Goal: Information Seeking & Learning: Learn about a topic

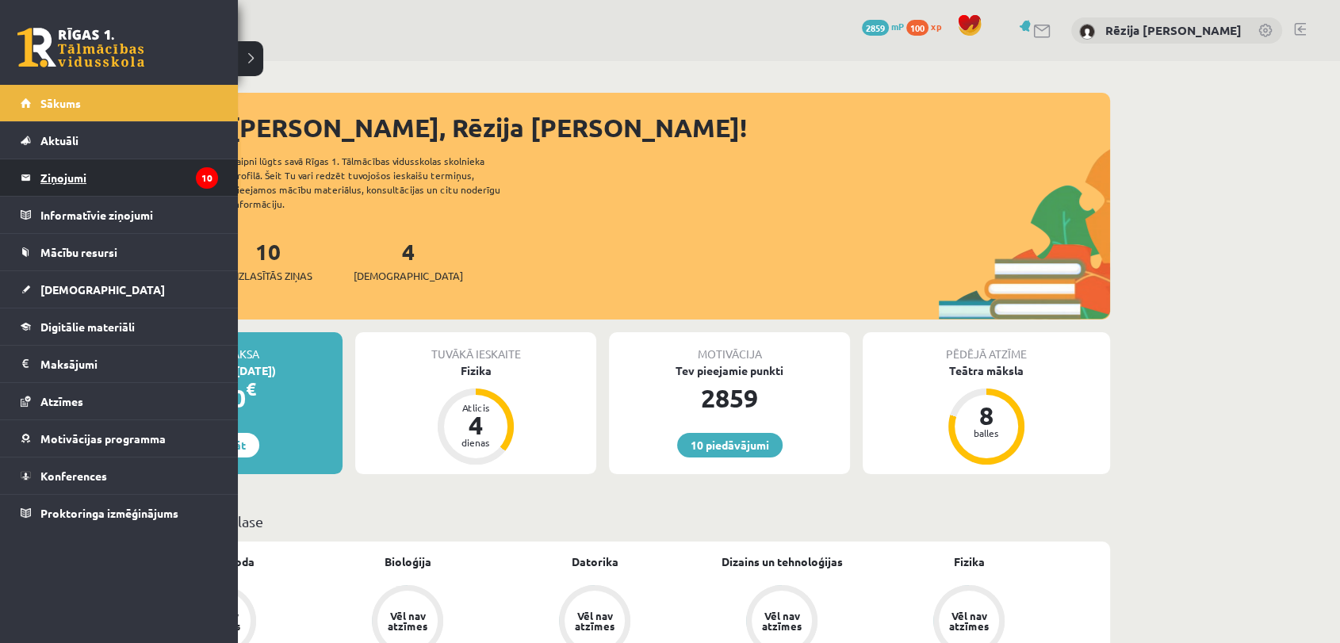
click at [49, 172] on legend "Ziņojumi 10" at bounding box center [129, 177] width 178 height 36
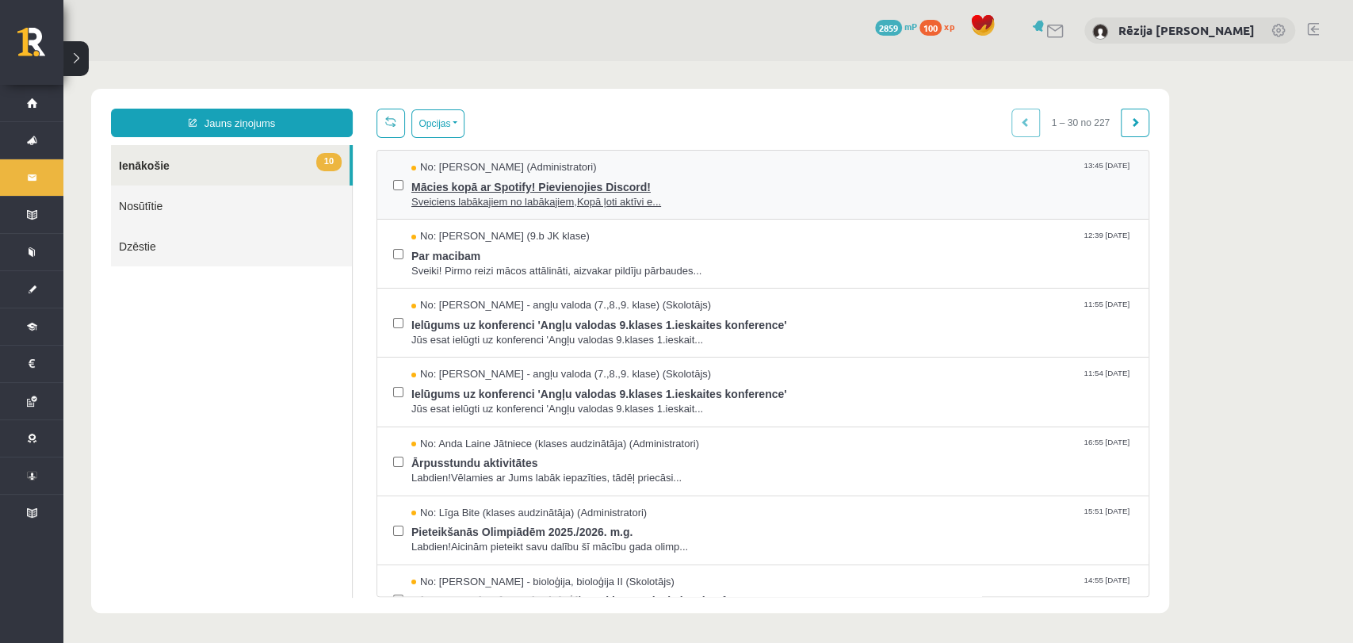
click at [580, 203] on span "Sveiciens labākajiem no labākajiem,Kopā ļoti aktīvi e..." at bounding box center [771, 202] width 721 height 15
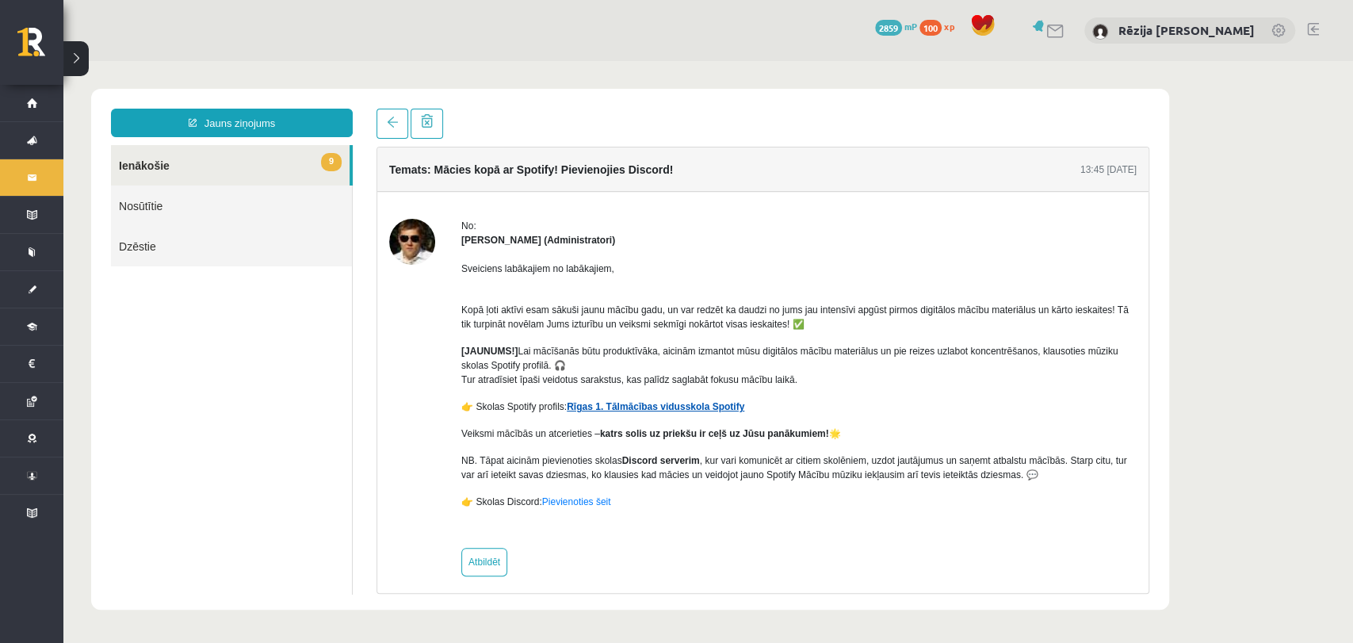
click at [628, 405] on link "Rīgas 1. Tālmācības vidusskola Spotify" at bounding box center [656, 406] width 178 height 11
click at [399, 113] on link at bounding box center [393, 124] width 32 height 30
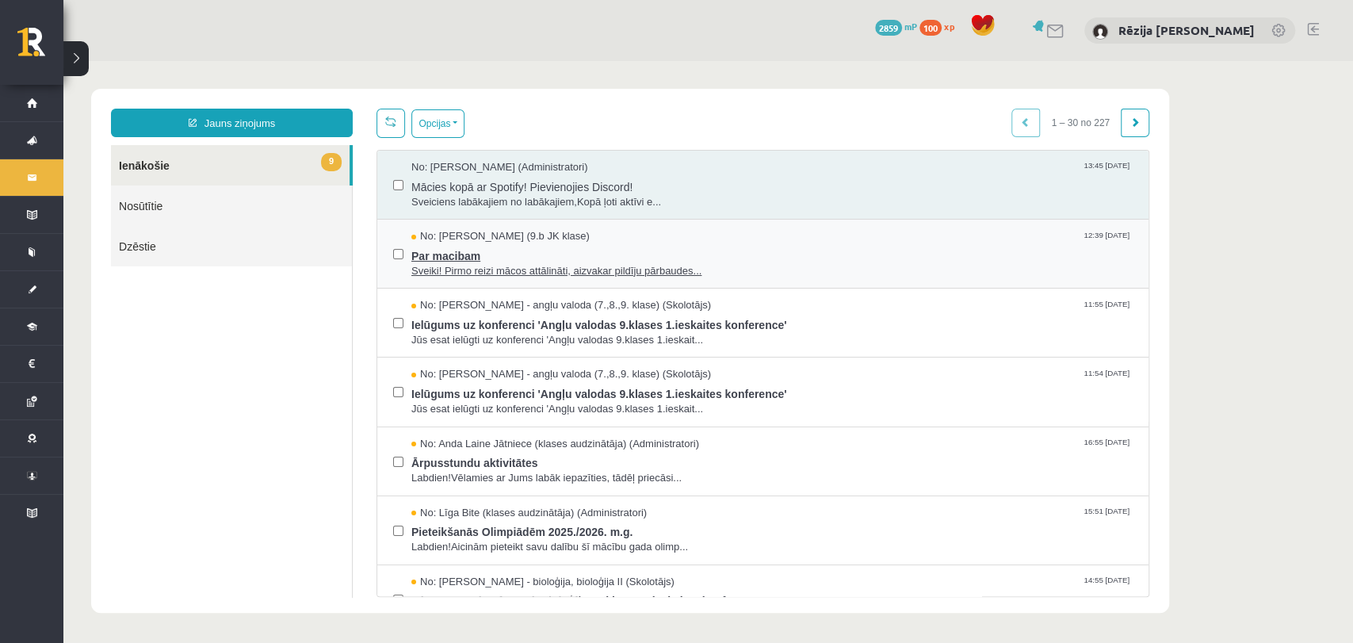
click at [669, 274] on span "Sveiki! Pirmo reizi mācos attālināti, aizvakar pildīju pārbaudes..." at bounding box center [771, 271] width 721 height 15
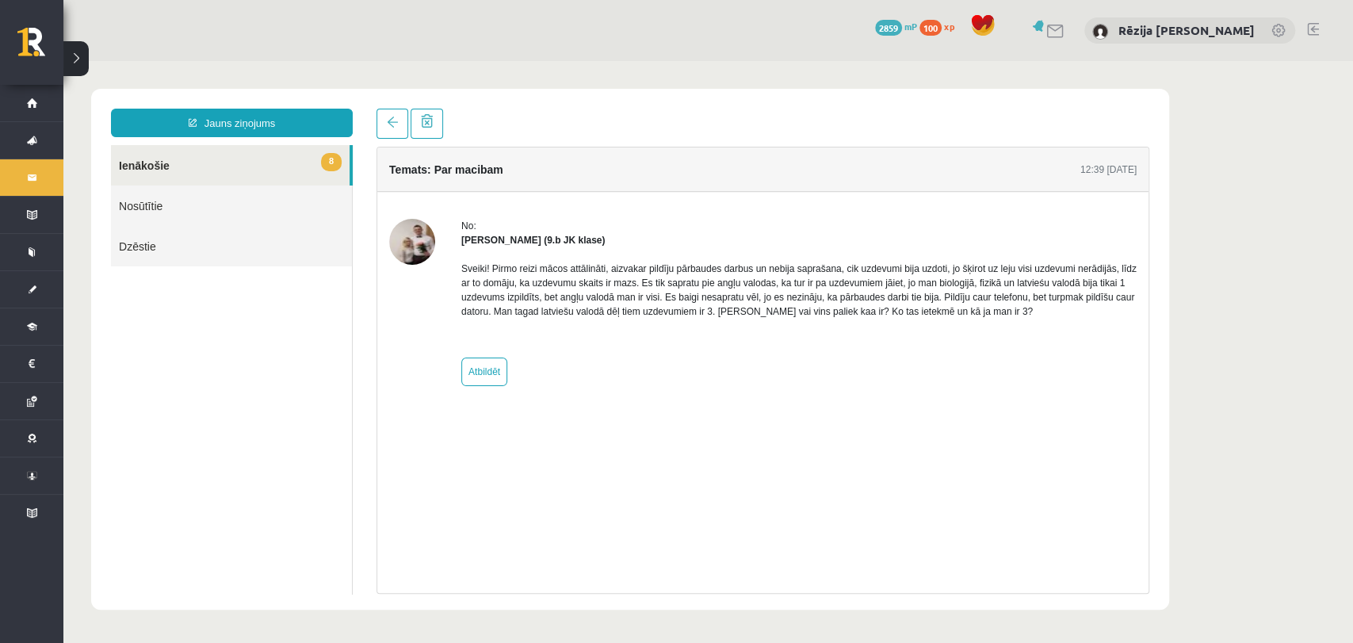
click at [315, 175] on link "8 Ienākošie" at bounding box center [230, 165] width 239 height 40
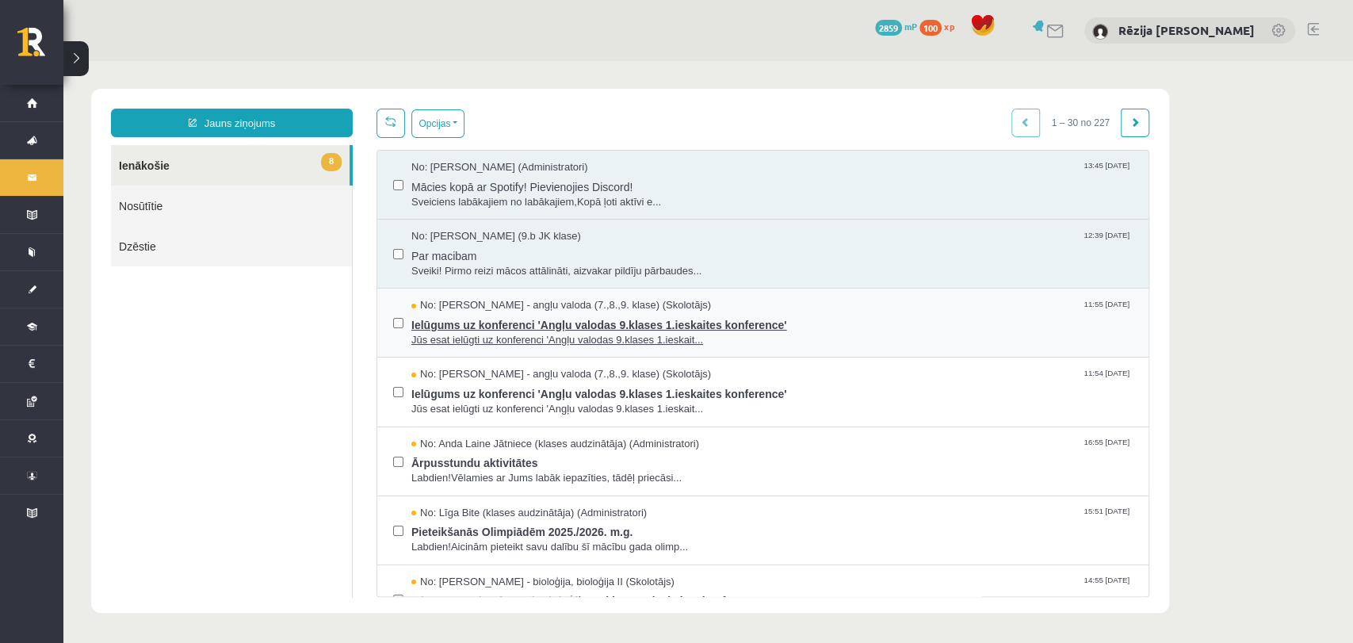
click at [574, 322] on span "Ielūgums uz konferenci 'Angļu valodas 9.klases 1.ieskaites konference'" at bounding box center [771, 323] width 721 height 20
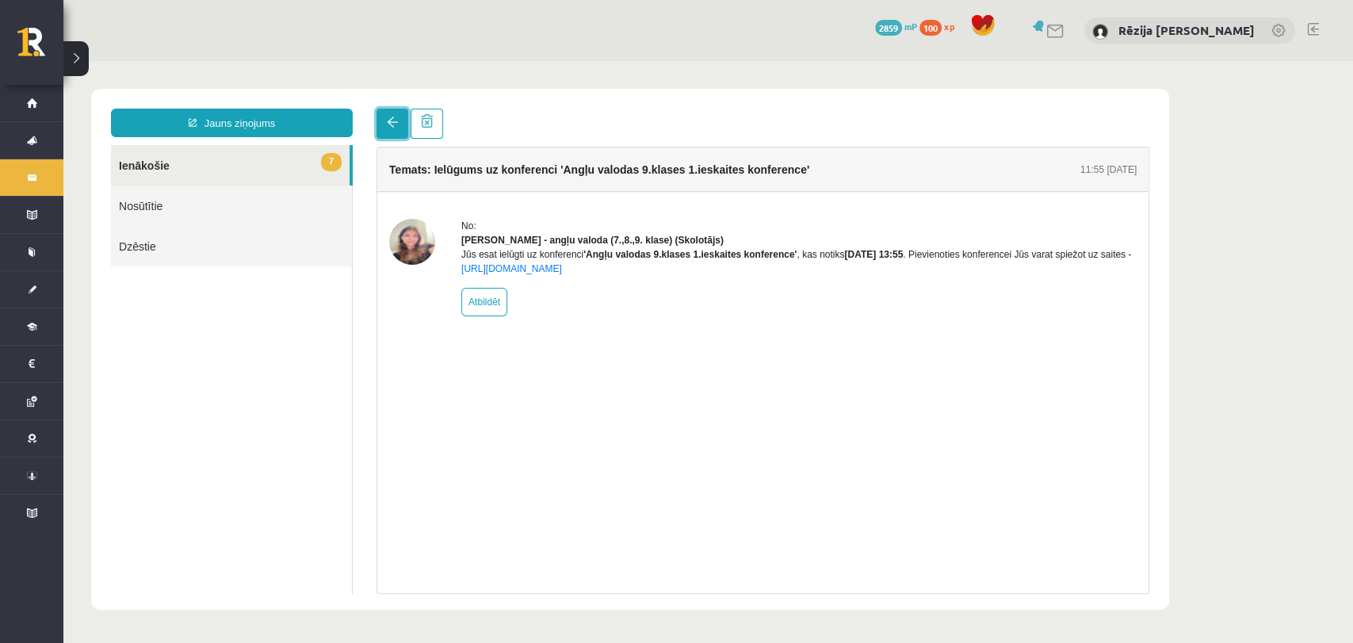
click at [387, 123] on span at bounding box center [392, 122] width 11 height 11
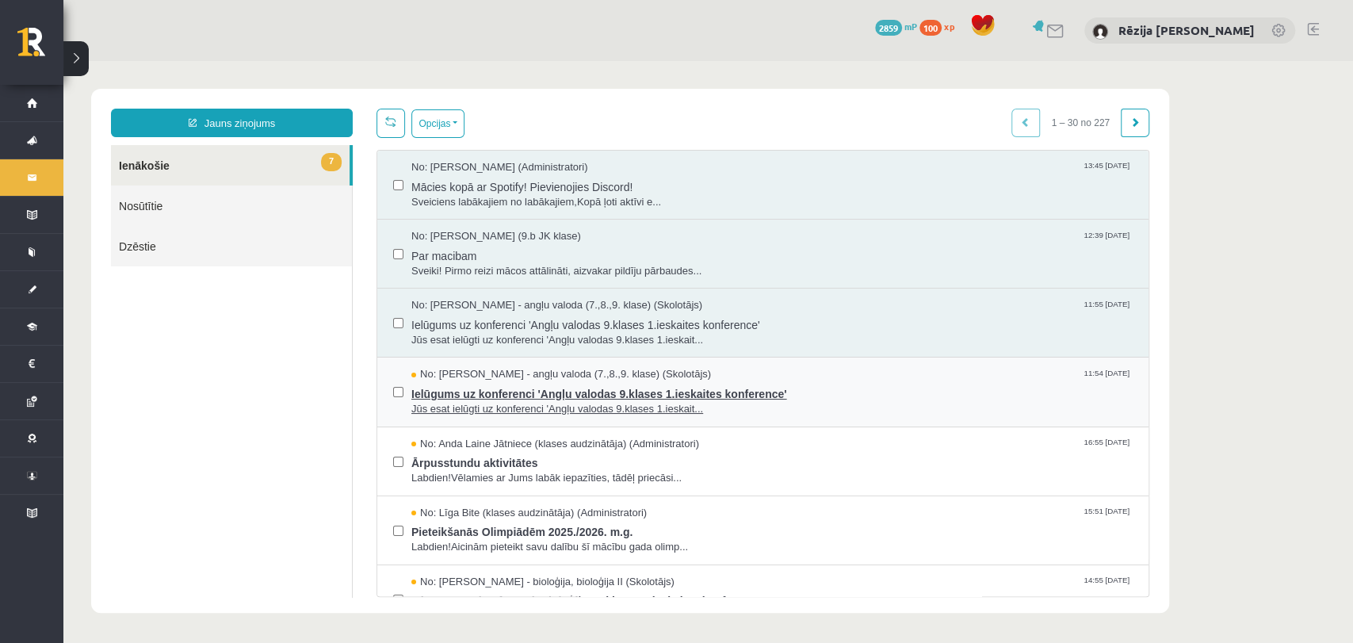
click at [484, 386] on span "Ielūgums uz konferenci 'Angļu valodas 9.klases 1.ieskaites konference'" at bounding box center [771, 392] width 721 height 20
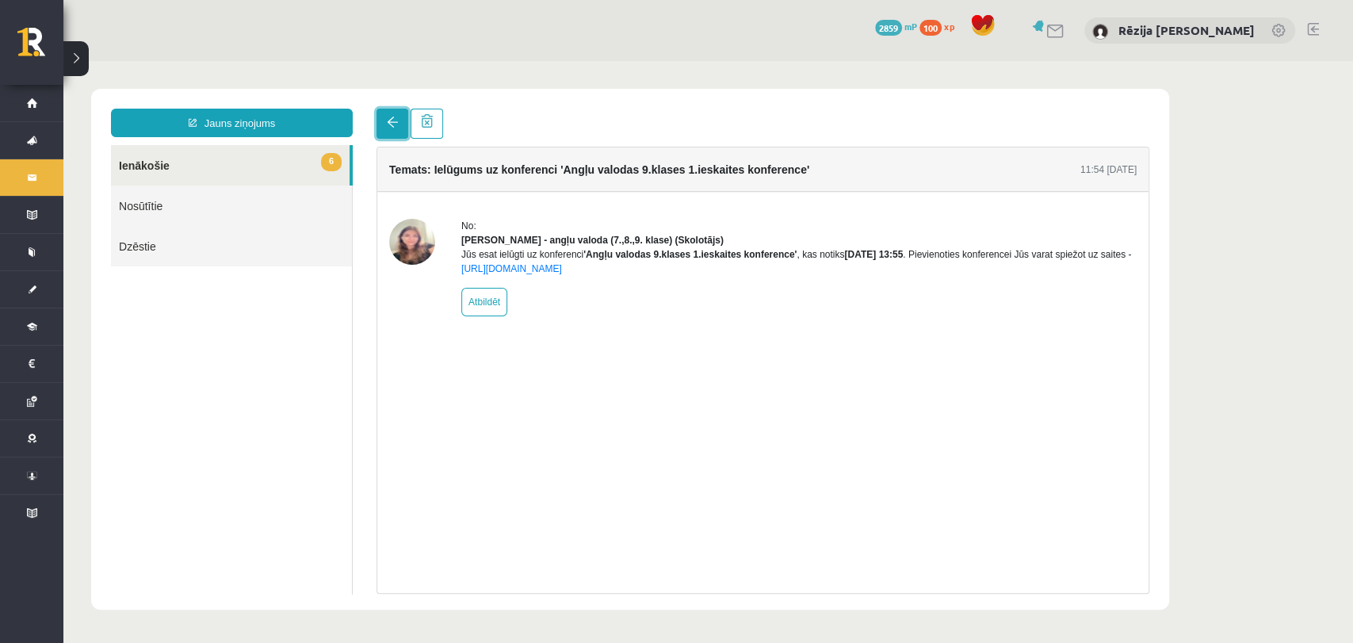
click at [388, 132] on link at bounding box center [393, 124] width 32 height 30
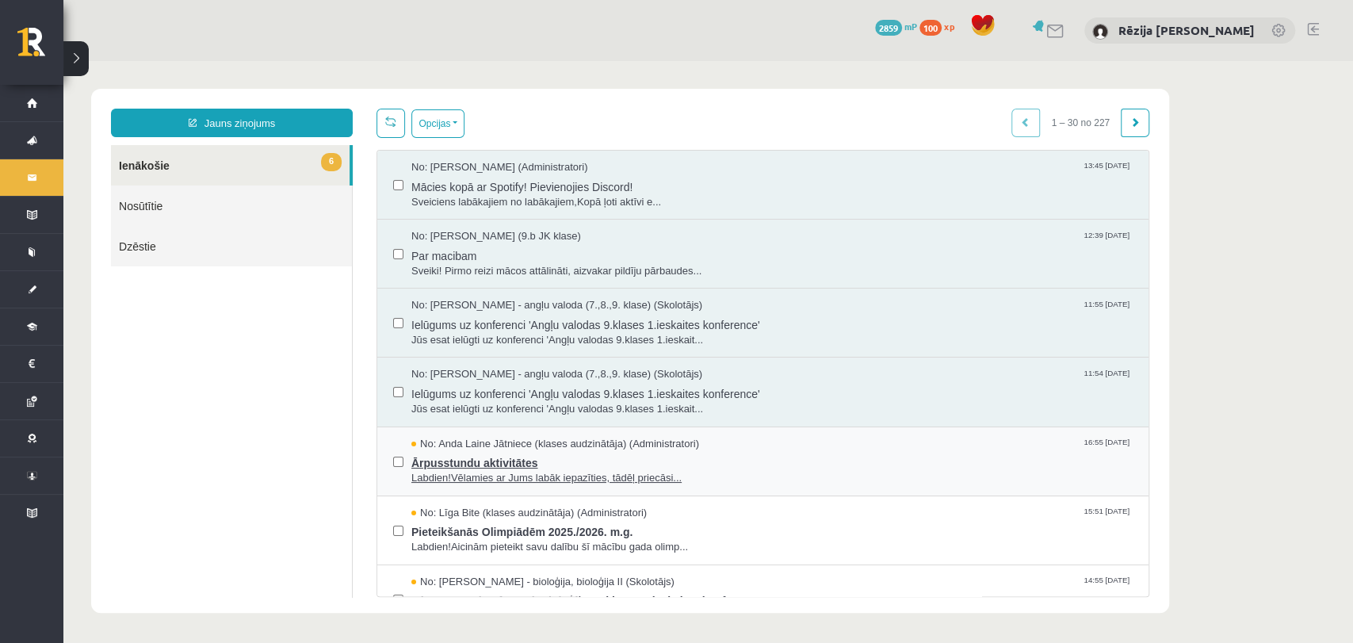
click at [496, 464] on span "Ārpusstundu aktivitātes" at bounding box center [771, 461] width 721 height 20
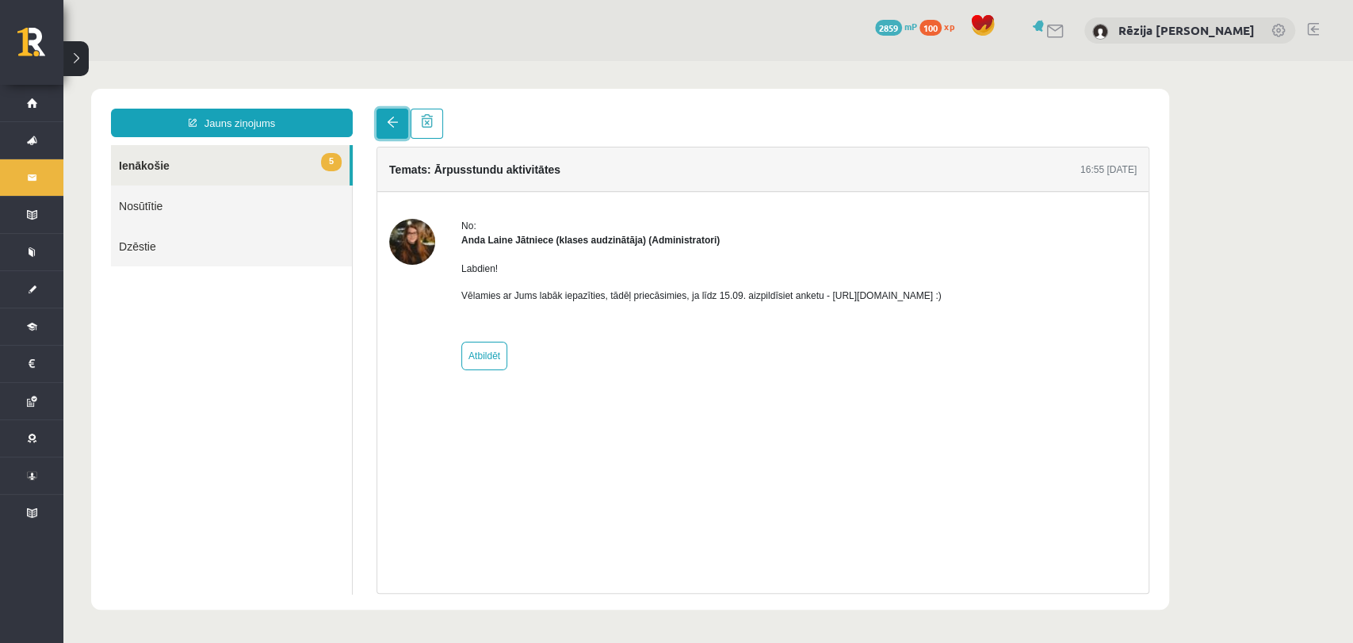
click at [397, 129] on link at bounding box center [393, 124] width 32 height 30
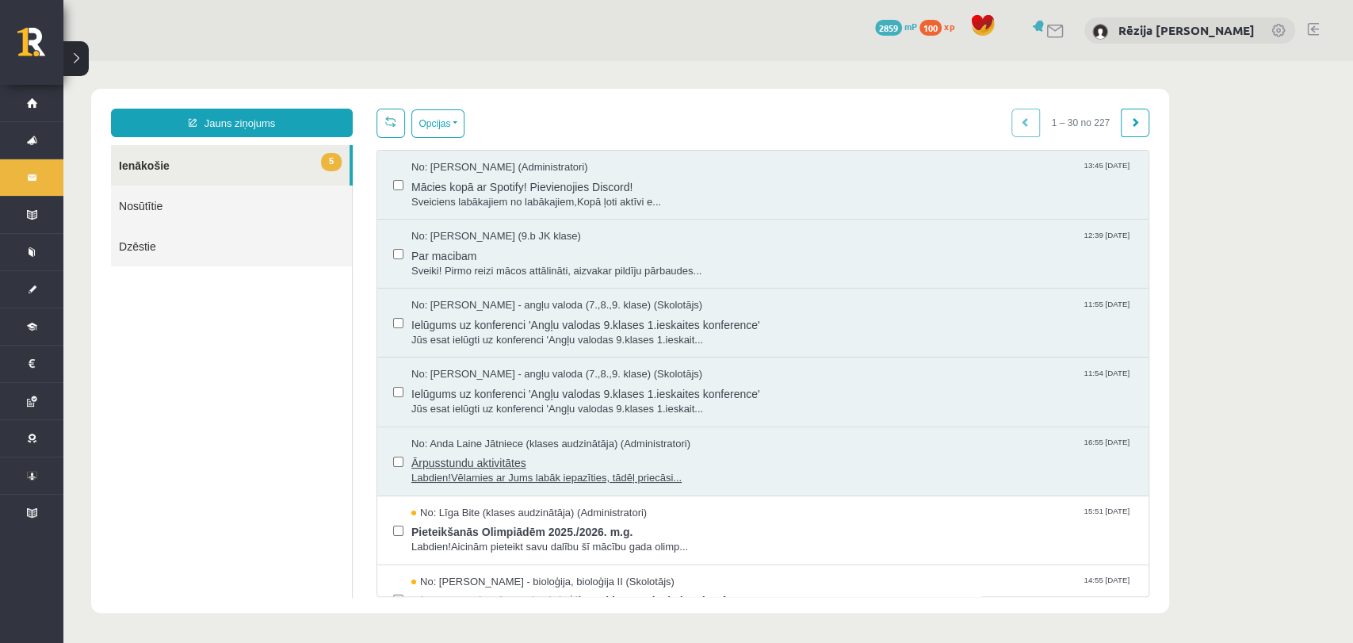
click at [534, 452] on span "Ārpusstundu aktivitātes" at bounding box center [771, 461] width 721 height 20
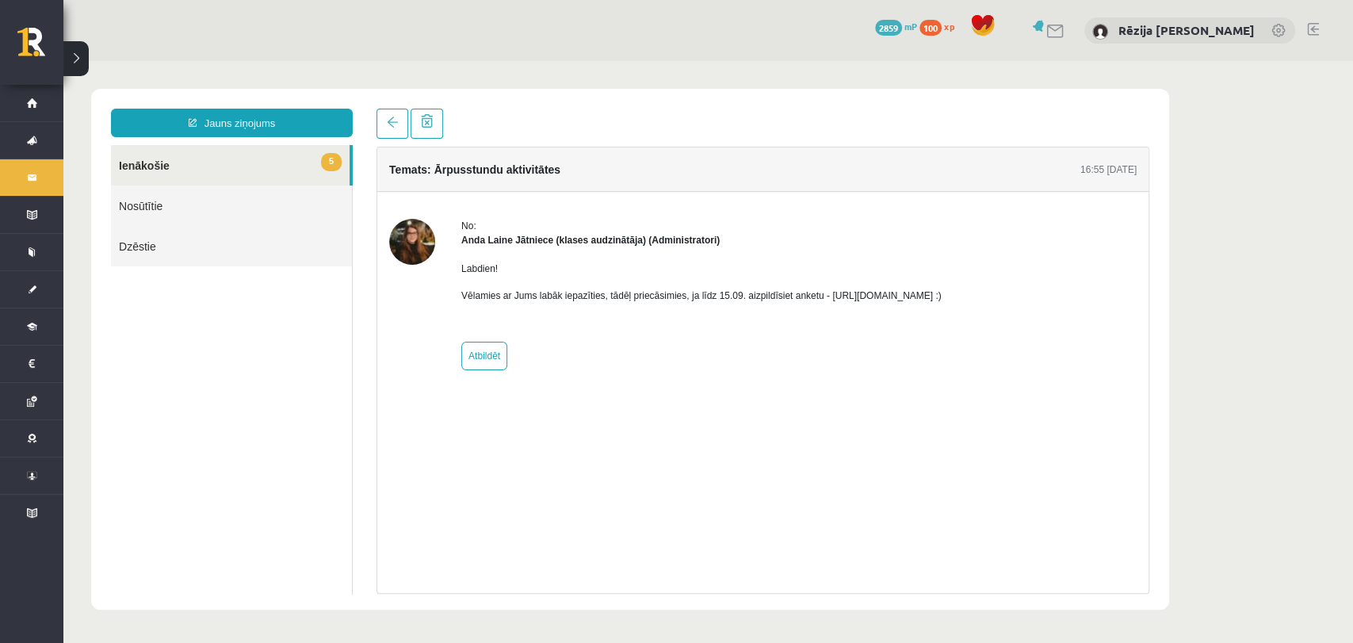
drag, startPoint x: 818, startPoint y: 300, endPoint x: 1020, endPoint y: 292, distance: 201.6
click at [1020, 292] on div "No: Anda Laine Jātniece (klases audzinātāja) (Administratori) Labdien! Vēlamies…" at bounding box center [763, 294] width 748 height 151
copy p "https://forms.gle/mVxkUEapGFxHM7hU7 :)"
drag, startPoint x: 951, startPoint y: 346, endPoint x: 964, endPoint y: 323, distance: 27.0
click at [942, 325] on div "No: Anda Laine Jātniece (klases audzinātāja) (Administratori) Labdien! Vēlamies…" at bounding box center [701, 294] width 480 height 151
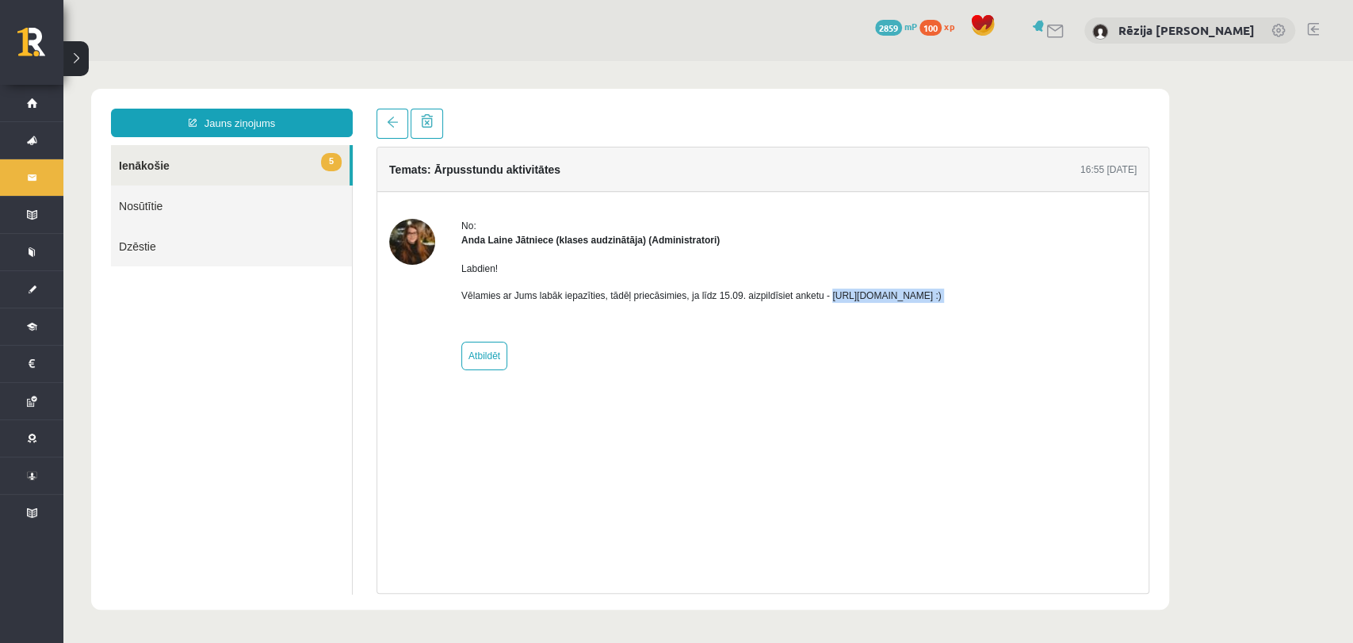
drag, startPoint x: 823, startPoint y: 295, endPoint x: 993, endPoint y: 303, distance: 169.8
click at [942, 303] on div "Labdien! Vēlamies ar Jums labāk iepazīties, tādēļ priecāsimies, ja līdz 15.09. …" at bounding box center [701, 288] width 480 height 82
click at [942, 294] on p "Vēlamies ar Jums labāk iepazīties, tādēļ priecāsimies, ja līdz 15.09. aizpildīs…" at bounding box center [701, 296] width 480 height 14
drag, startPoint x: 820, startPoint y: 293, endPoint x: 991, endPoint y: 296, distance: 171.3
click at [942, 296] on p "Vēlamies ar Jums labāk iepazīties, tādēļ priecāsimies, ja līdz 15.09. aizpildīs…" at bounding box center [701, 296] width 480 height 14
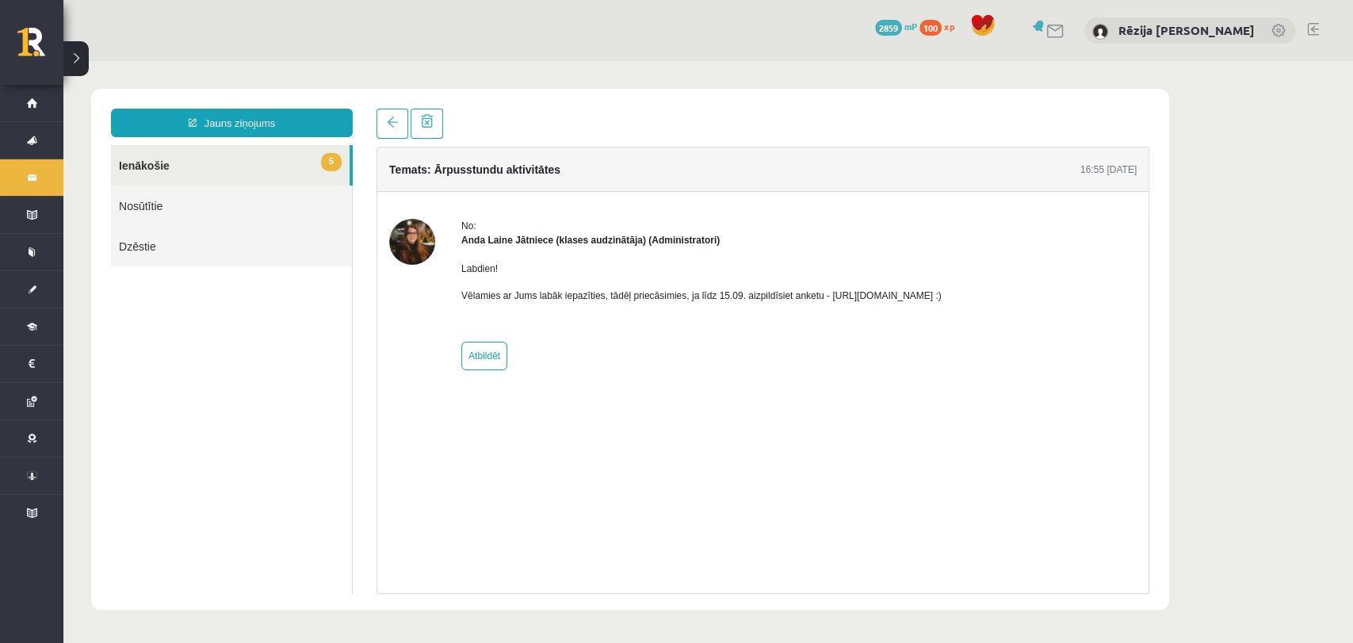
copy p "https://forms.gle/mVxkUEapGFxHM7hU7"
click at [625, 352] on div "No: Anda Laine Jātniece (klases audzinātāja) (Administratori) Labdien! Vēlamies…" at bounding box center [701, 294] width 480 height 151
click at [387, 128] on span at bounding box center [392, 122] width 11 height 11
click at [388, 127] on span at bounding box center [392, 122] width 11 height 11
click at [392, 110] on link at bounding box center [393, 124] width 32 height 30
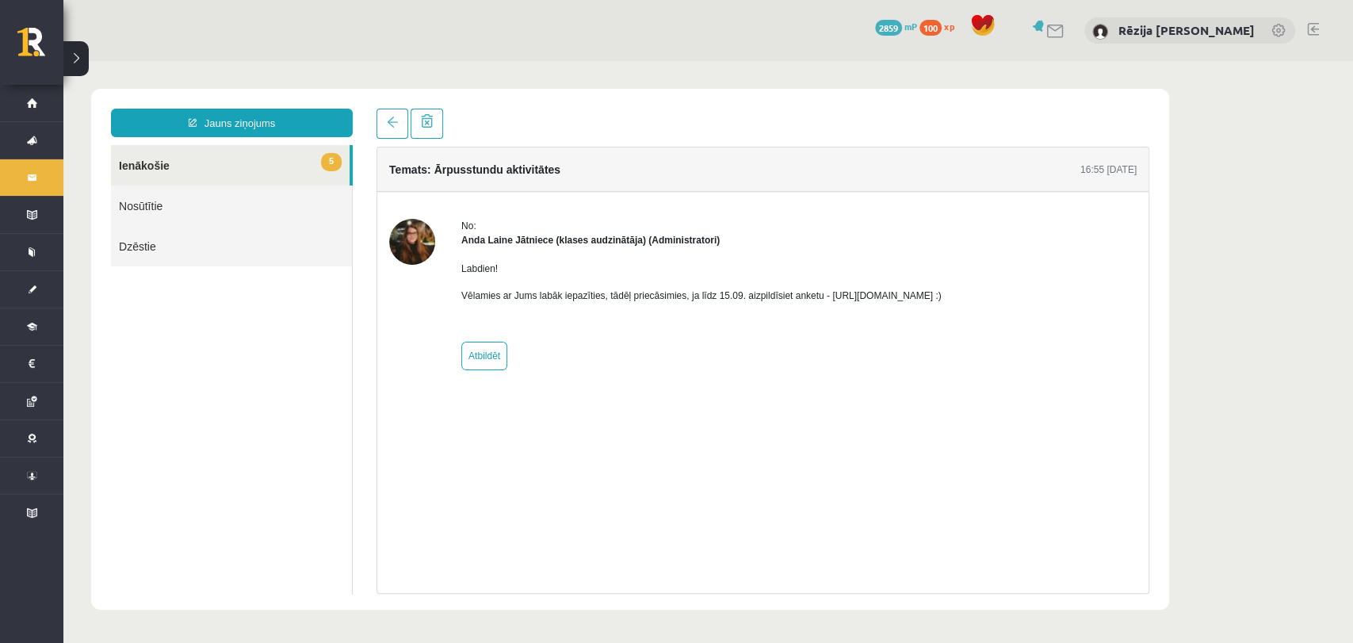
click at [195, 159] on link "5 Ienākošie" at bounding box center [230, 165] width 239 height 40
click at [334, 160] on span "5" at bounding box center [331, 162] width 21 height 18
click at [395, 122] on span at bounding box center [392, 122] width 11 height 11
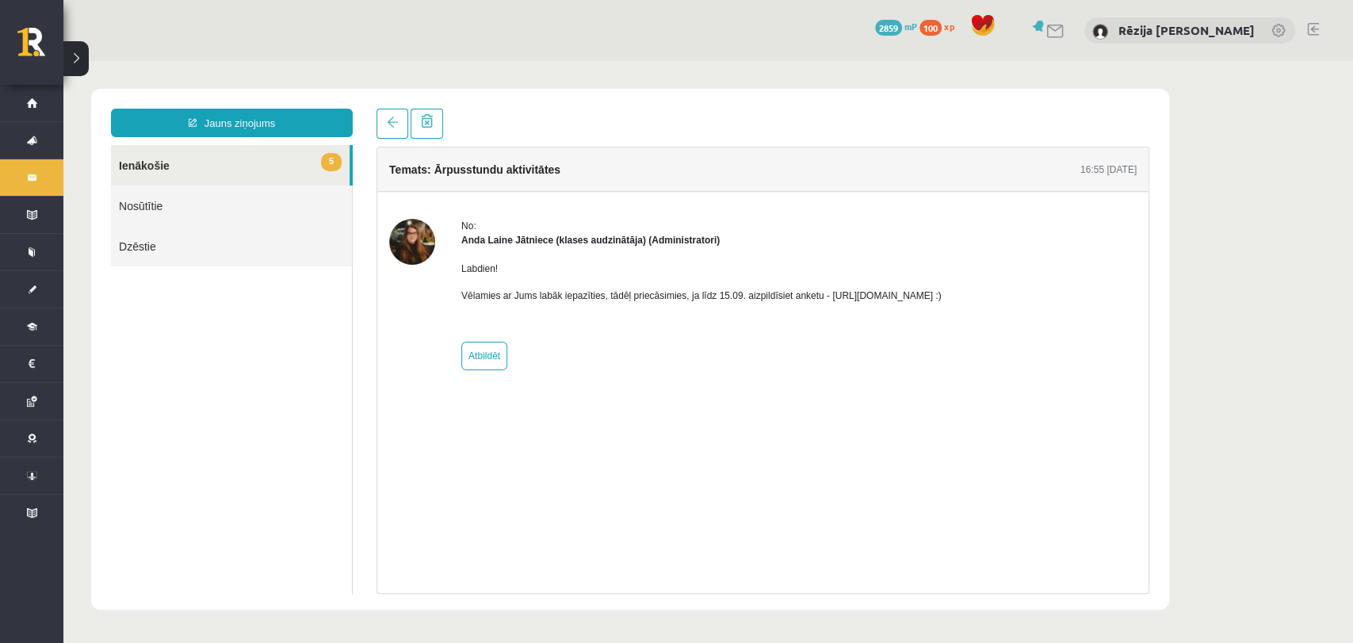
click at [293, 161] on link "5 Ienākošie" at bounding box center [230, 165] width 239 height 40
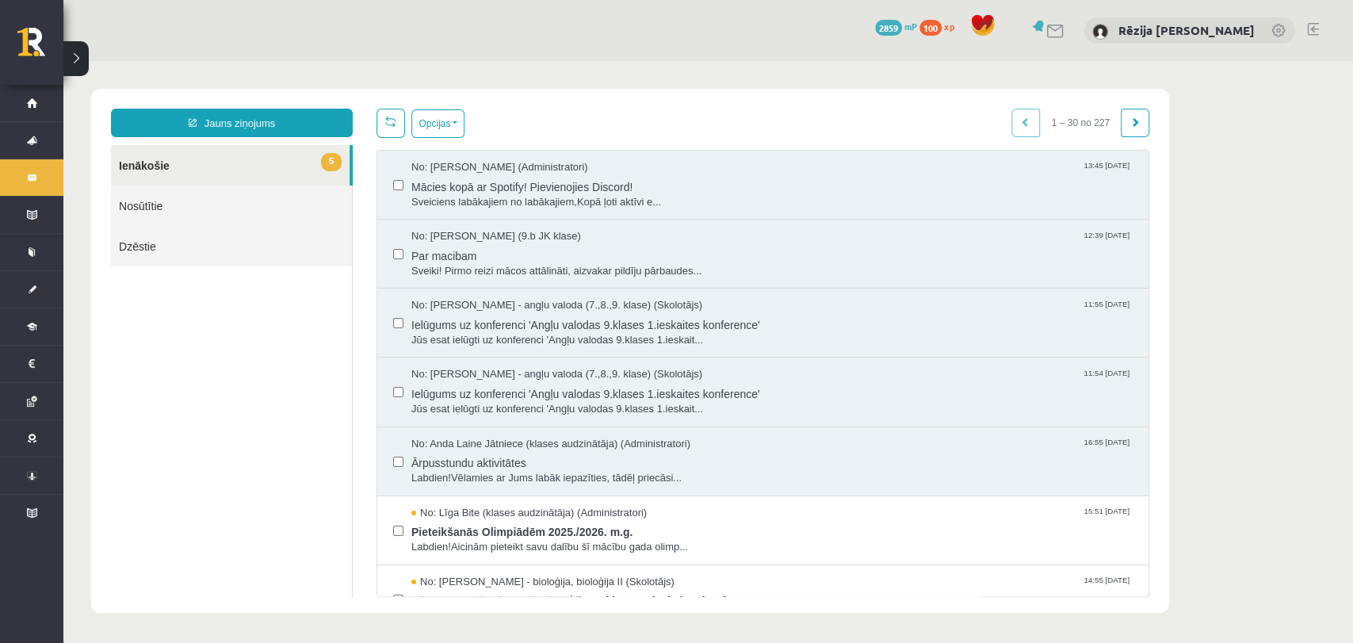
click at [281, 166] on link "5 Ienākošie" at bounding box center [230, 165] width 239 height 40
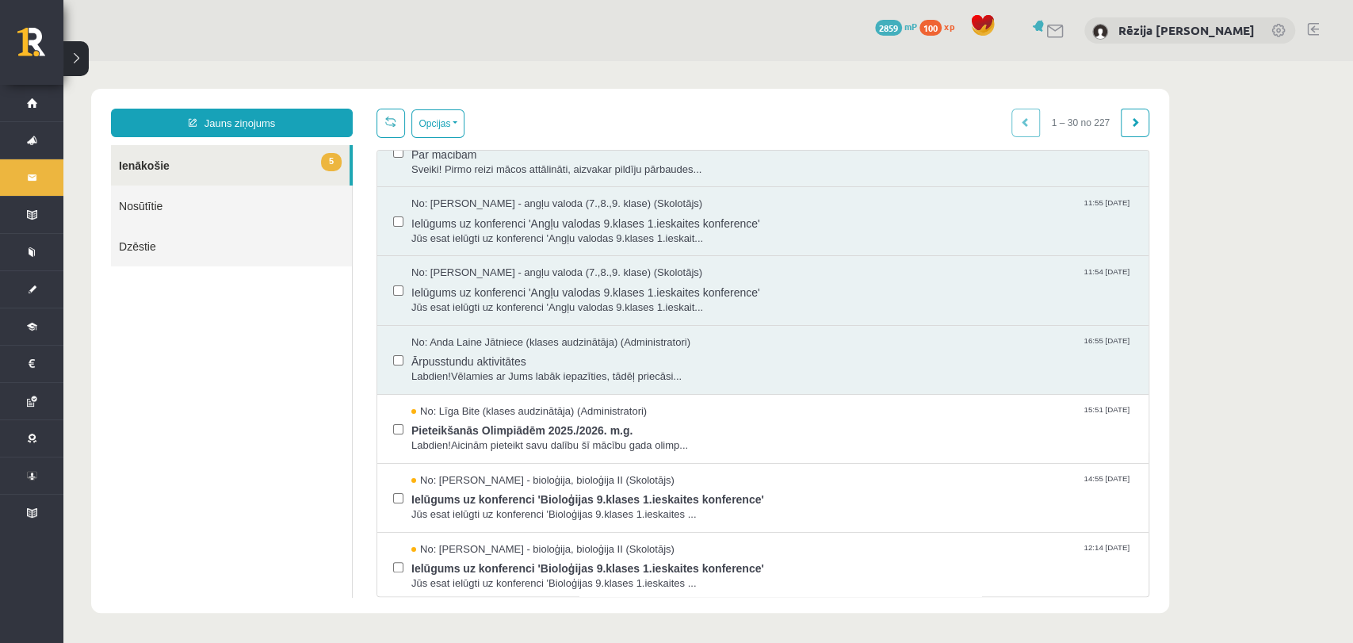
scroll to position [112, 0]
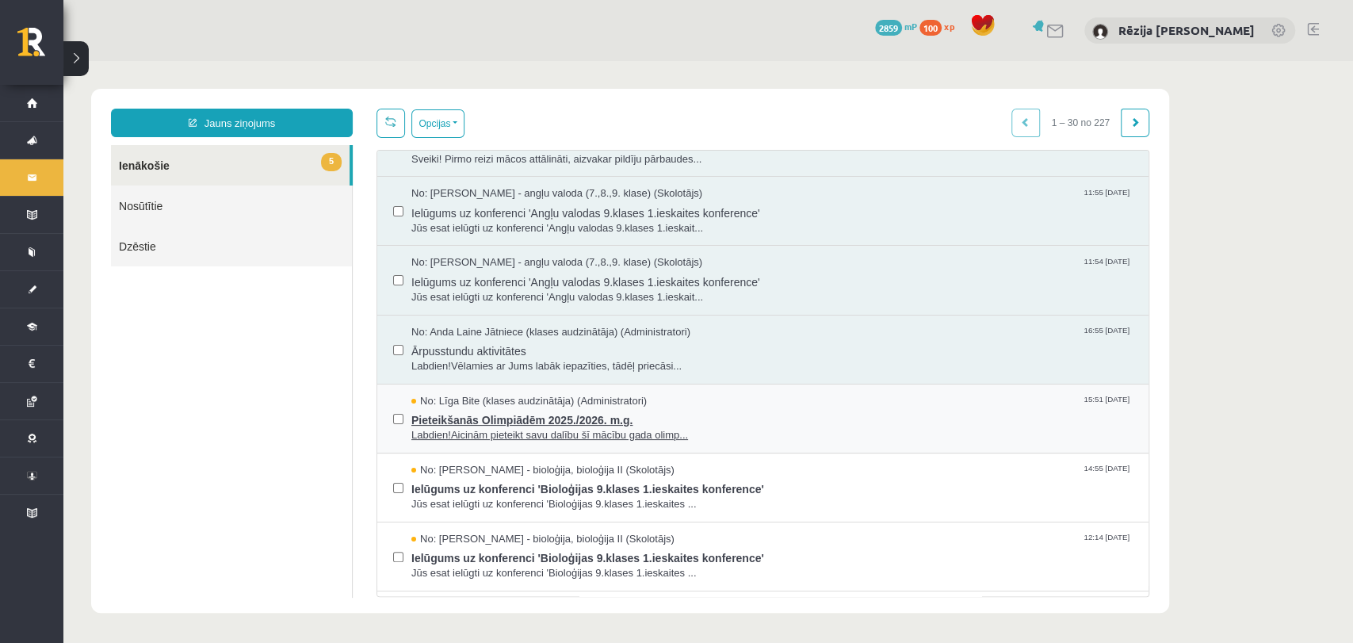
click at [581, 431] on span "Labdien!Aicinām pieteikt savu dalību šī mācību gada olimp..." at bounding box center [771, 435] width 721 height 15
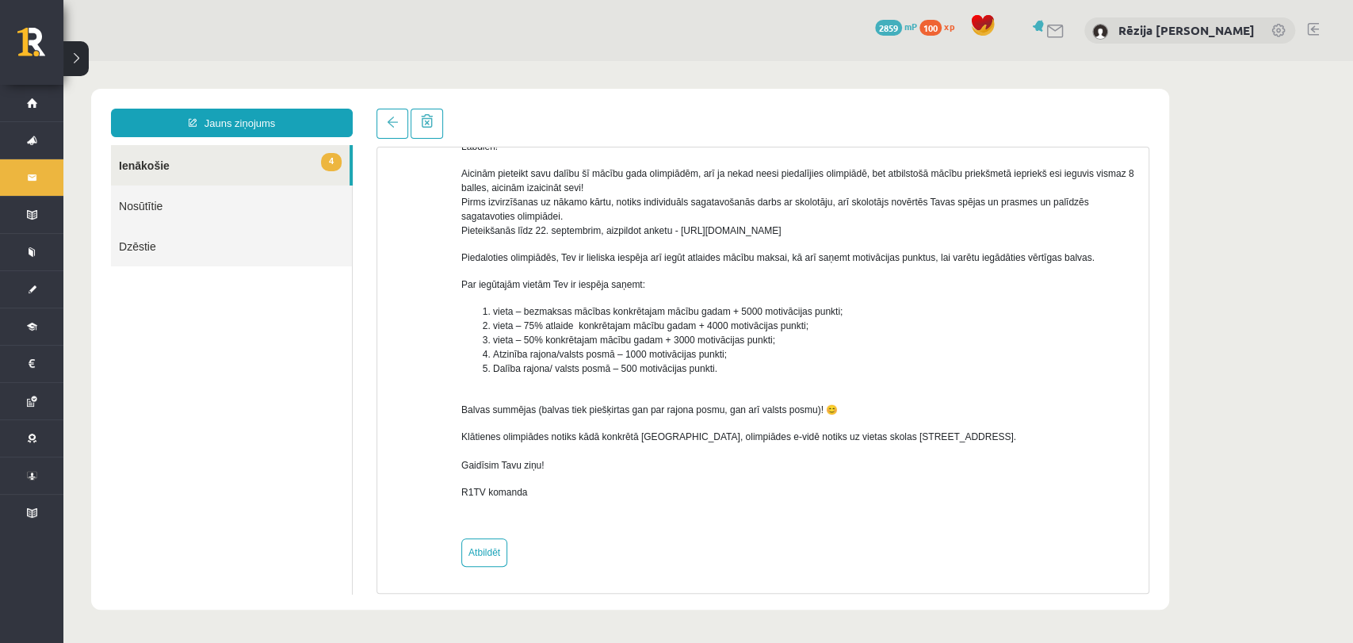
scroll to position [0, 0]
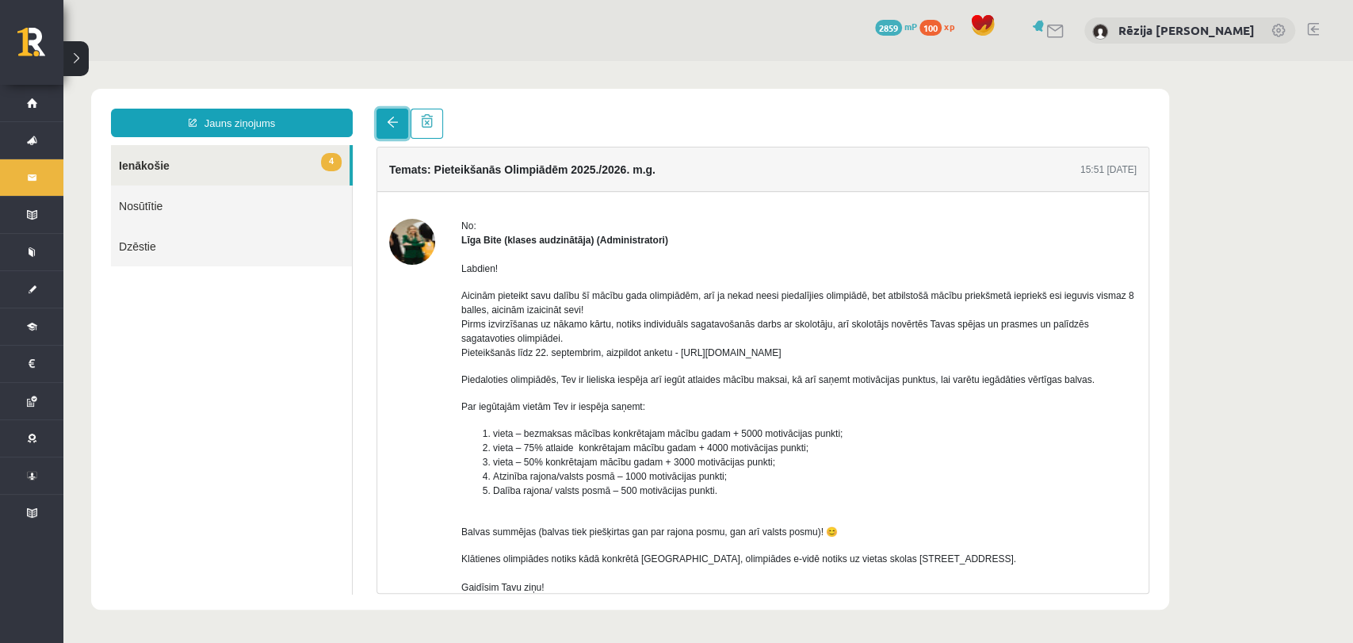
click at [387, 121] on span at bounding box center [392, 122] width 11 height 11
click at [406, 132] on link at bounding box center [393, 124] width 32 height 30
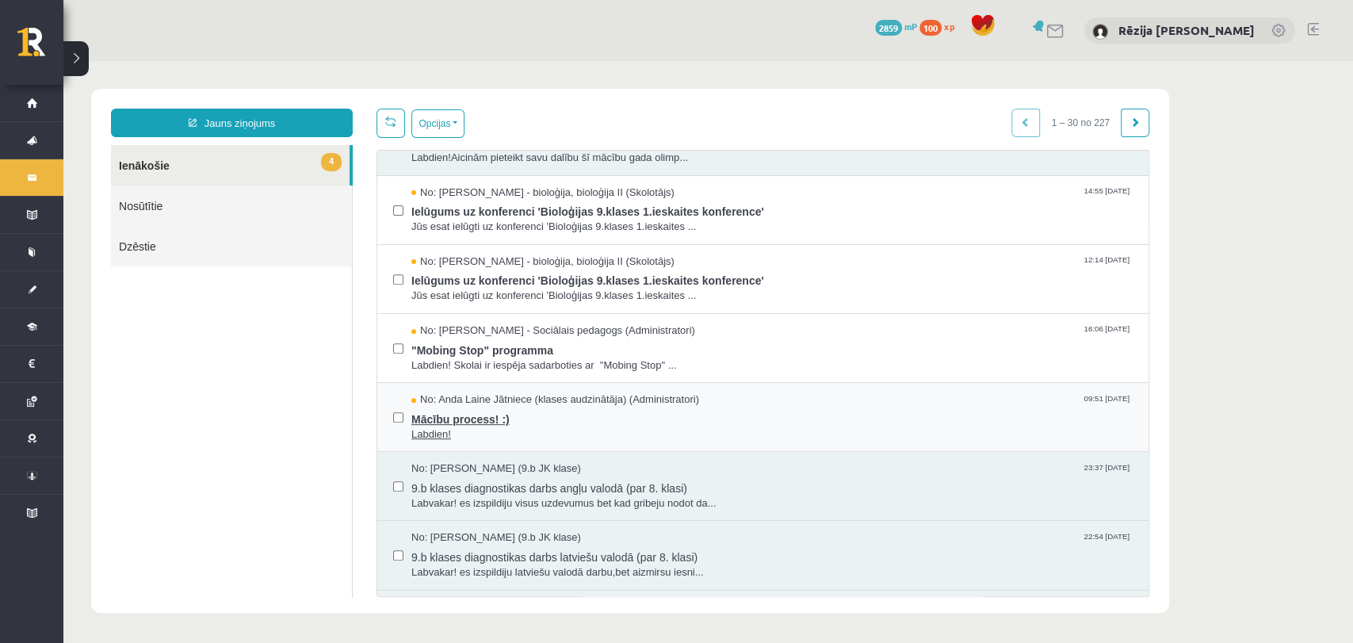
click at [480, 419] on span "Mācību process! :)" at bounding box center [771, 418] width 721 height 20
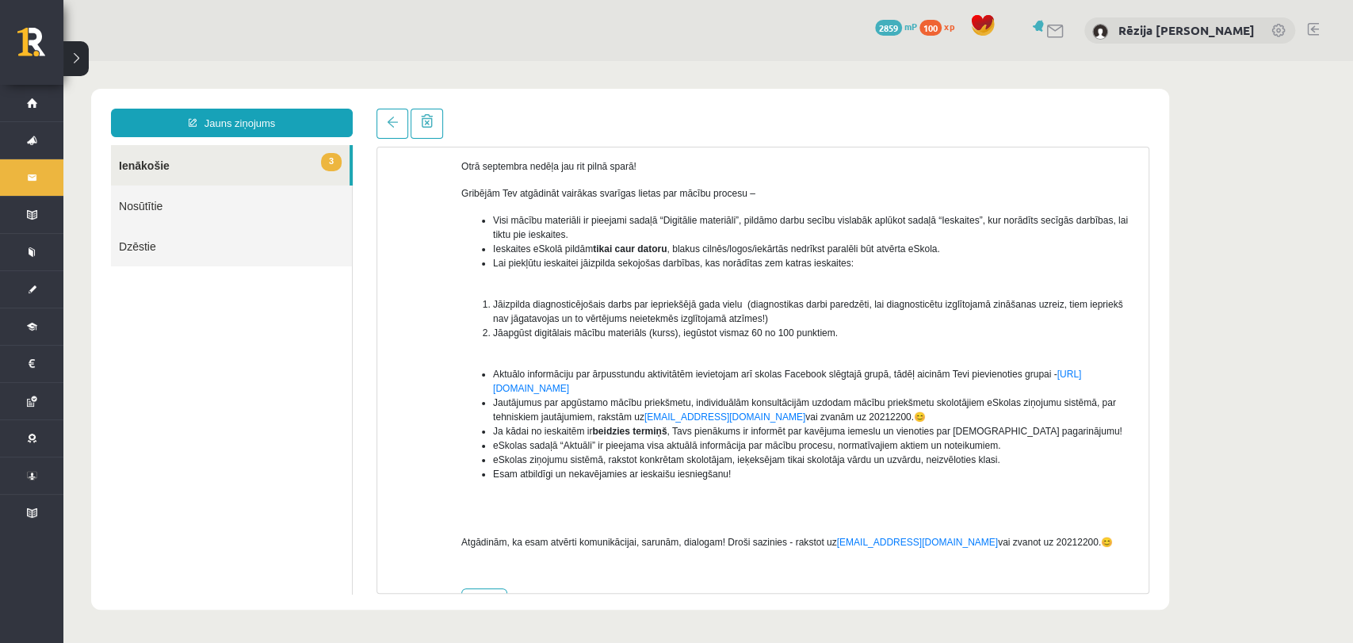
scroll to position [179, 0]
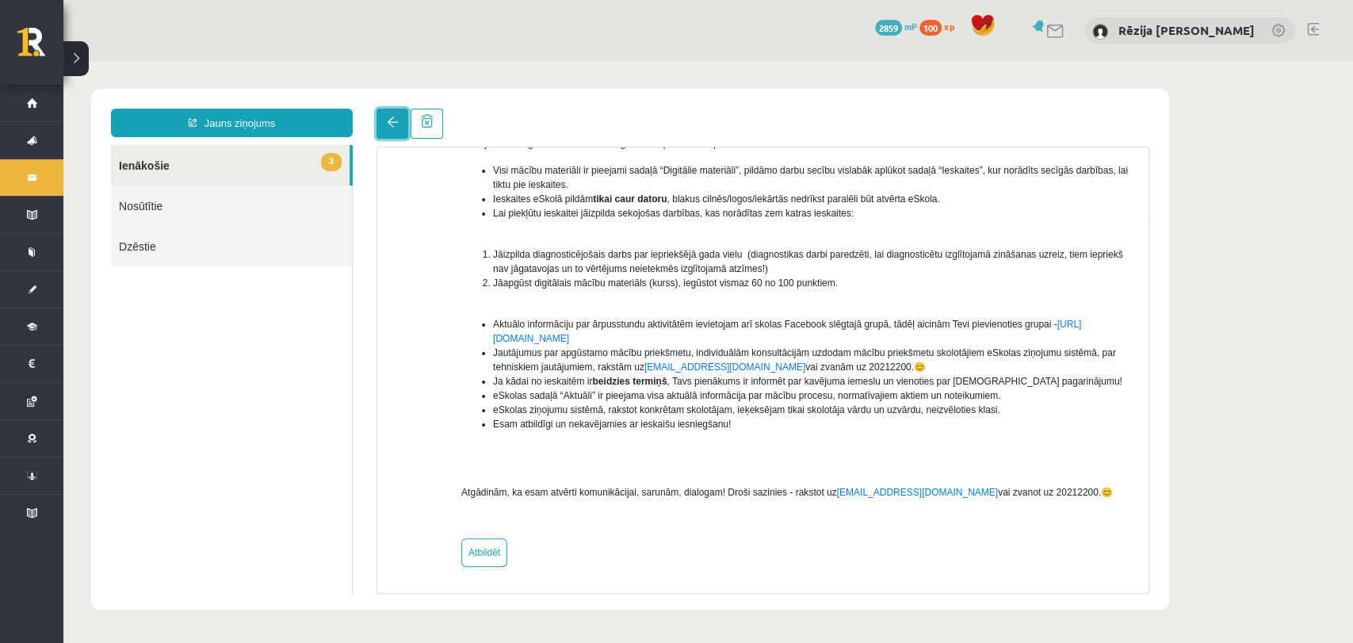
click at [380, 136] on link at bounding box center [393, 124] width 32 height 30
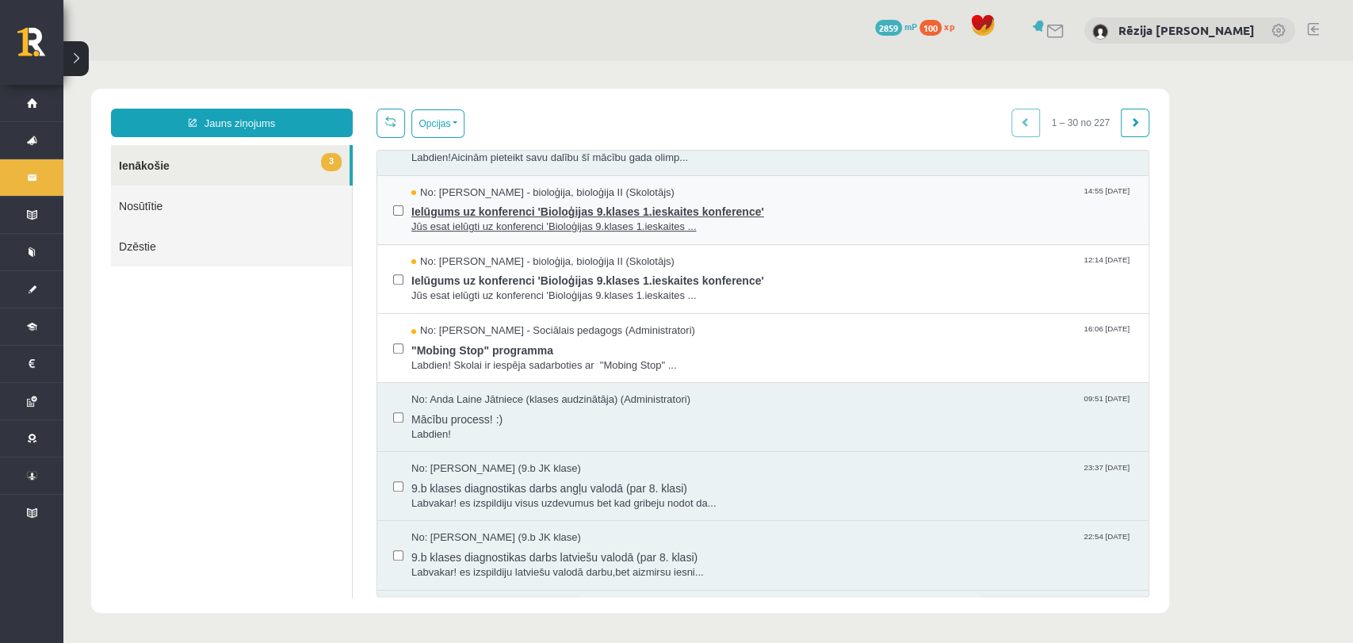
scroll to position [0, 0]
click at [446, 208] on span "Ielūgums uz konferenci 'Bioloģijas 9.klases 1.ieskaites konference'" at bounding box center [771, 210] width 721 height 20
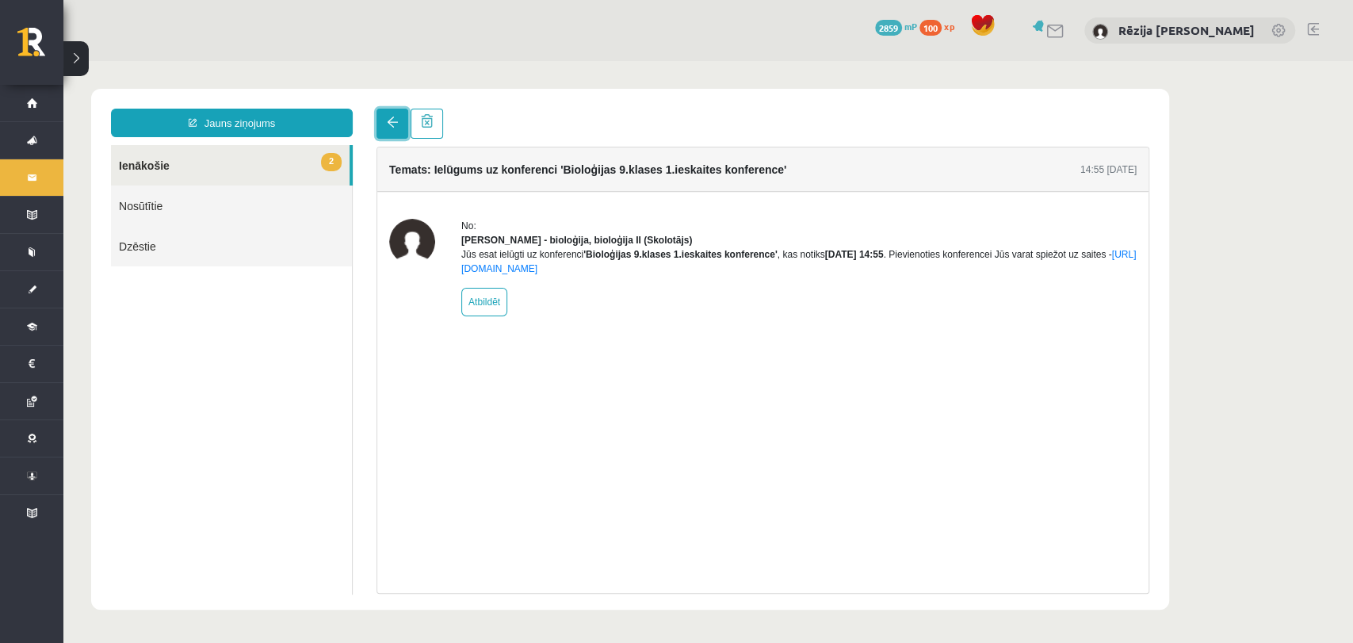
click at [388, 128] on link at bounding box center [393, 124] width 32 height 30
click at [275, 157] on link "2 Ienākošie" at bounding box center [230, 165] width 239 height 40
click at [310, 176] on link "2 Ienākošie" at bounding box center [230, 165] width 239 height 40
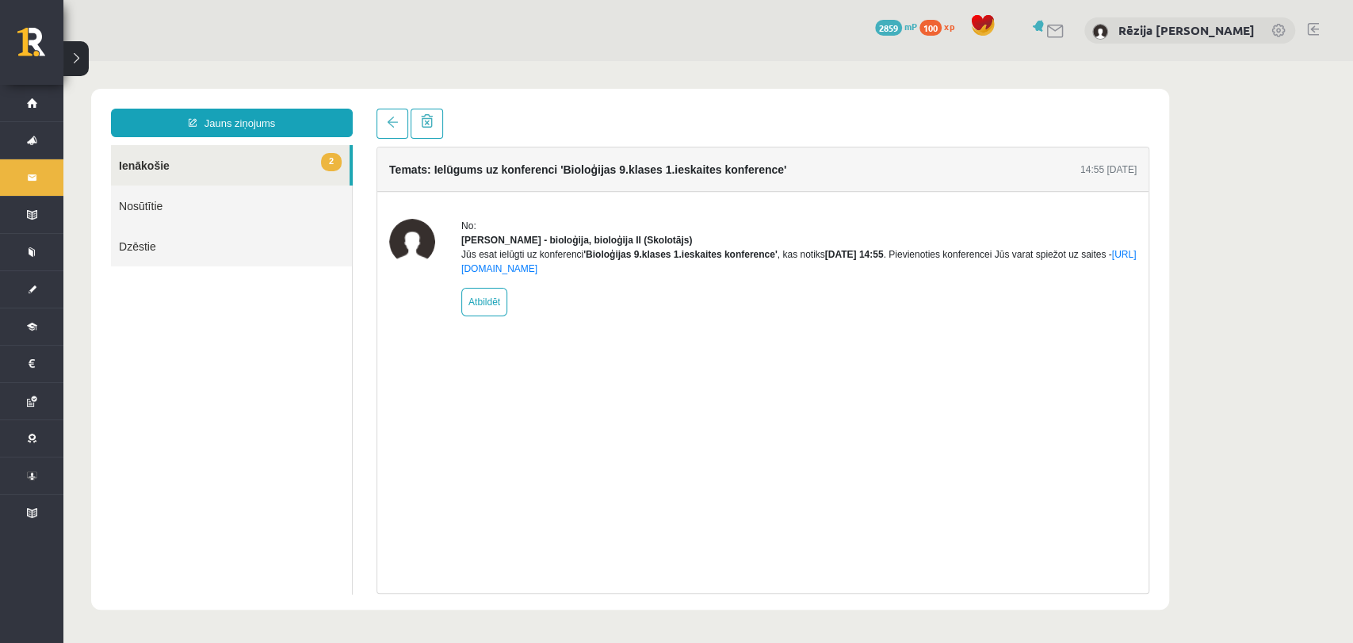
click at [310, 176] on link "2 Ienākošie" at bounding box center [230, 165] width 239 height 40
click at [139, 167] on link "2 Ienākošie" at bounding box center [230, 165] width 239 height 40
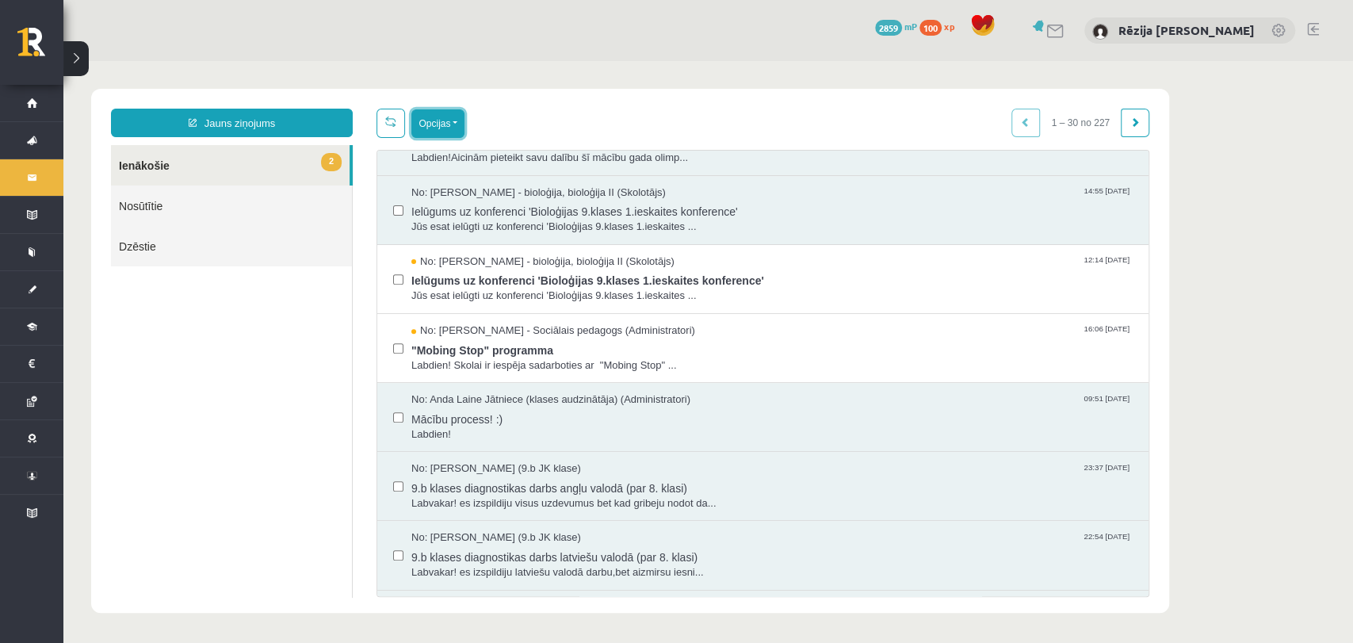
click at [437, 115] on button "Opcijas" at bounding box center [437, 123] width 53 height 29
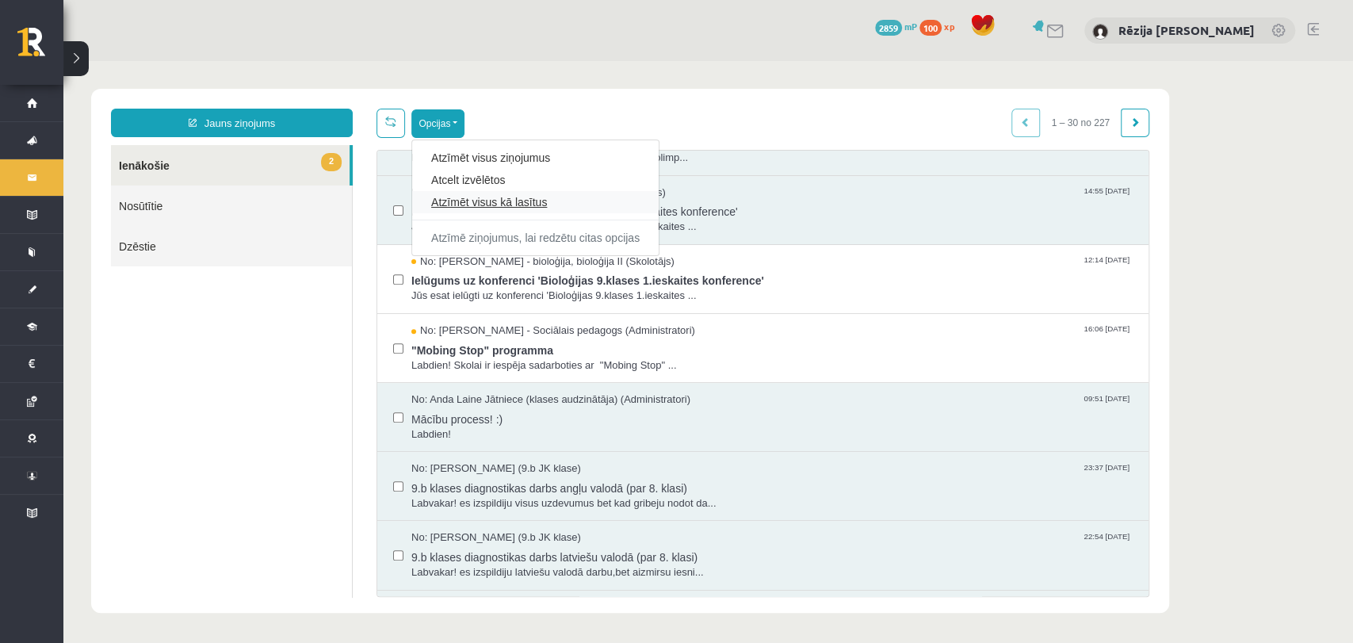
click at [472, 203] on link "Atzīmēt visus kā lasītus" at bounding box center [535, 202] width 209 height 16
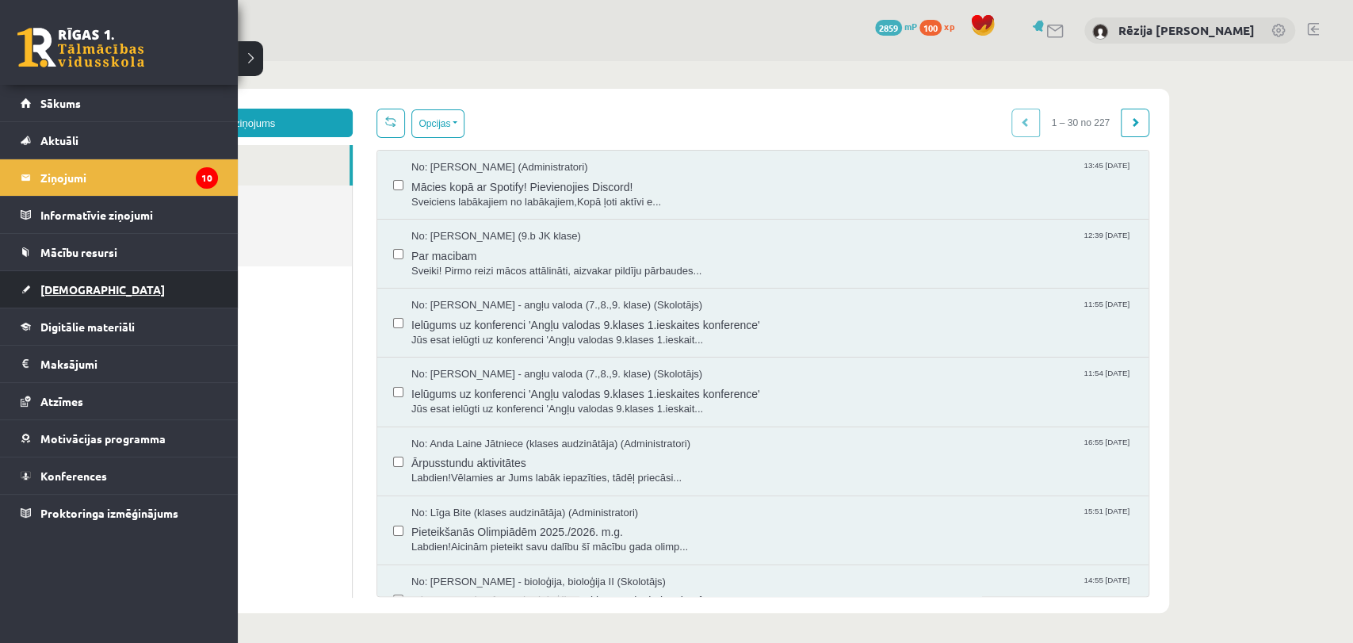
click at [113, 291] on link "[DEMOGRAPHIC_DATA]" at bounding box center [119, 289] width 197 height 36
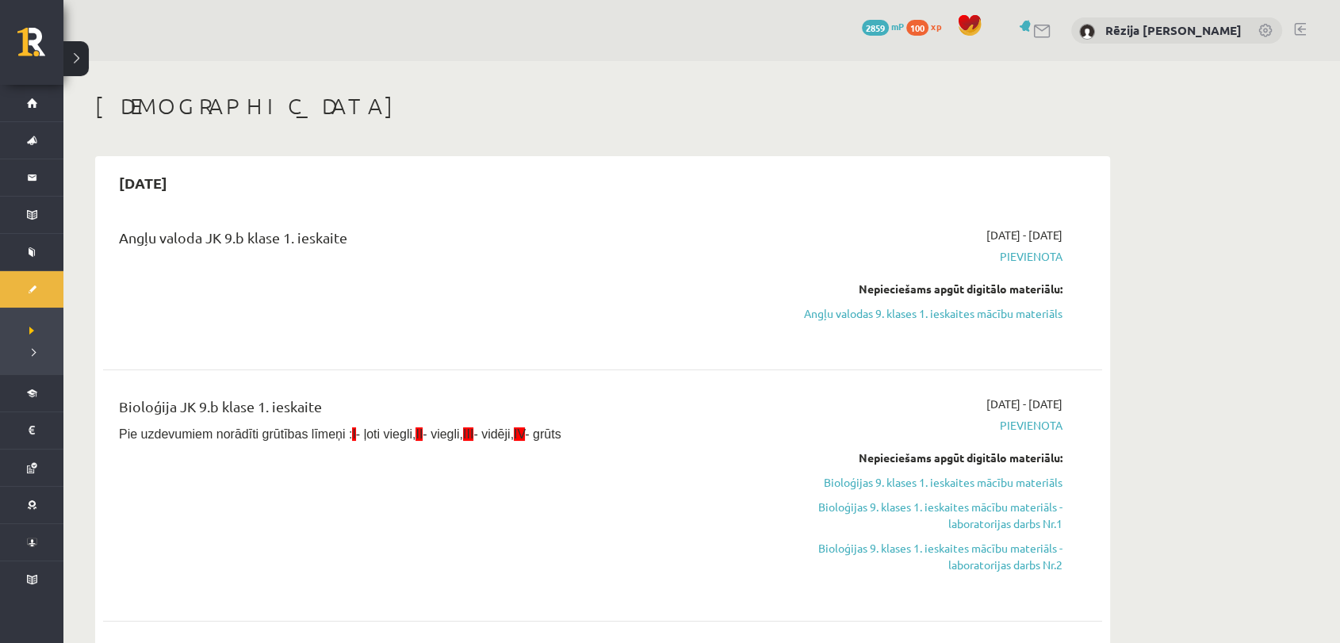
click at [78, 64] on button at bounding box center [75, 58] width 25 height 35
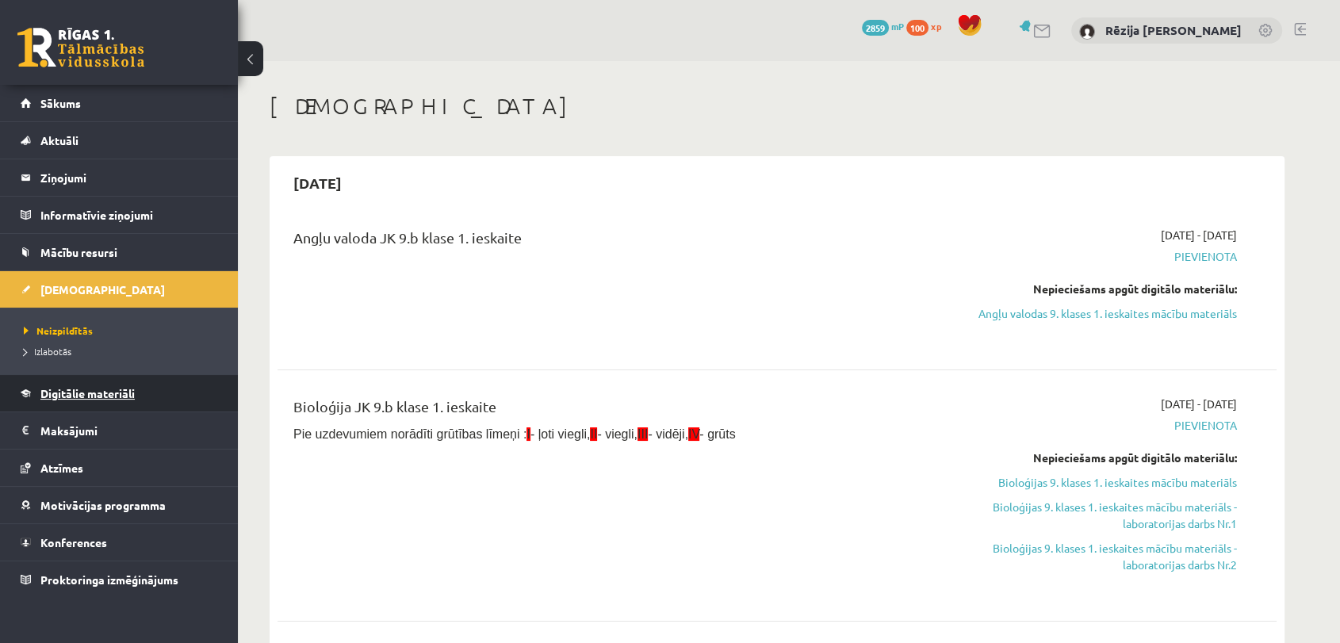
click at [117, 396] on span "Digitālie materiāli" at bounding box center [87, 393] width 94 height 14
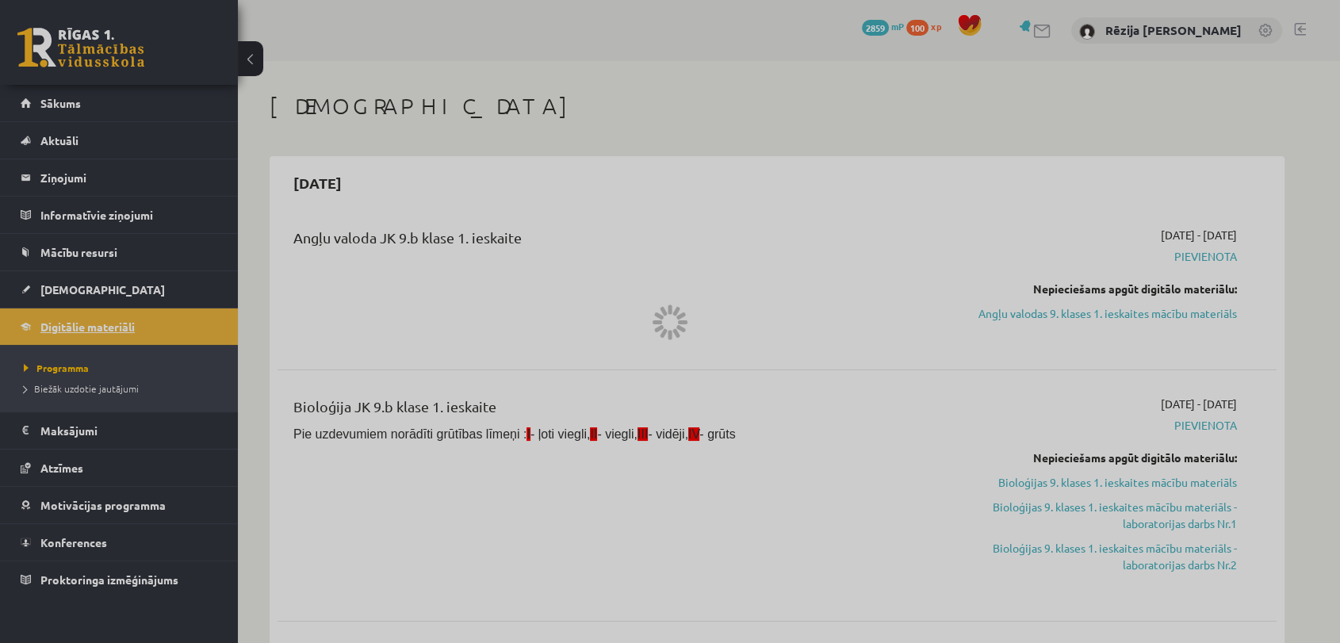
click at [117, 396] on div at bounding box center [670, 321] width 1340 height 643
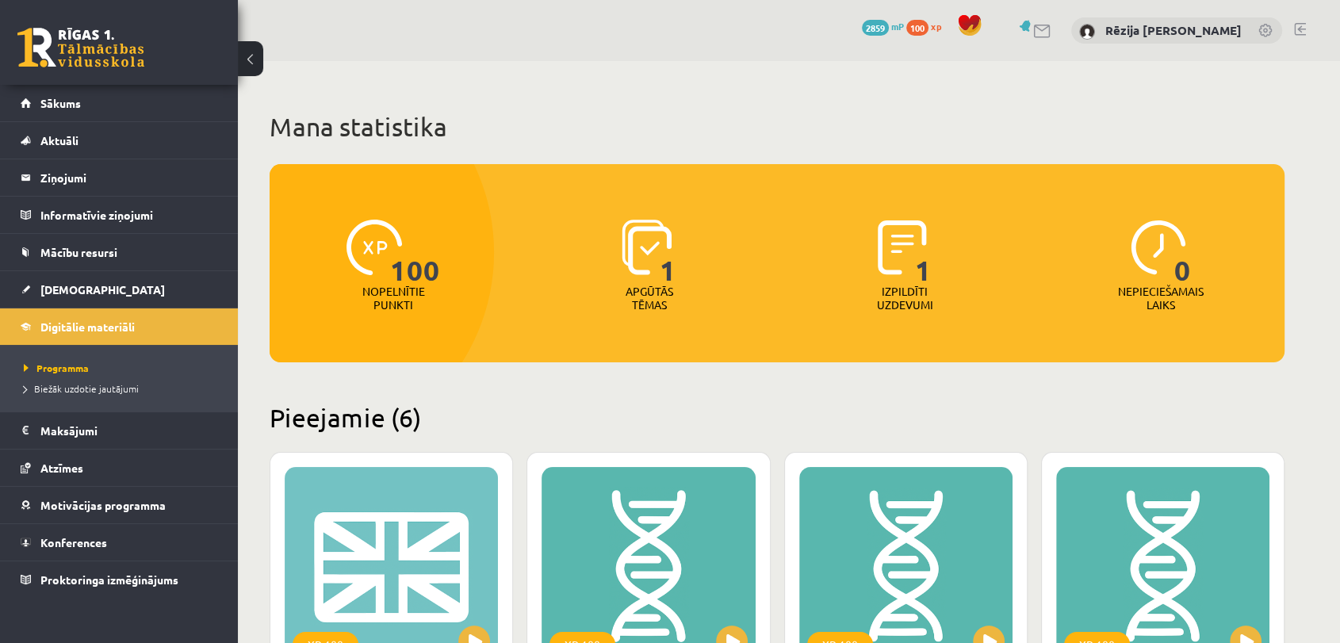
scroll to position [562, 0]
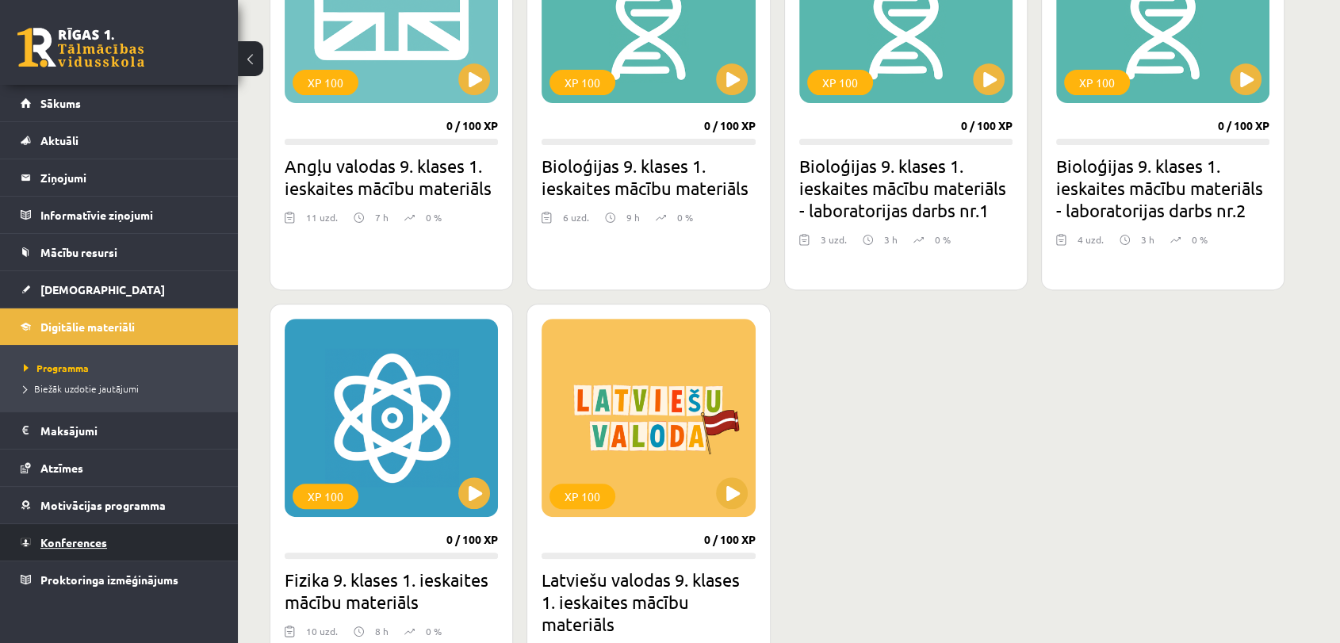
click at [100, 536] on span "Konferences" at bounding box center [73, 542] width 67 height 14
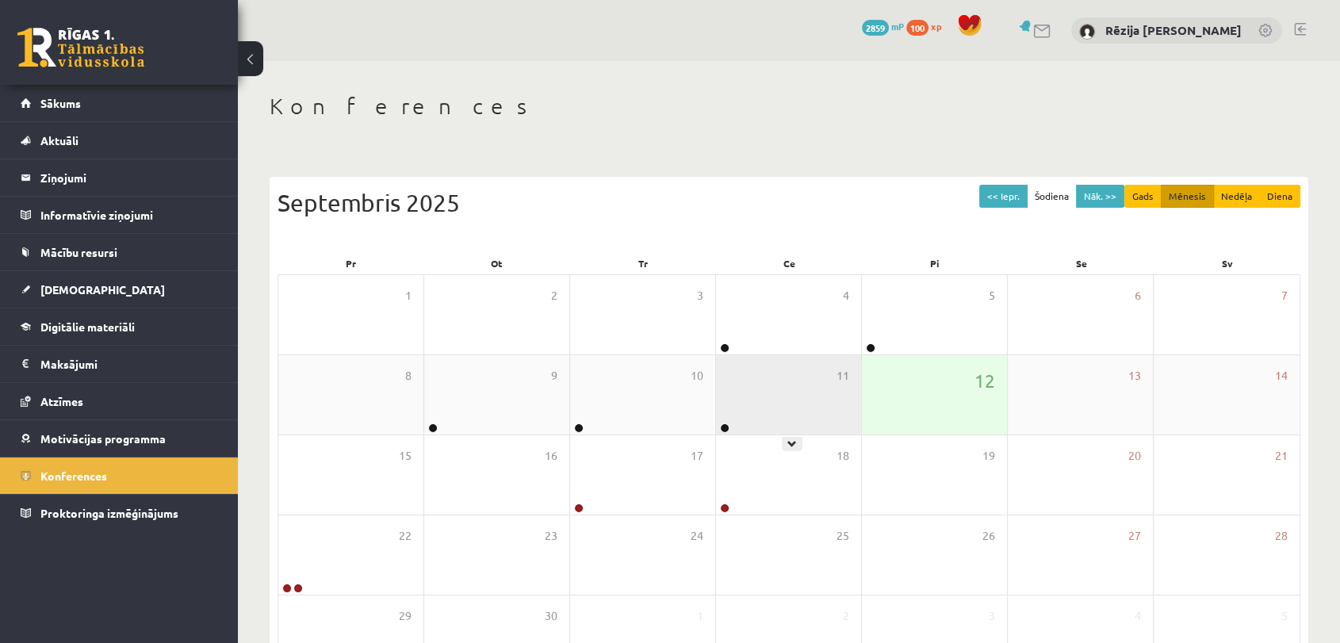
click at [786, 372] on div "11" at bounding box center [788, 394] width 145 height 79
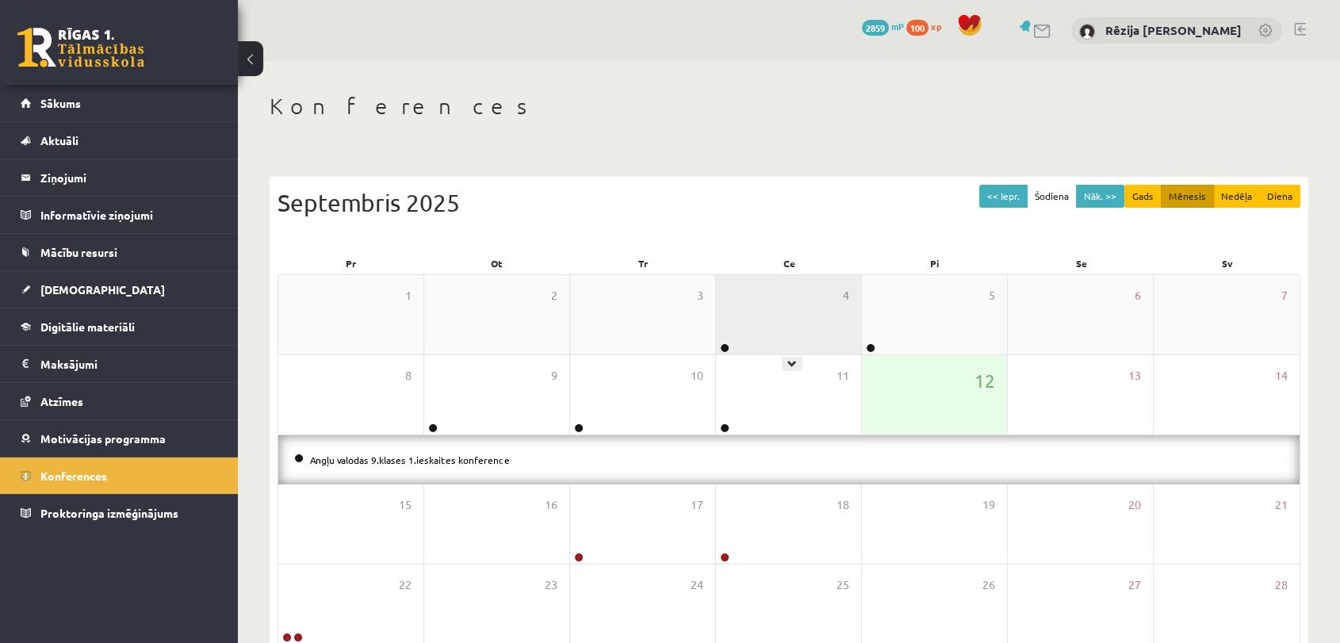
click at [780, 344] on div "4" at bounding box center [788, 314] width 145 height 79
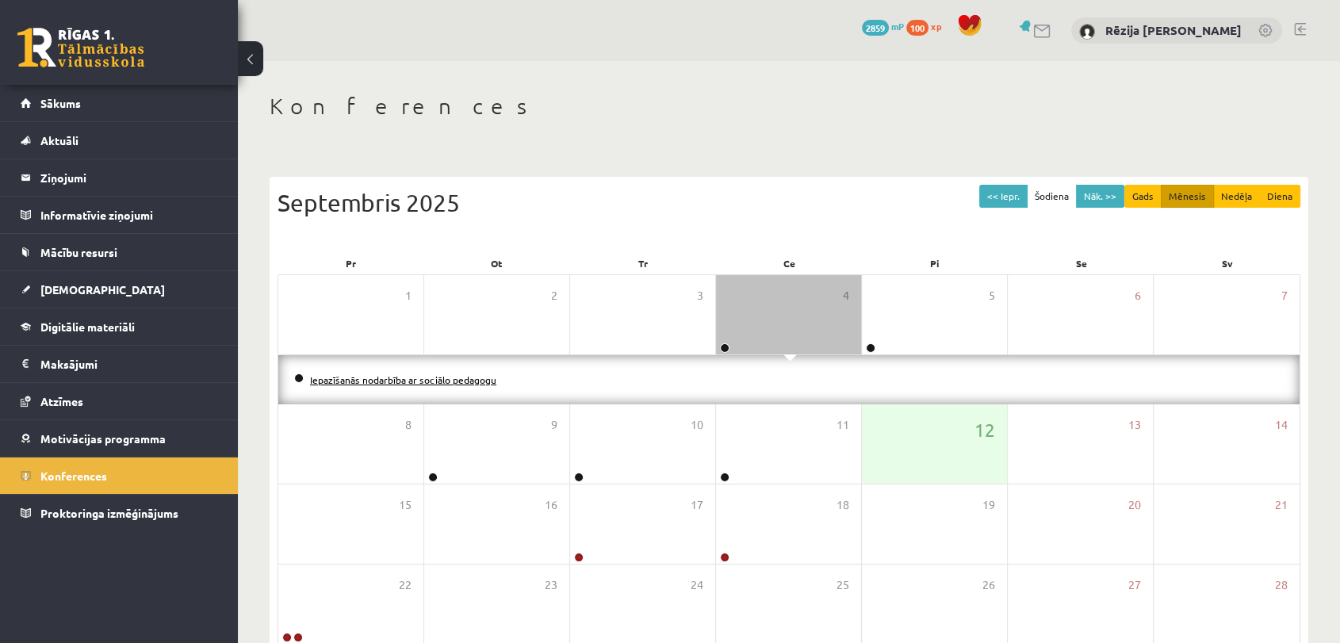
click at [431, 379] on link "Iepazīšanās nodarbība ar sociālo pedagogu" at bounding box center [403, 379] width 186 height 13
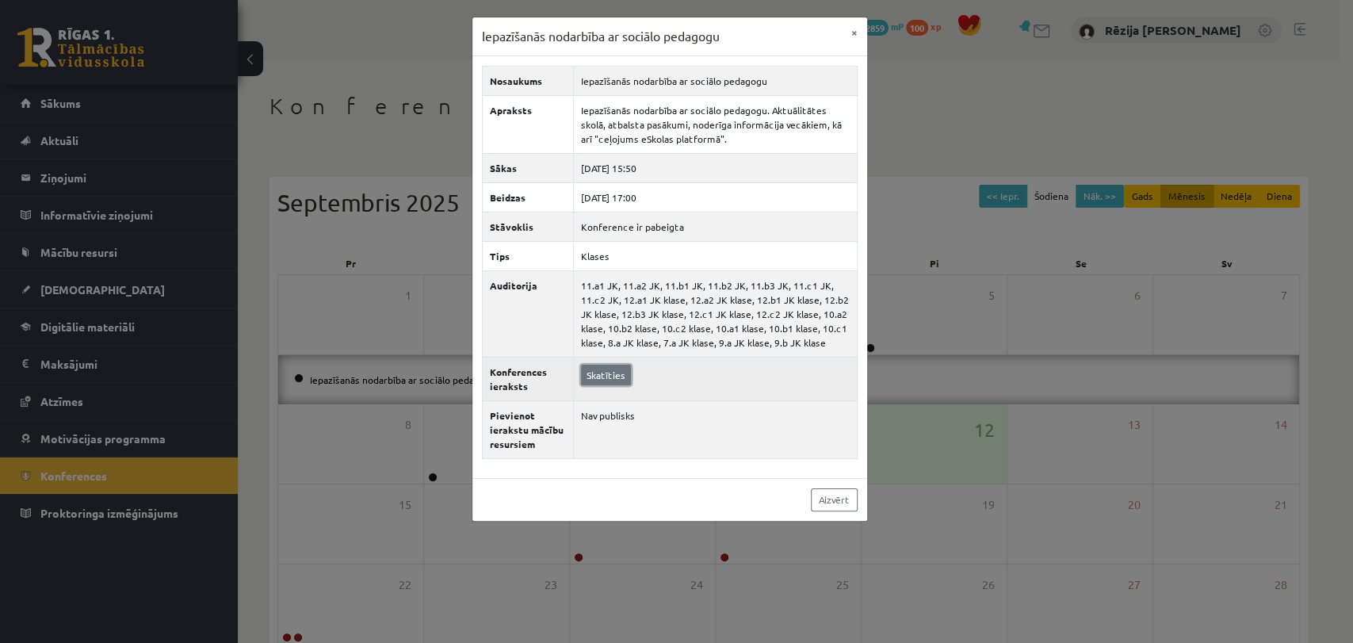
click at [598, 367] on link "Skatīties" at bounding box center [606, 375] width 50 height 21
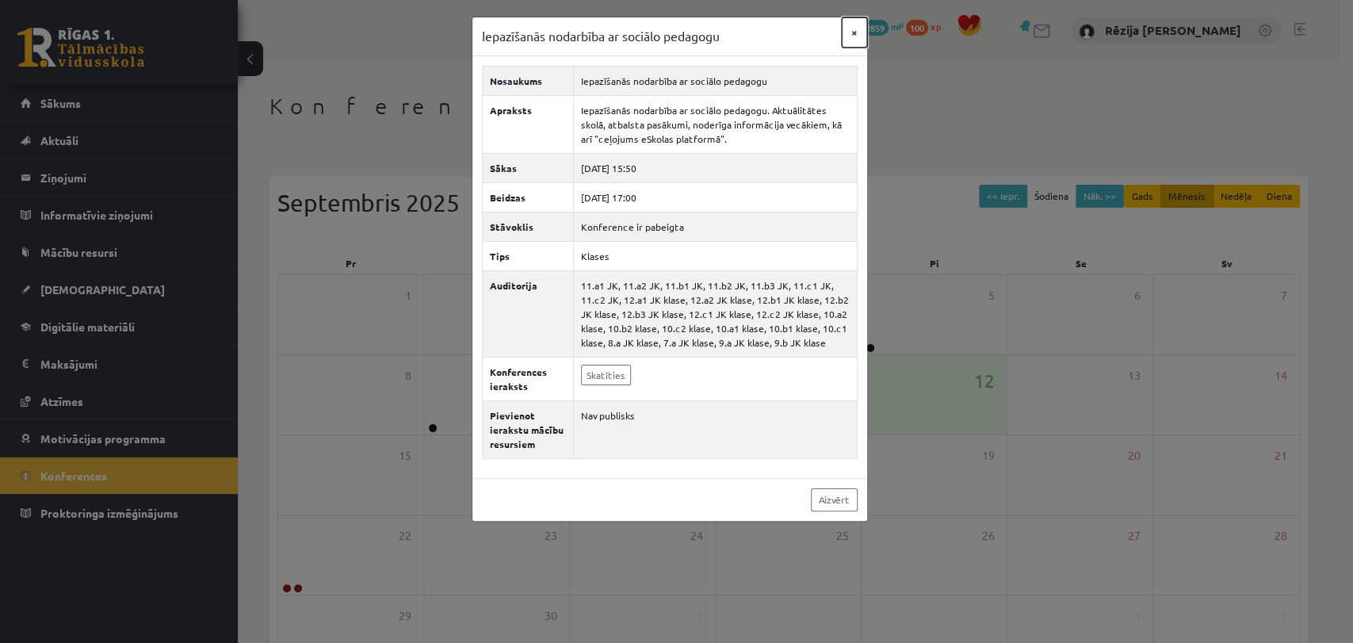
click at [850, 37] on button "×" at bounding box center [854, 32] width 25 height 30
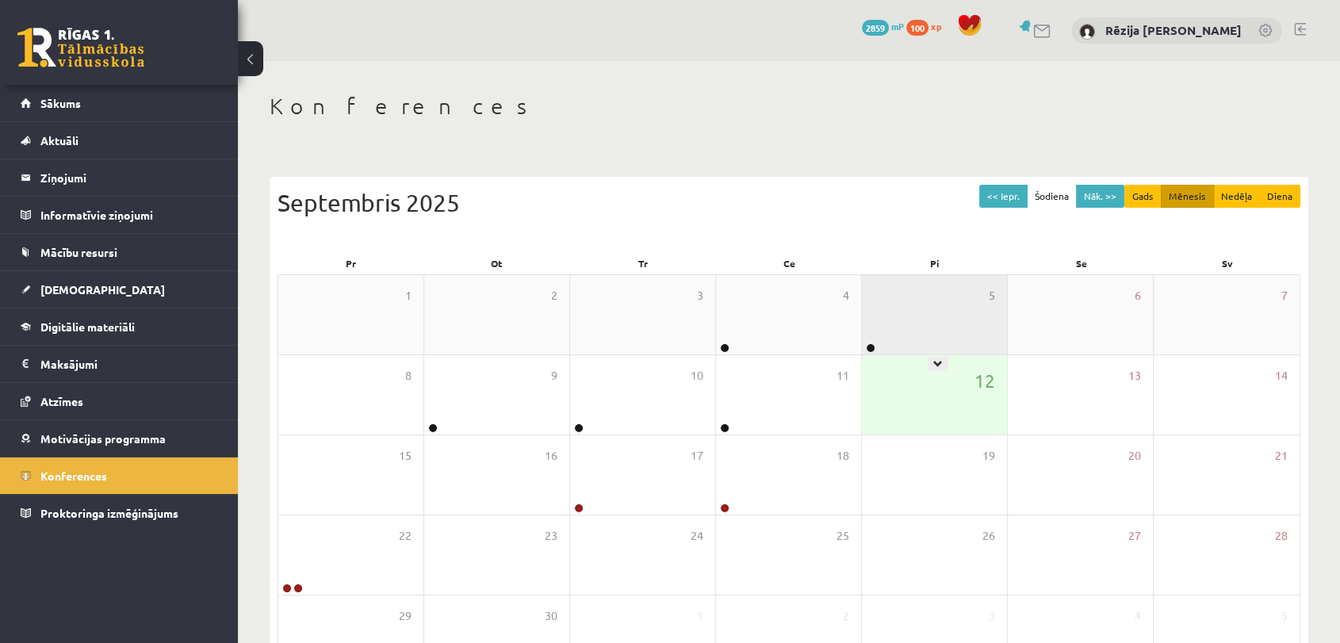
click at [890, 332] on div "5" at bounding box center [934, 314] width 145 height 79
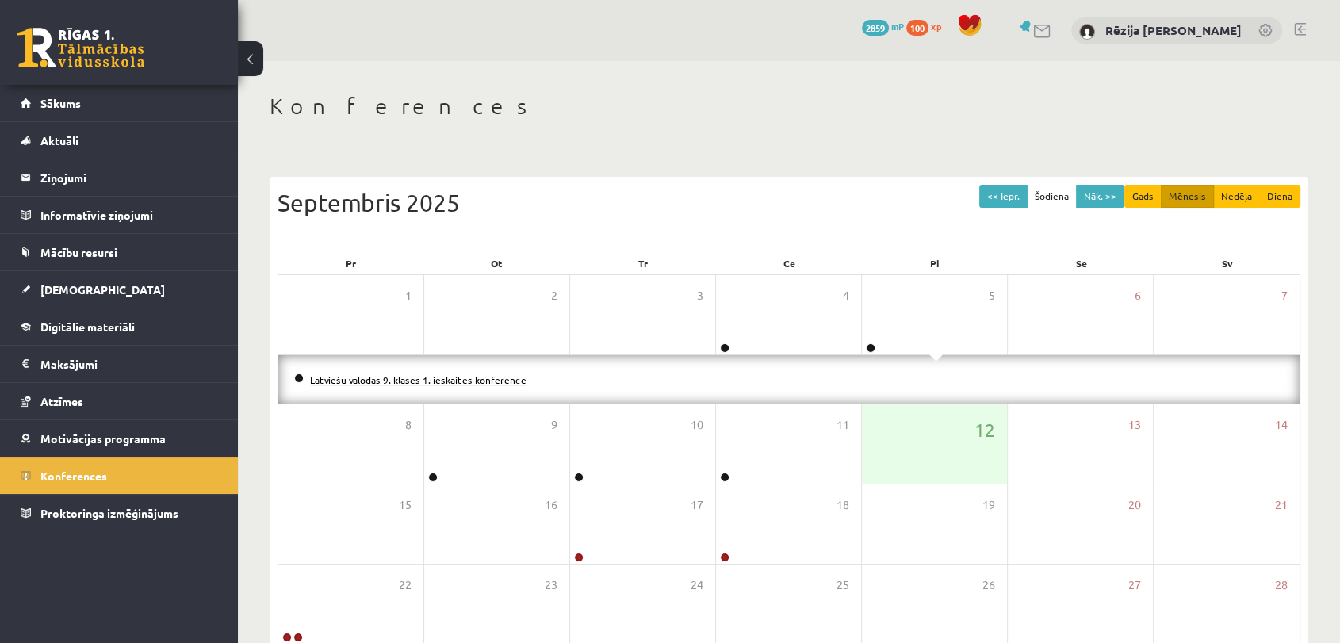
click at [406, 372] on li "Latviešu valodas 9. klases 1. ieskaites konference" at bounding box center [788, 379] width 989 height 17
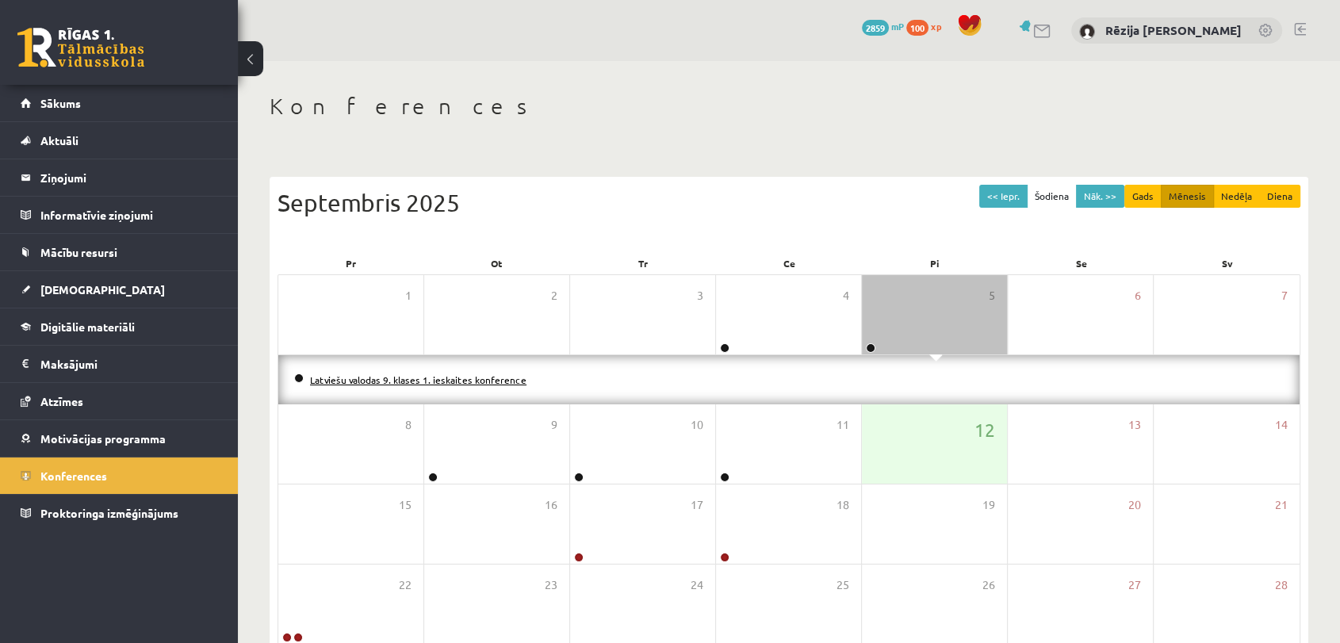
click at [413, 376] on link "Latviešu valodas 9. klases 1. ieskaites konference" at bounding box center [418, 379] width 216 height 13
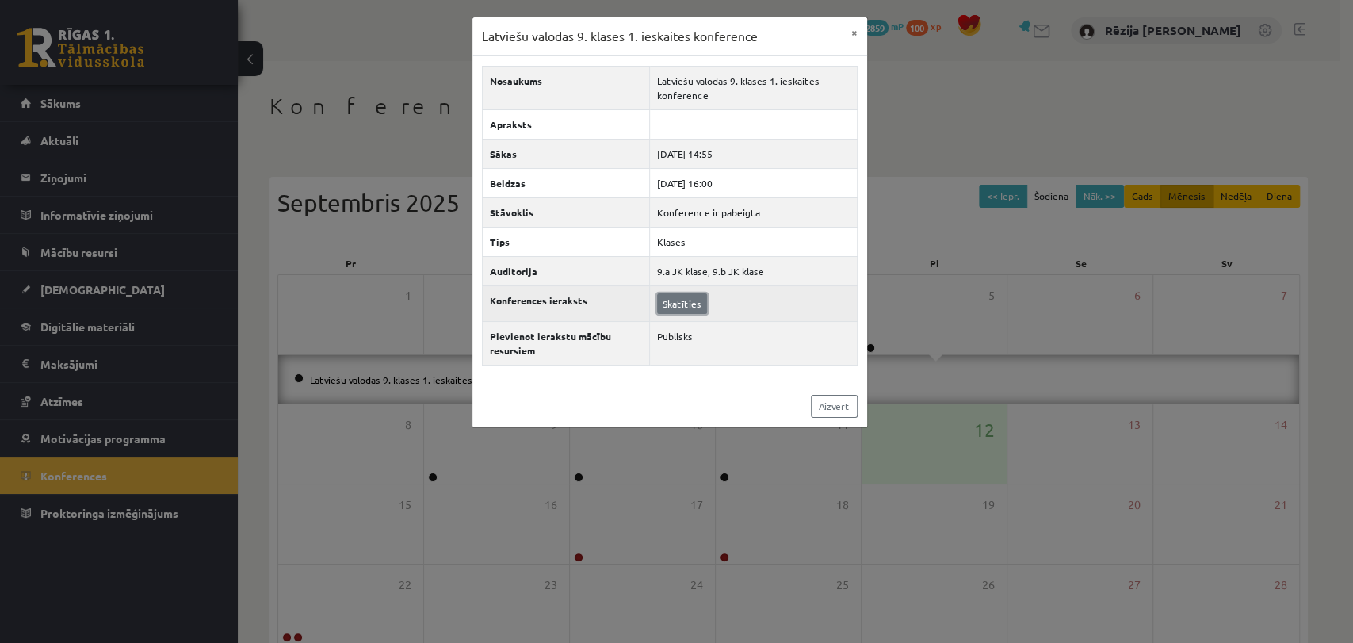
click at [679, 302] on link "Skatīties" at bounding box center [682, 303] width 50 height 21
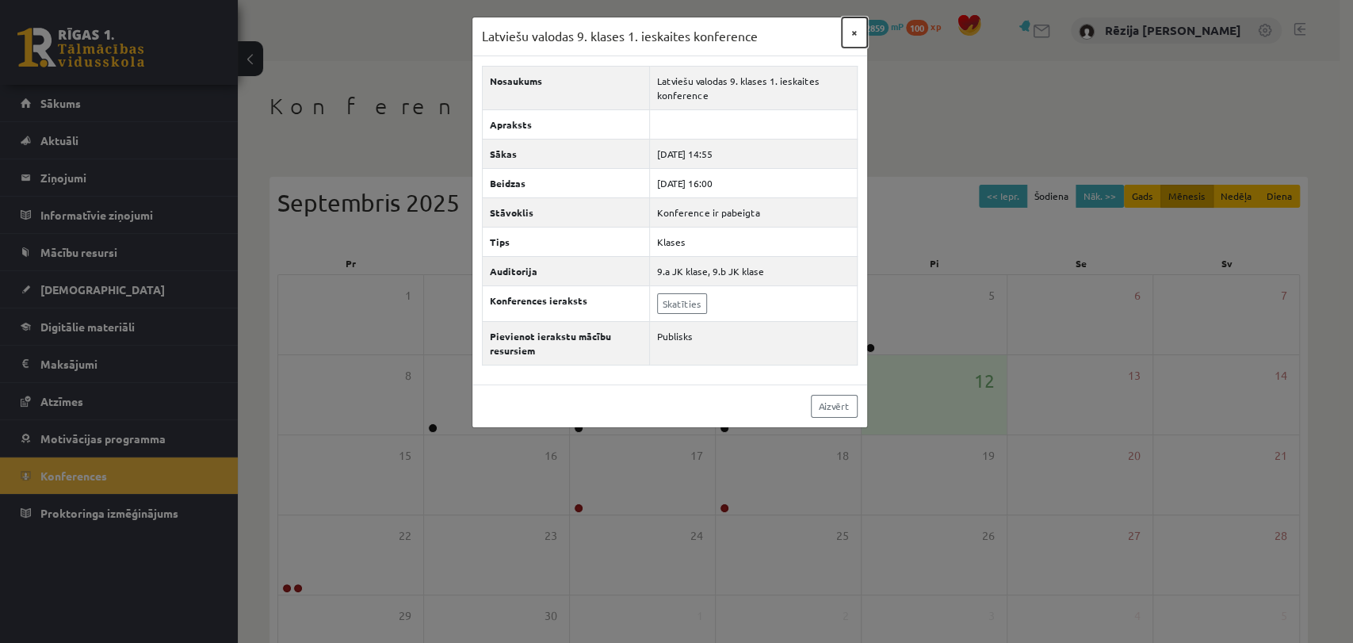
click at [850, 26] on button "×" at bounding box center [854, 32] width 25 height 30
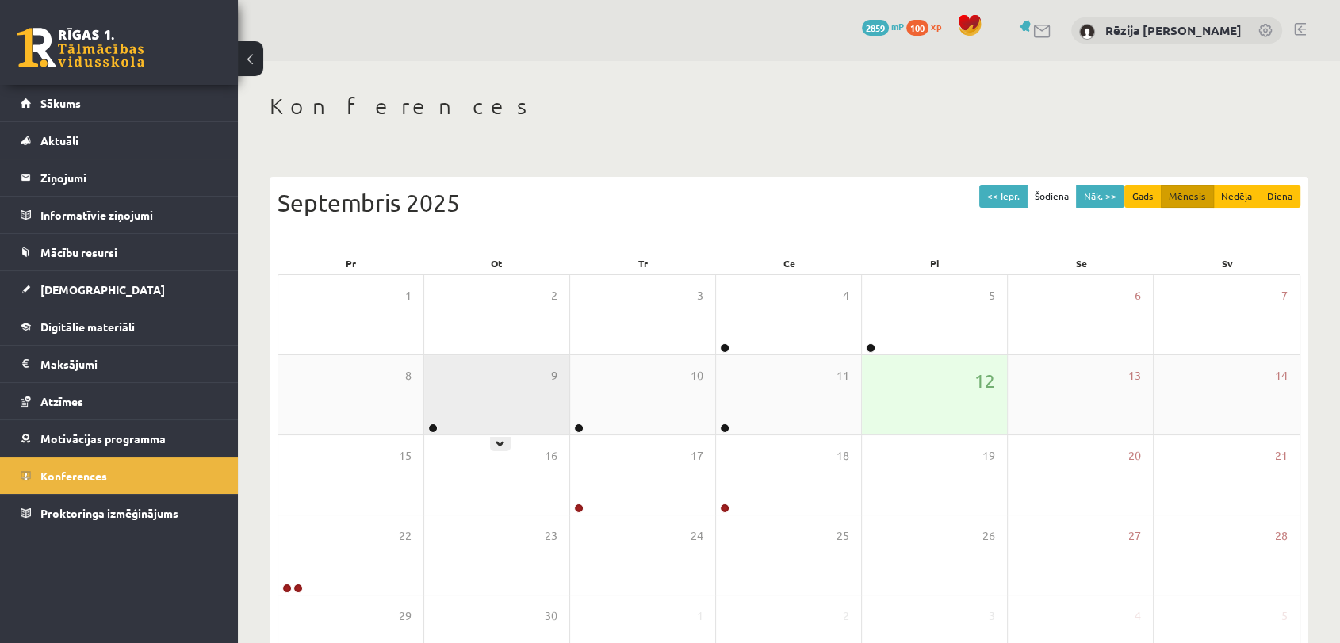
click at [507, 413] on div "9" at bounding box center [496, 394] width 145 height 79
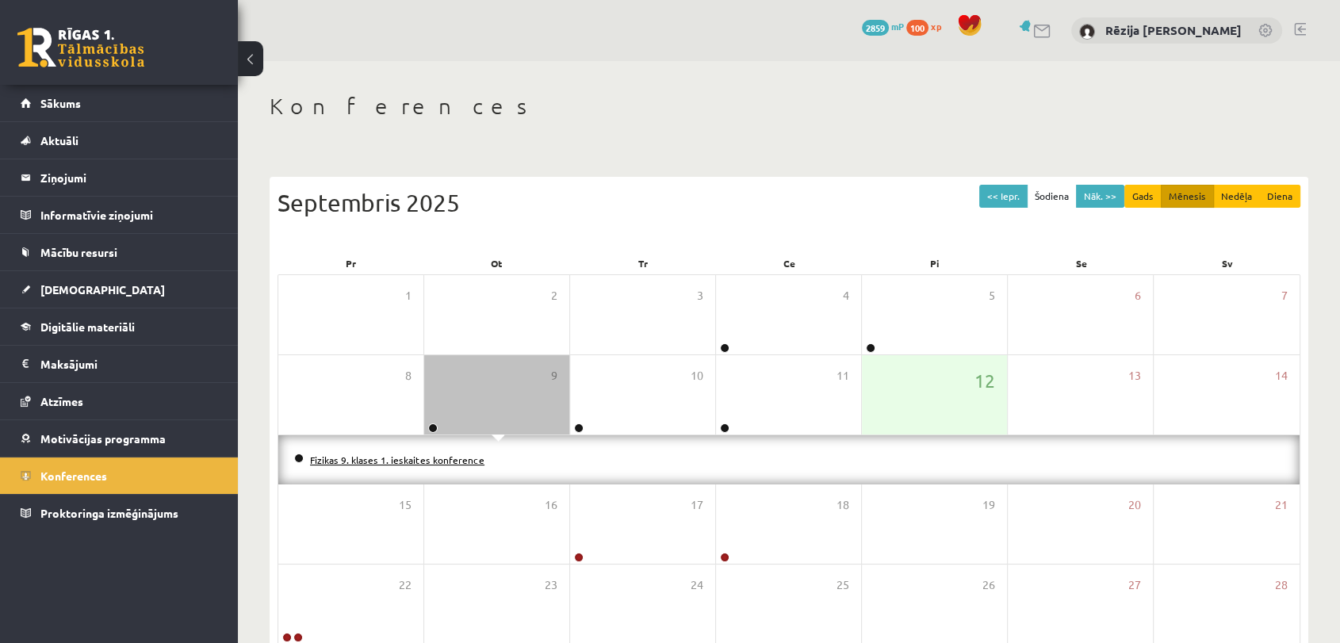
click at [454, 458] on link "Fizikas 9. klases 1. ieskaites konference" at bounding box center [397, 459] width 174 height 13
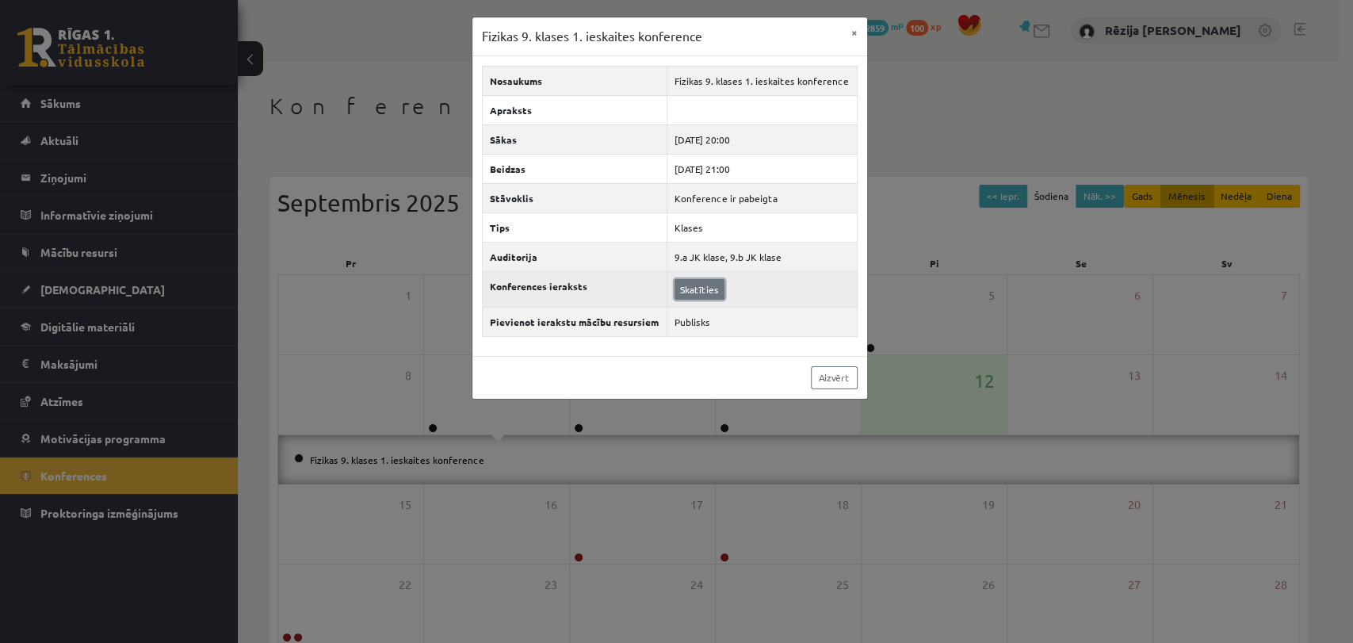
click at [711, 286] on link "Skatīties" at bounding box center [700, 289] width 50 height 21
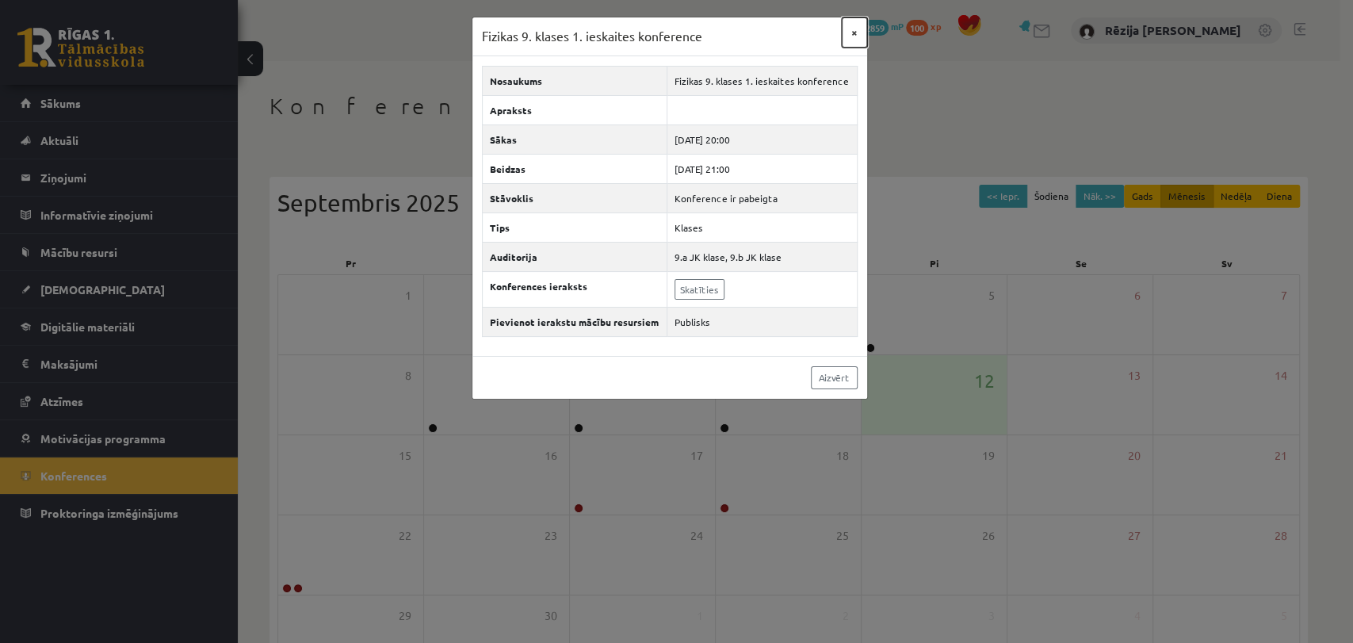
click at [855, 33] on button "×" at bounding box center [854, 32] width 25 height 30
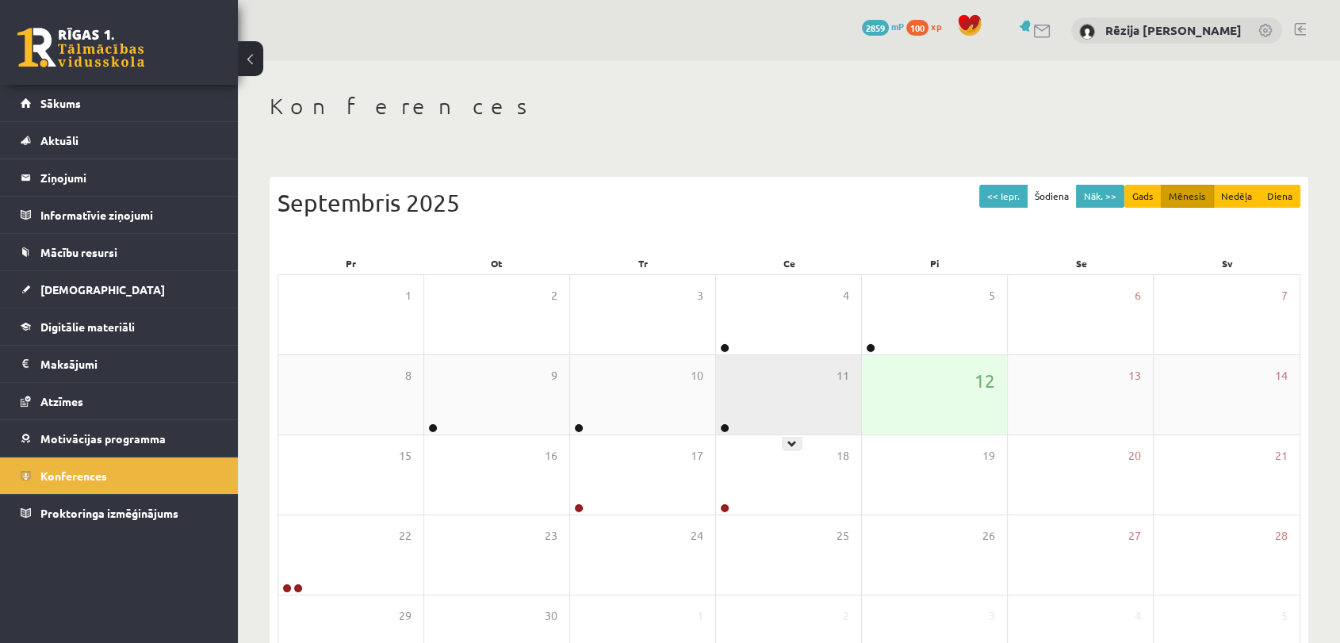
click at [787, 446] on icon at bounding box center [792, 444] width 10 height 10
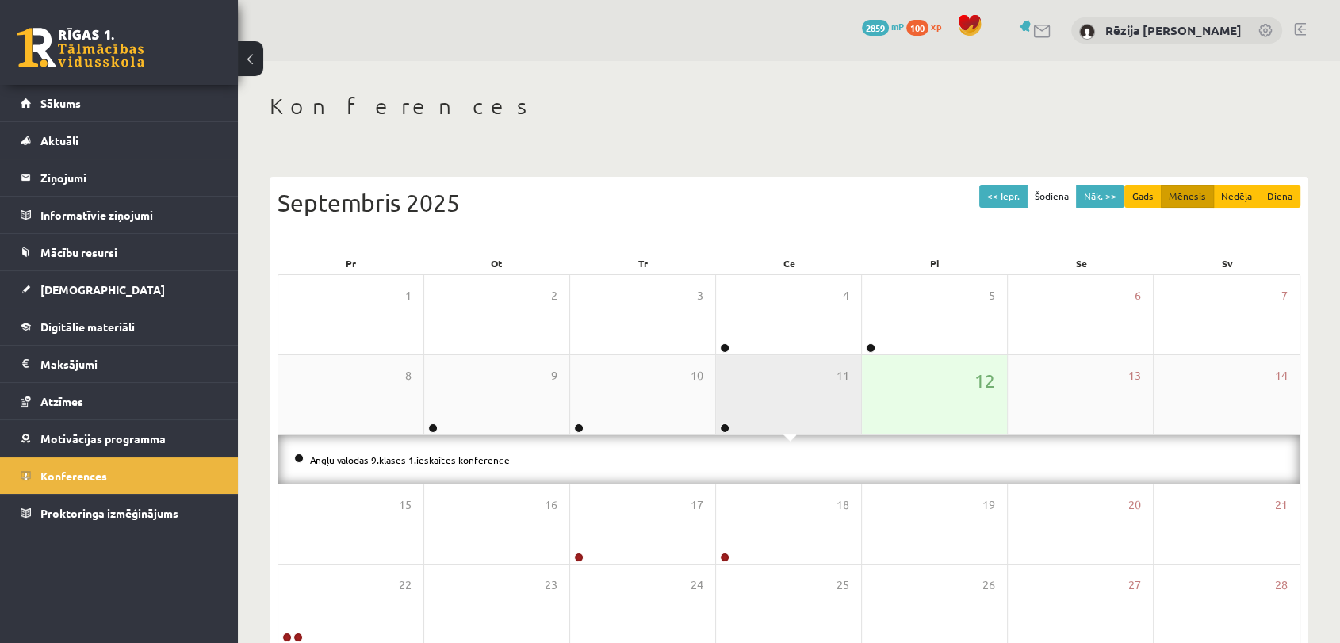
click at [630, 443] on div "Angļu valodas 9.klases 1.ieskaites konference" at bounding box center [788, 459] width 1021 height 49
click at [636, 442] on div "Angļu valodas 9.klases 1.ieskaites konference" at bounding box center [788, 459] width 1021 height 49
click at [643, 427] on div "10" at bounding box center [642, 394] width 145 height 79
click at [438, 471] on div "Bioloģijas 9.klases 1.ieskaites konference" at bounding box center [788, 459] width 1021 height 49
click at [429, 465] on li "Bioloģijas 9.klases 1.ieskaites konference" at bounding box center [788, 459] width 989 height 17
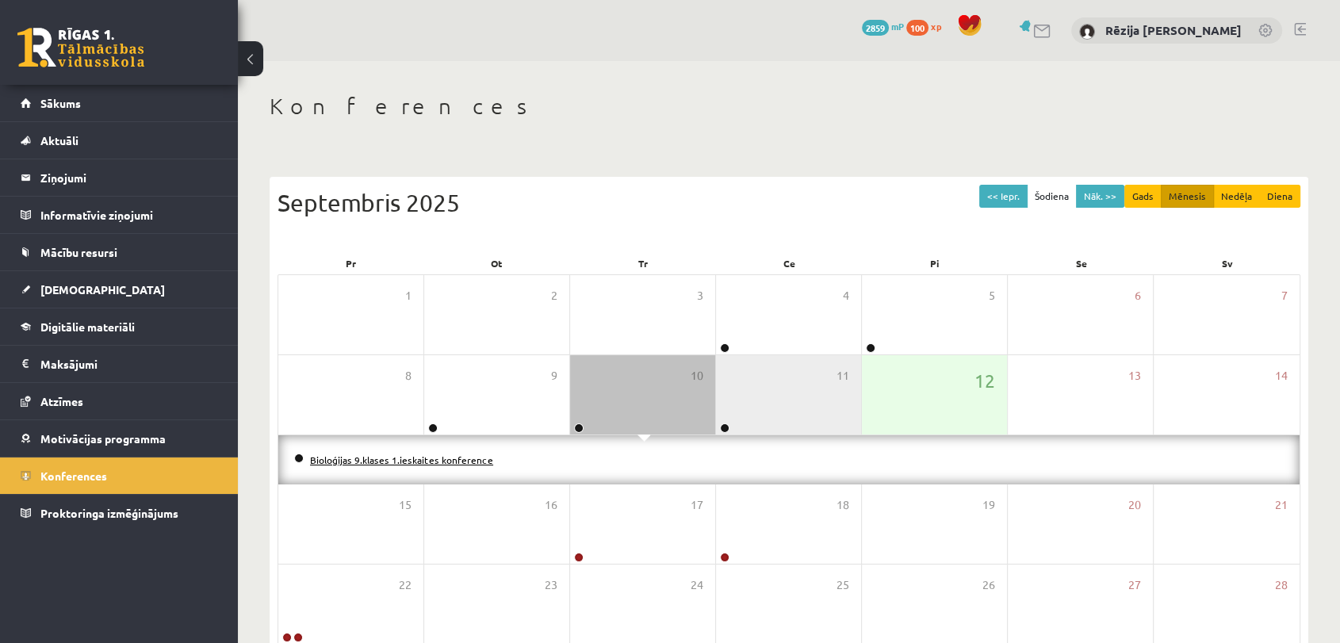
click at [427, 463] on link "Bioloģijas 9.klases 1.ieskaites konference" at bounding box center [401, 459] width 183 height 13
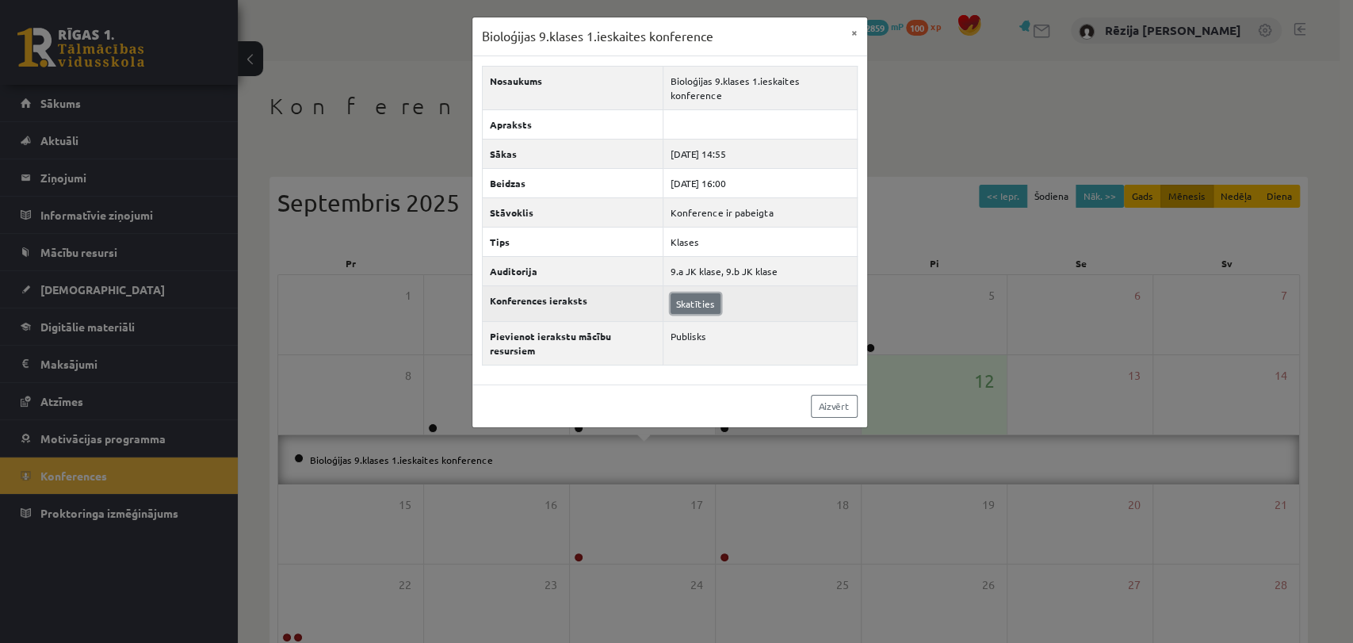
click at [673, 293] on link "Skatīties" at bounding box center [696, 303] width 50 height 21
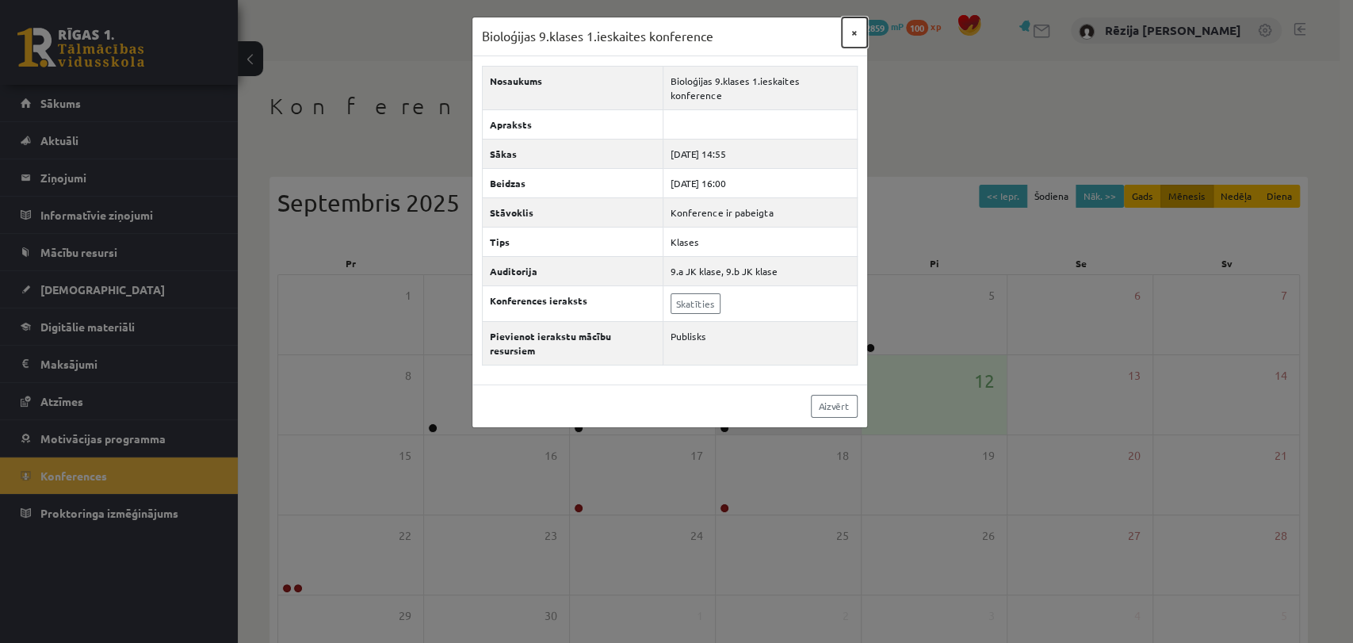
click at [860, 35] on button "×" at bounding box center [854, 32] width 25 height 30
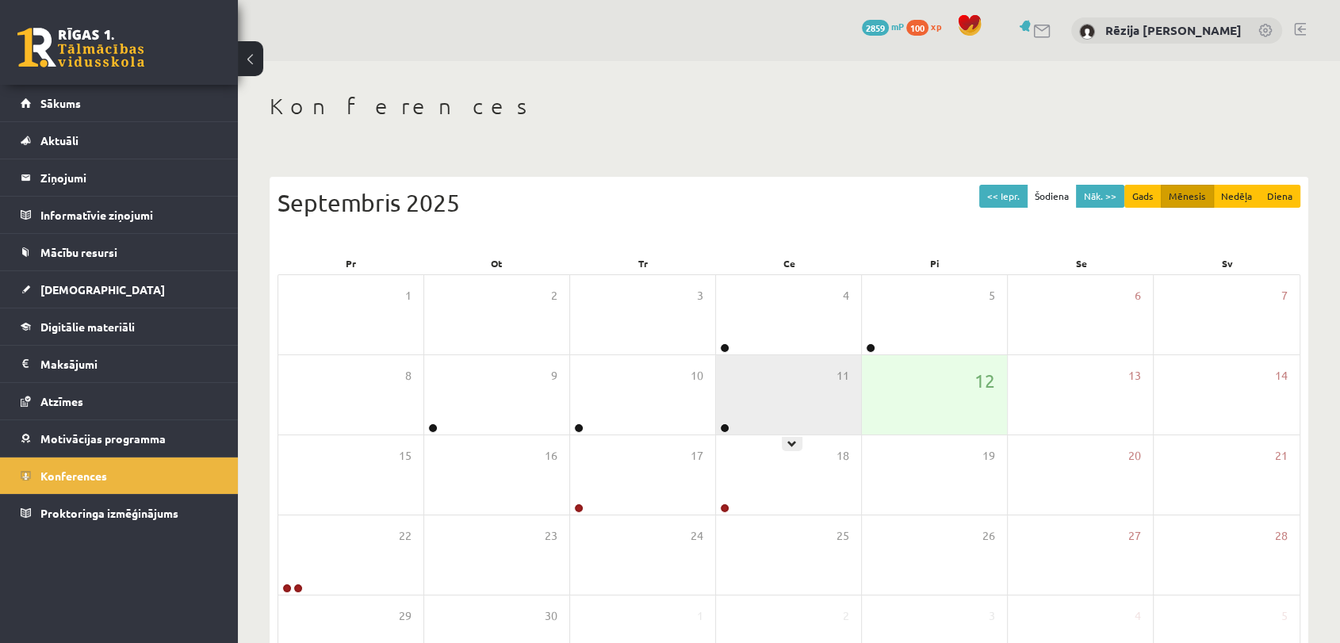
click at [794, 430] on div "11" at bounding box center [788, 394] width 145 height 79
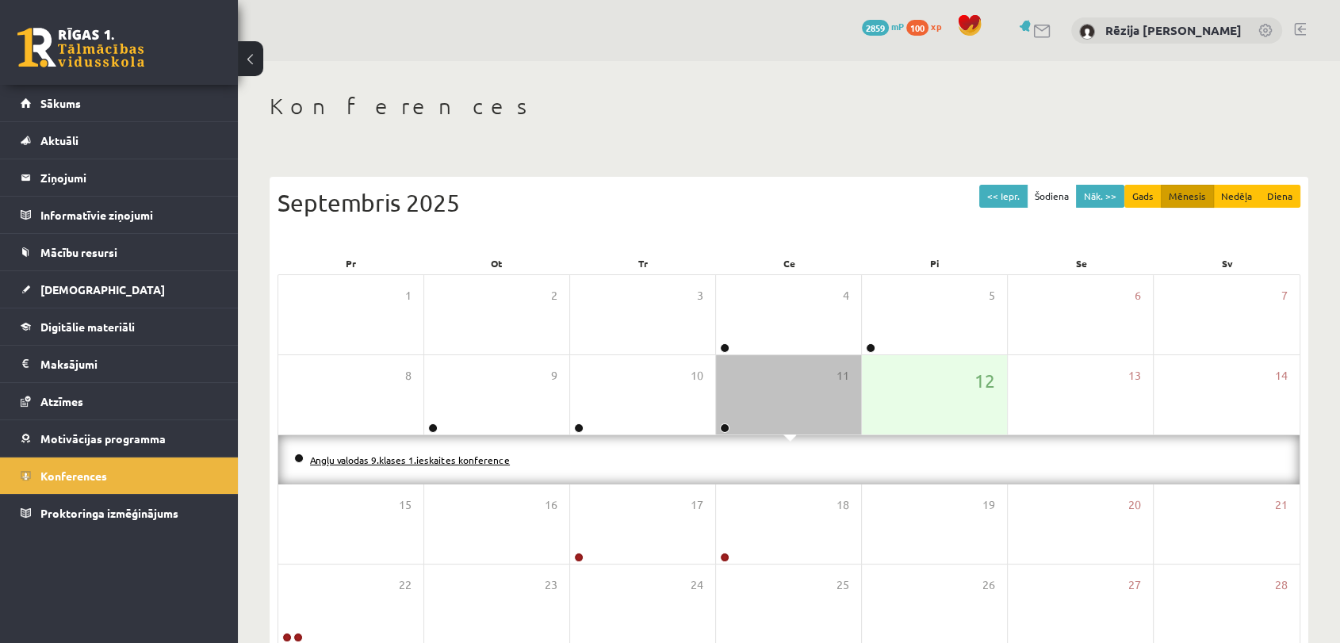
click at [457, 462] on link "Angļu valodas 9.klases 1.ieskaites konference" at bounding box center [410, 459] width 200 height 13
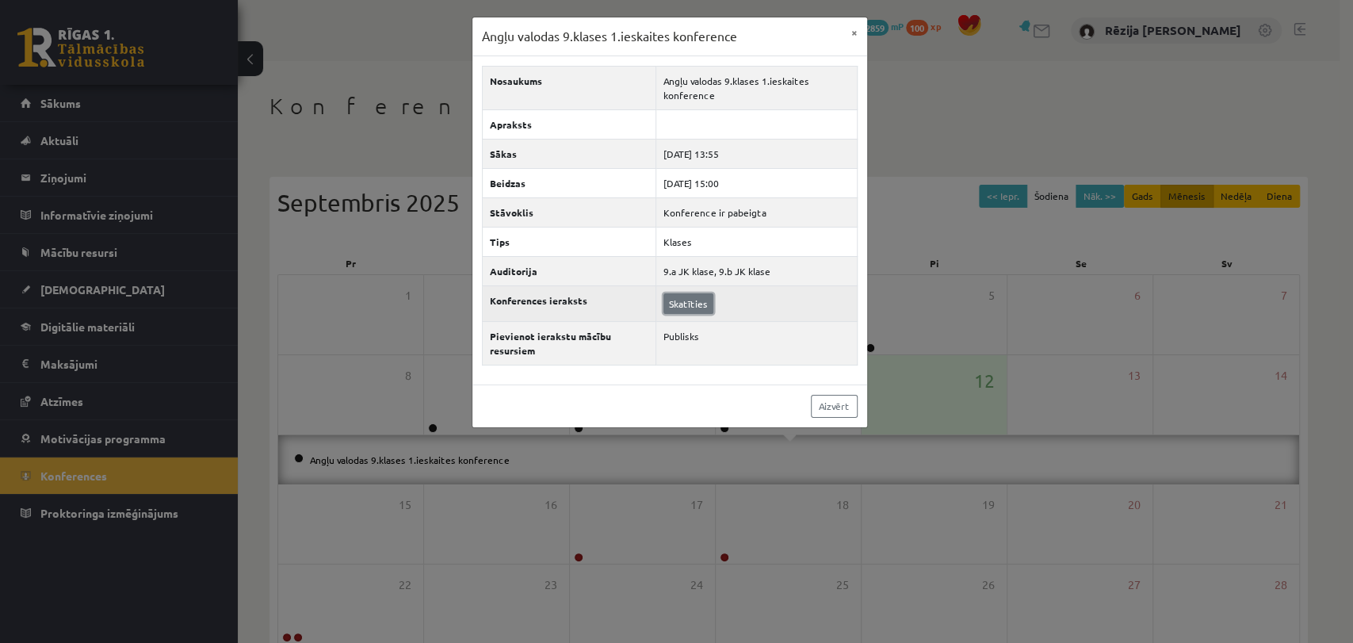
click at [693, 300] on link "Skatīties" at bounding box center [689, 303] width 50 height 21
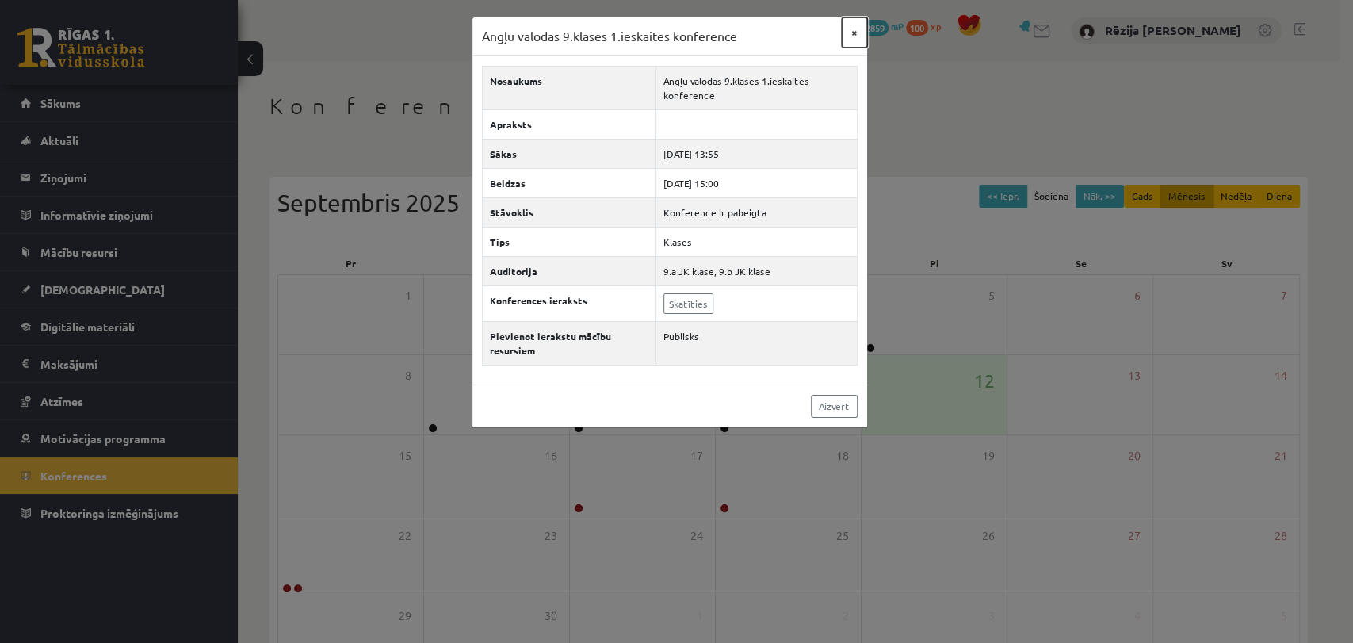
click at [859, 28] on button "×" at bounding box center [854, 32] width 25 height 30
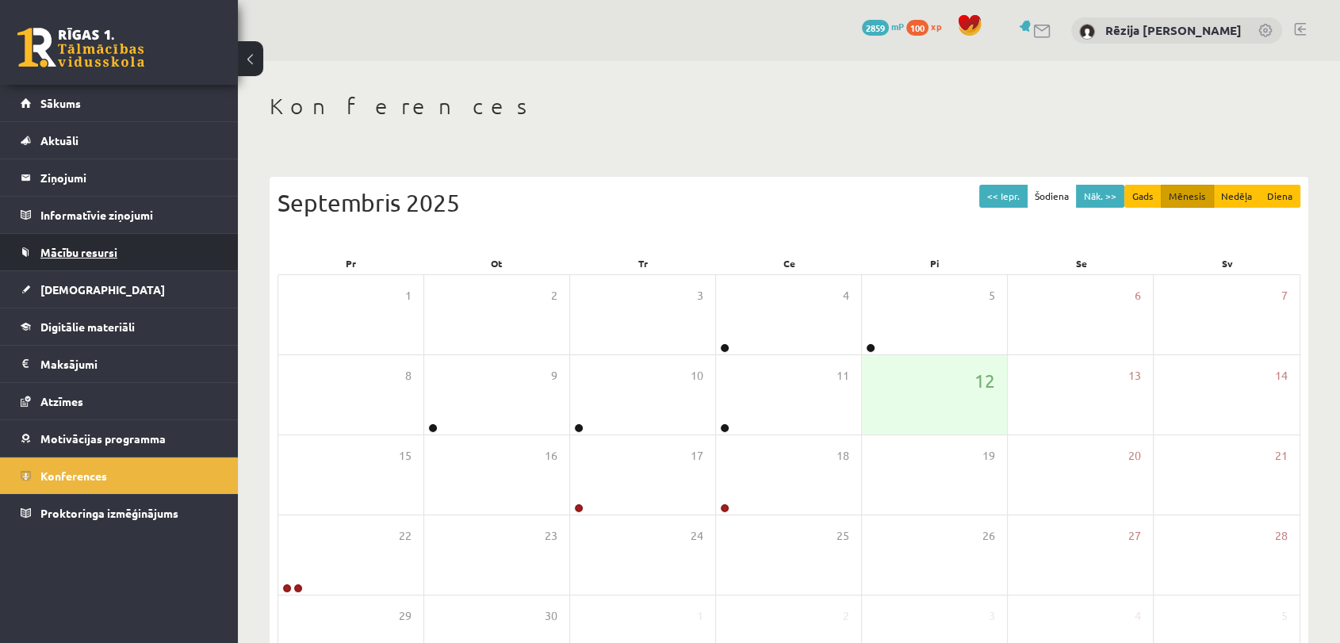
click at [105, 245] on span "Mācību resursi" at bounding box center [78, 252] width 77 height 14
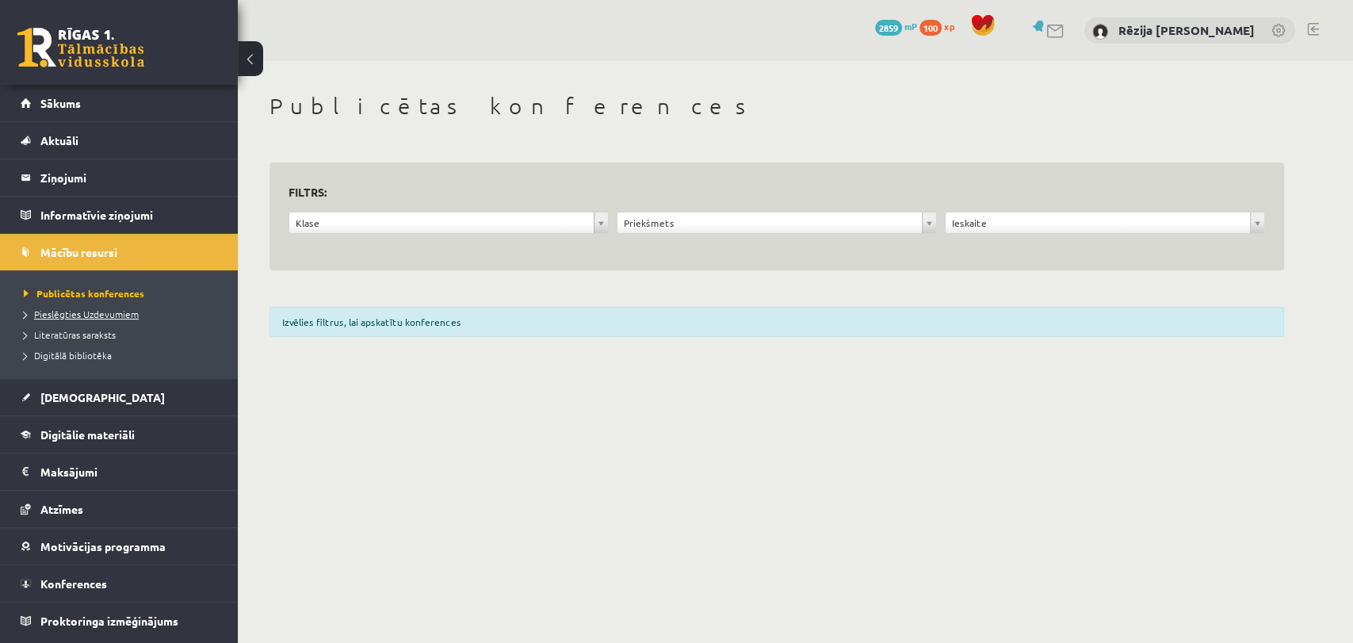
click at [138, 316] on link "Pieslēgties Uzdevumiem" at bounding box center [123, 314] width 198 height 14
click at [88, 331] on span "Literatūras saraksts" at bounding box center [70, 334] width 92 height 13
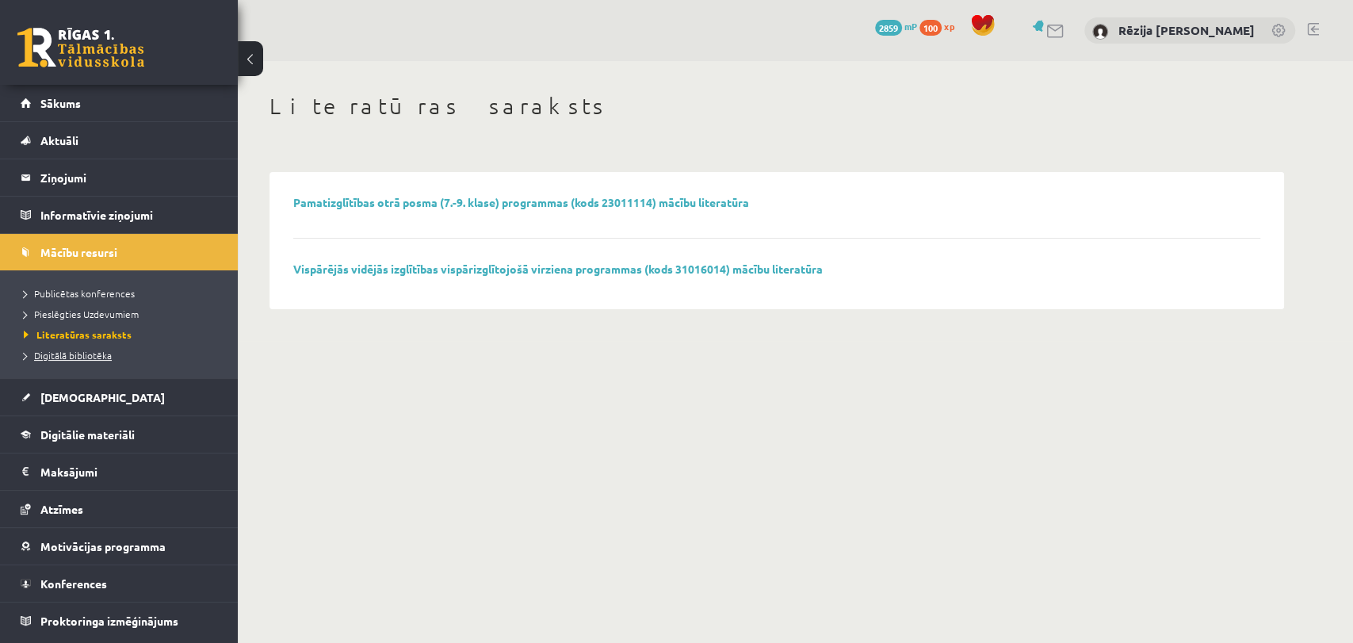
click at [89, 355] on span "Digitālā bibliotēka" at bounding box center [68, 355] width 88 height 13
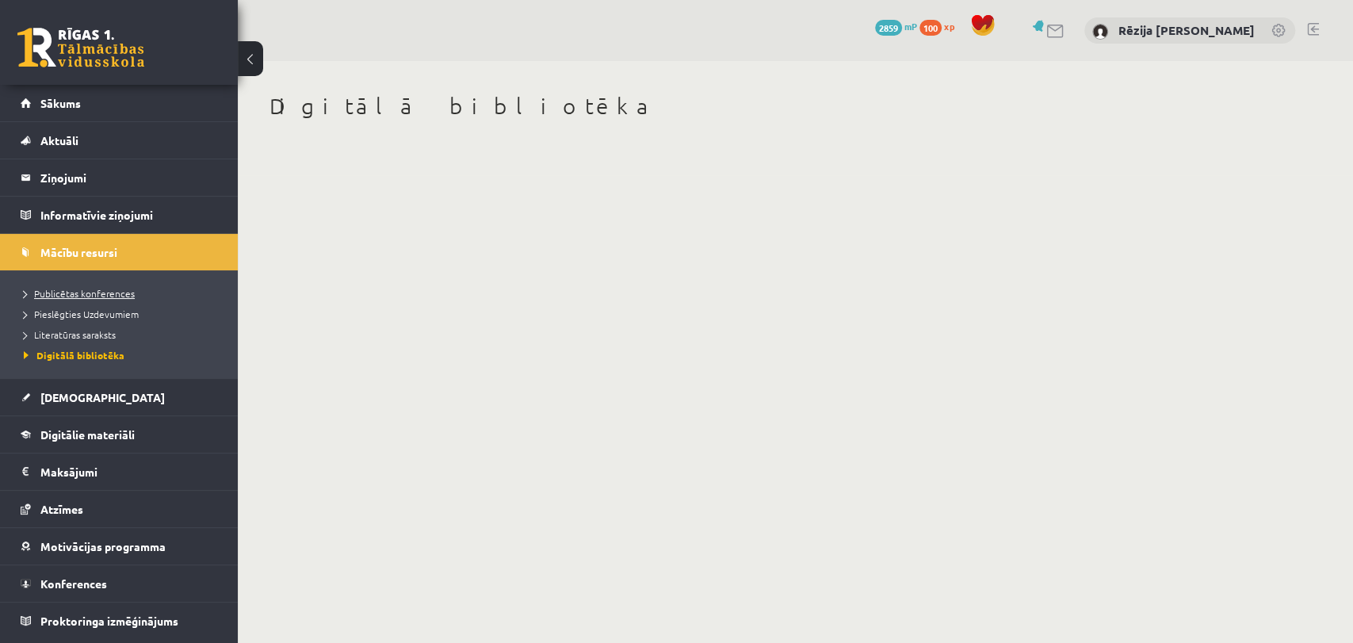
click at [101, 296] on span "Publicētas konferences" at bounding box center [79, 293] width 111 height 13
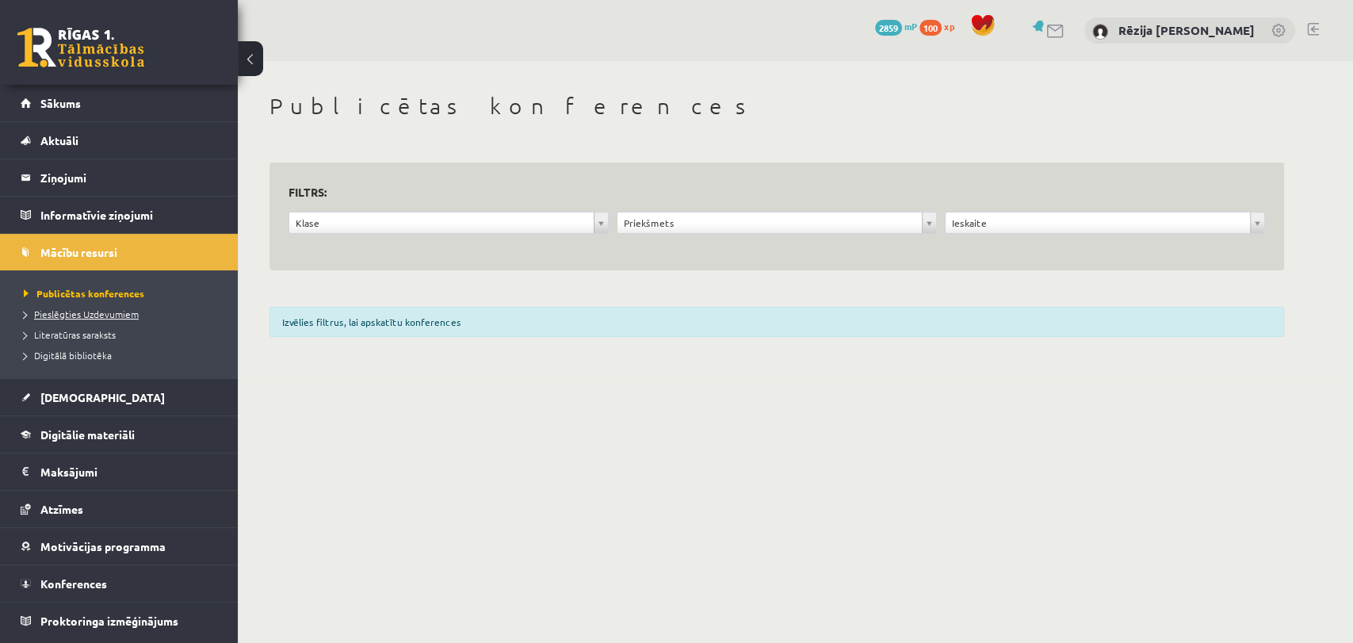
click at [100, 312] on span "Pieslēgties Uzdevumiem" at bounding box center [81, 314] width 115 height 13
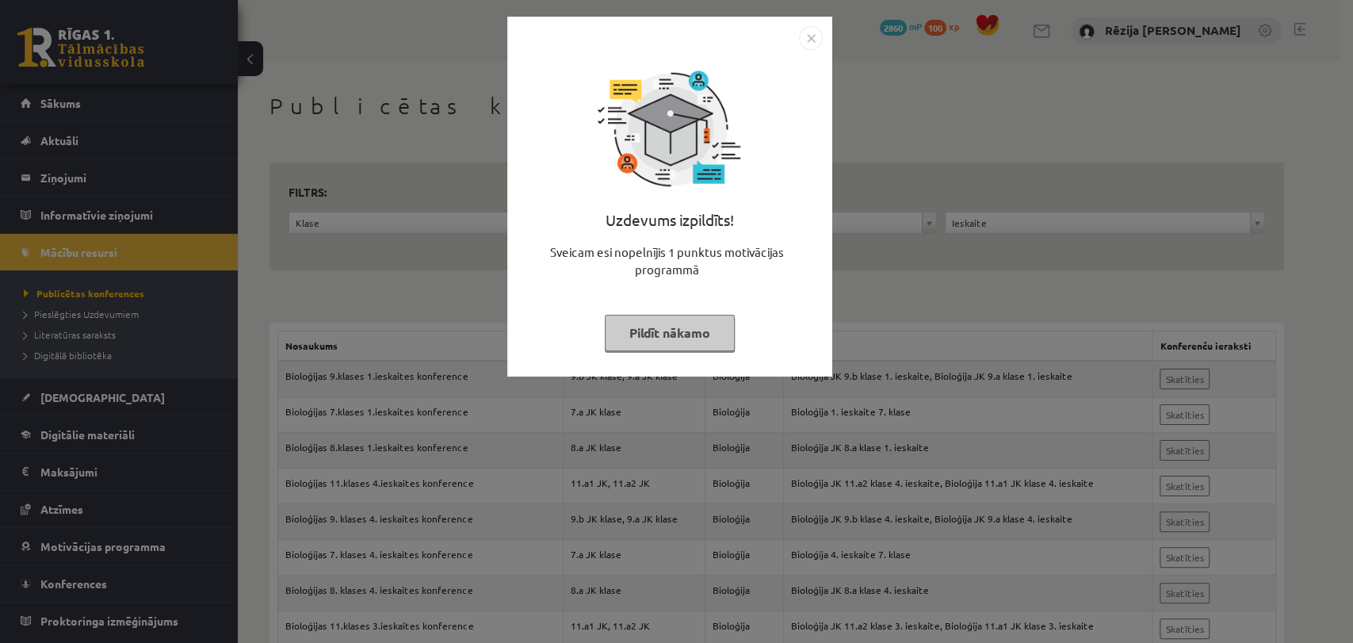
click at [812, 39] on img "Close" at bounding box center [811, 38] width 24 height 24
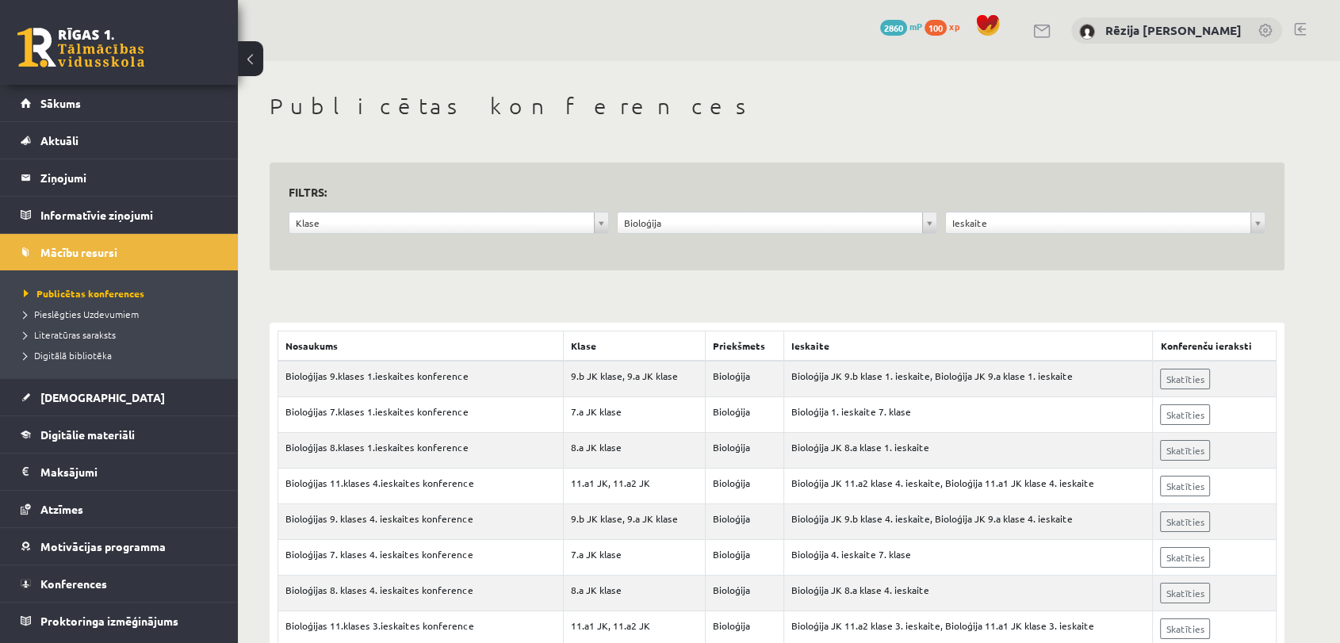
click at [444, 241] on div "**********" at bounding box center [449, 227] width 328 height 30
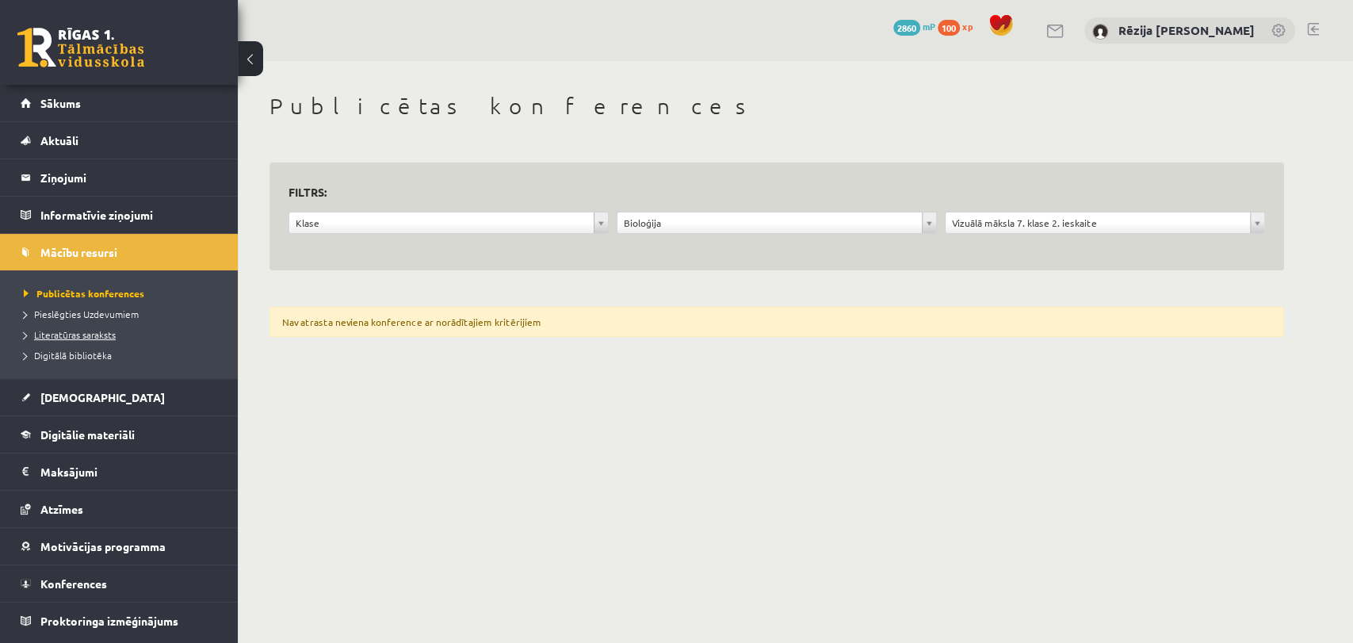
click at [102, 335] on span "Literatūras saraksts" at bounding box center [70, 334] width 92 height 13
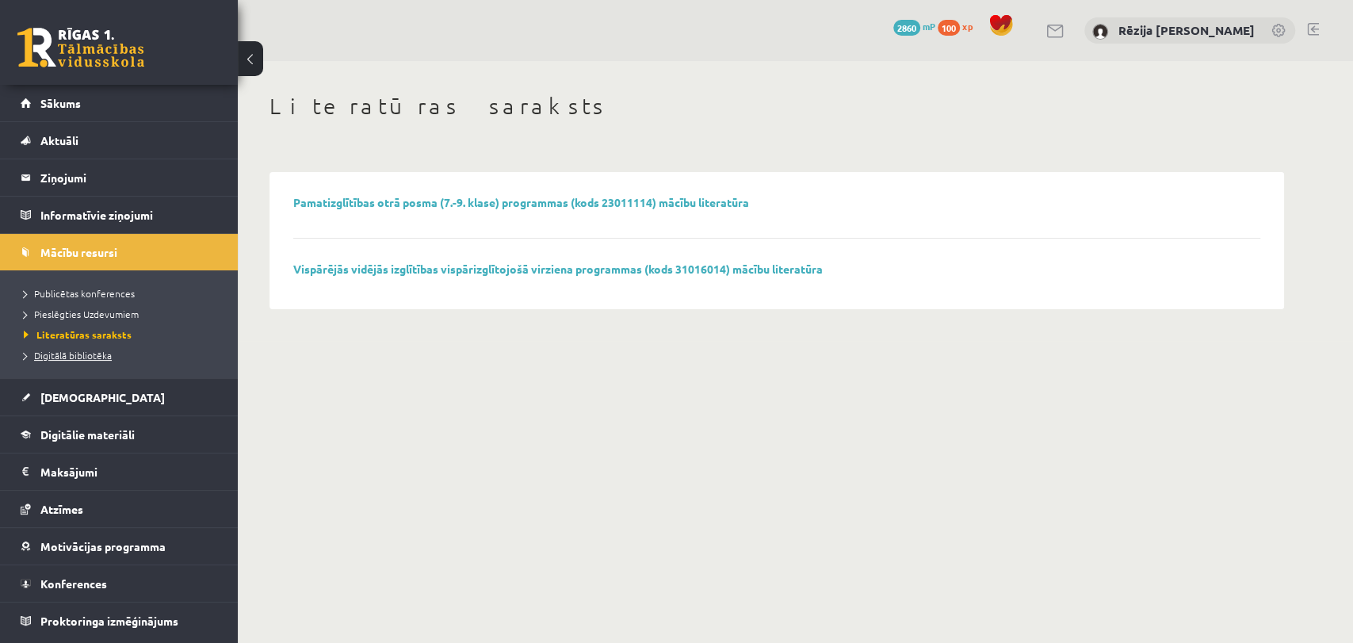
click at [61, 350] on span "Digitālā bibliotēka" at bounding box center [68, 355] width 88 height 13
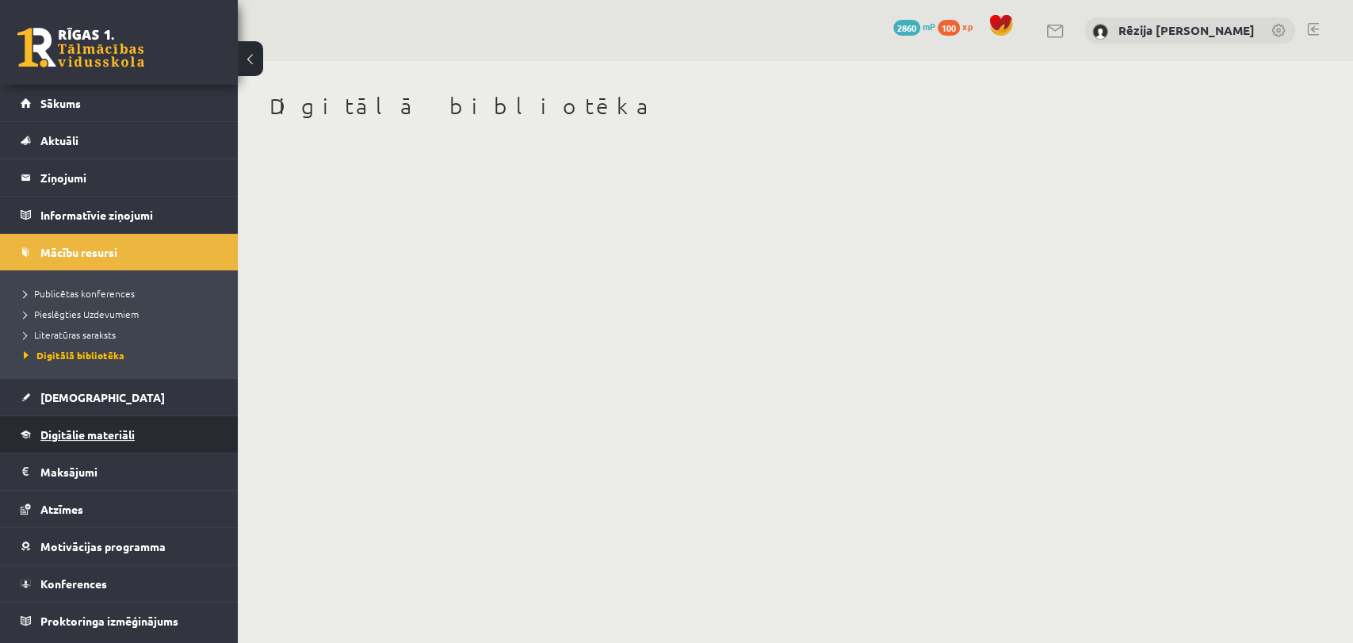
click at [49, 440] on link "Digitālie materiāli" at bounding box center [119, 434] width 197 height 36
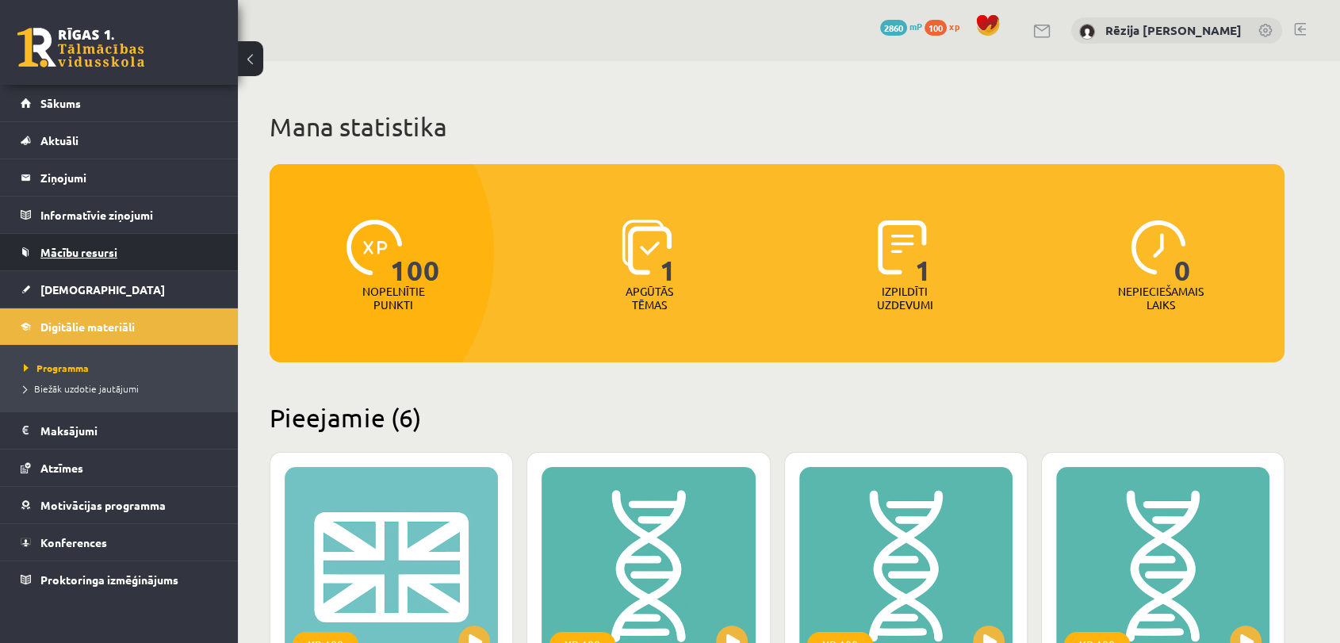
click at [103, 245] on span "Mācību resursi" at bounding box center [78, 252] width 77 height 14
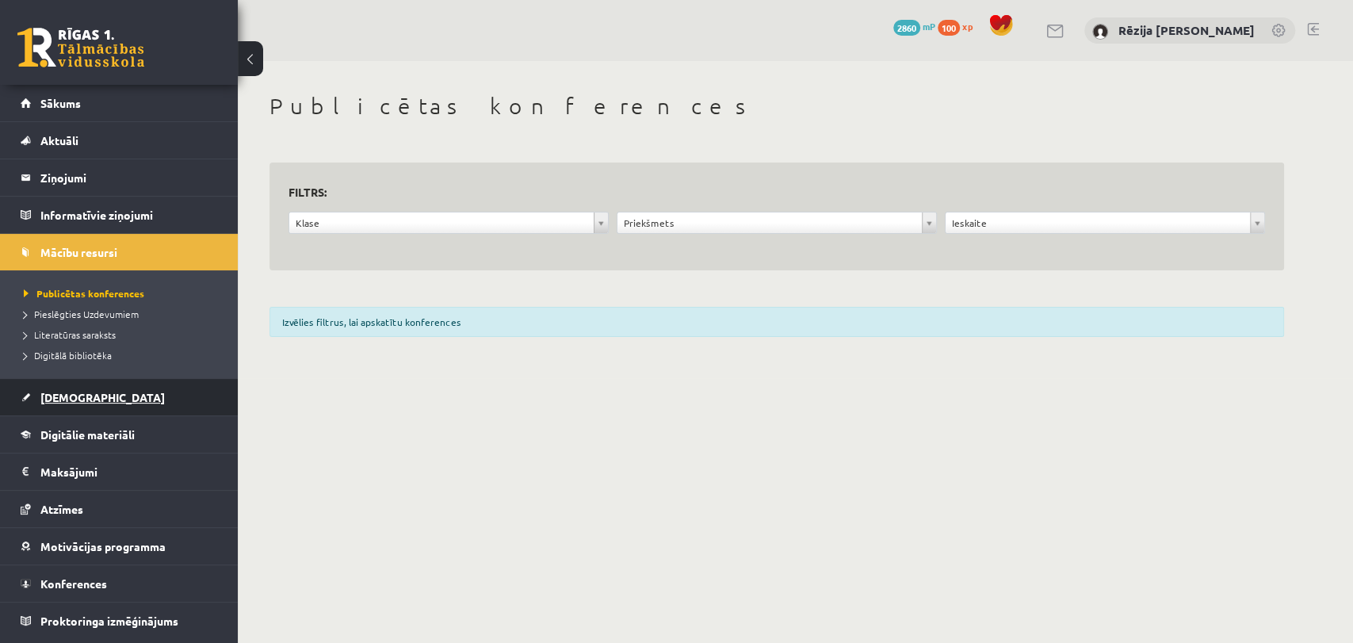
click at [95, 395] on link "[DEMOGRAPHIC_DATA]" at bounding box center [119, 397] width 197 height 36
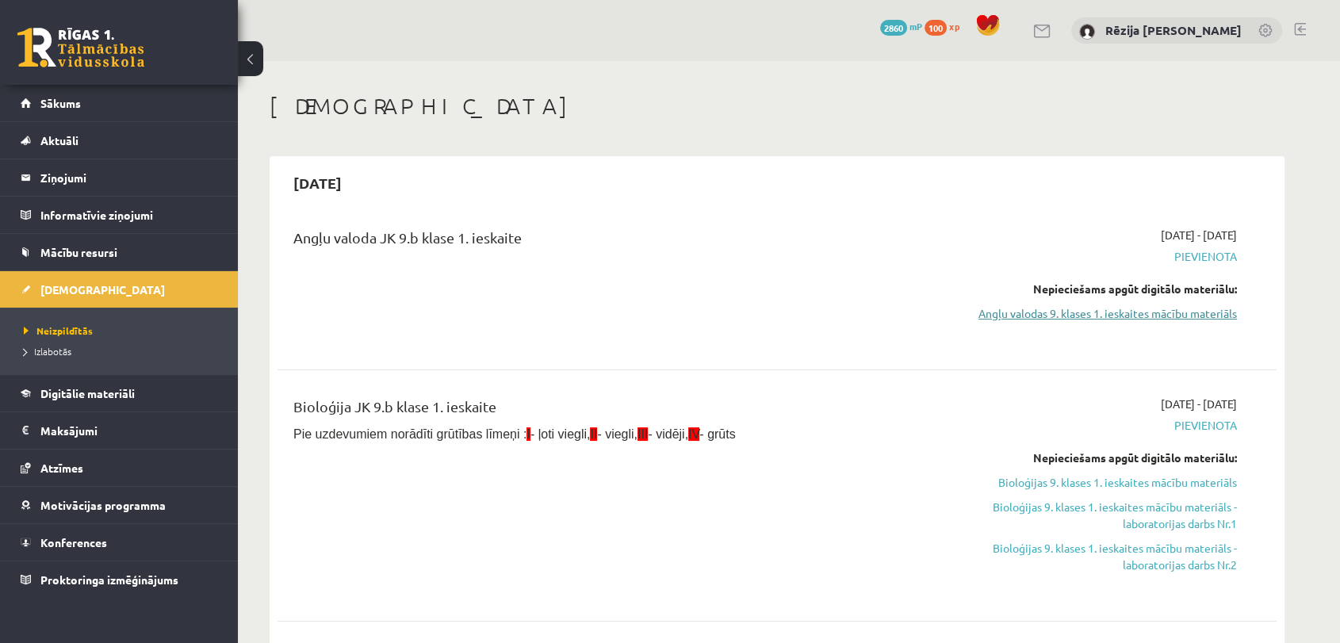
click at [1142, 316] on link "Angļu valodas 9. klases 1. ieskaites mācību materiāls" at bounding box center [1087, 313] width 299 height 17
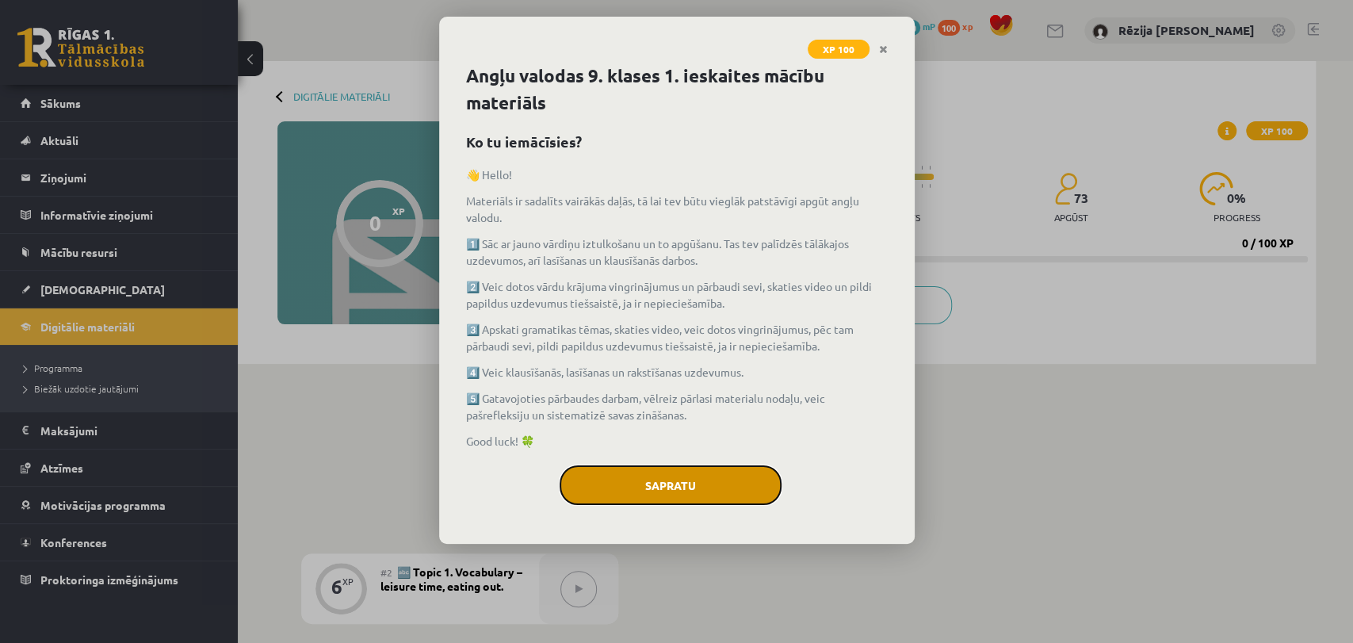
click at [703, 471] on button "Sapratu" at bounding box center [671, 485] width 222 height 40
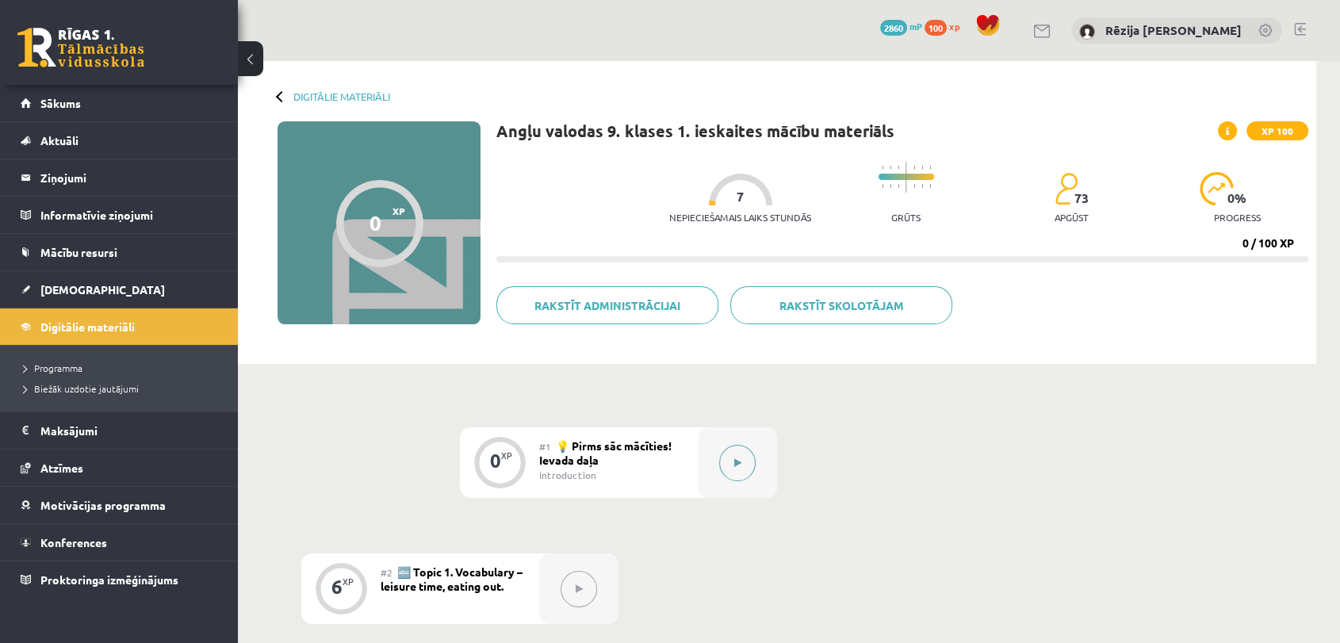
click at [728, 452] on button at bounding box center [737, 463] width 36 height 36
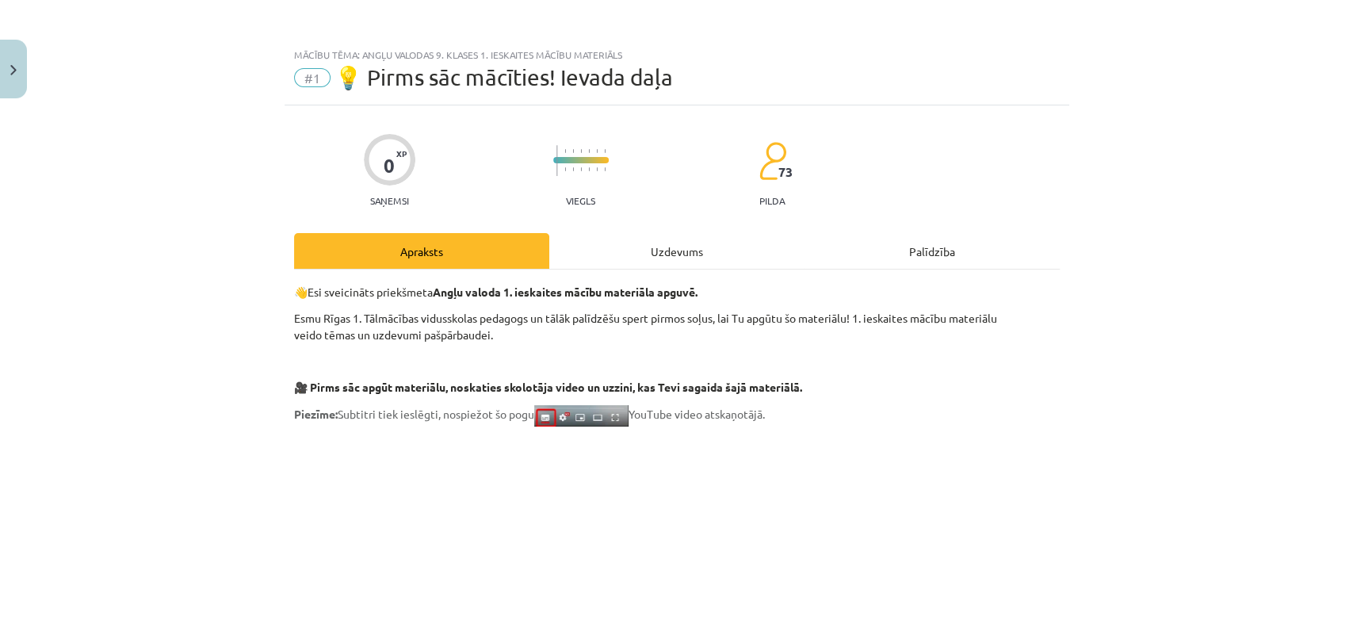
scroll to position [1036, 0]
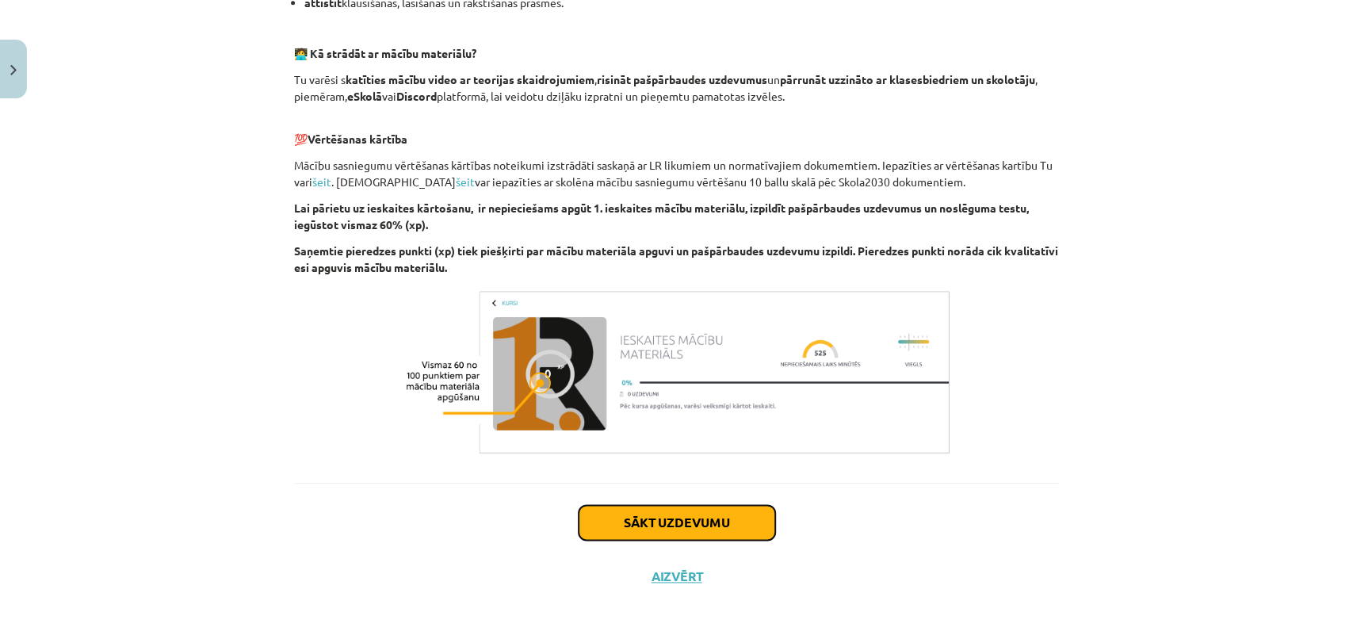
click at [687, 506] on button "Sākt uzdevumu" at bounding box center [677, 522] width 197 height 35
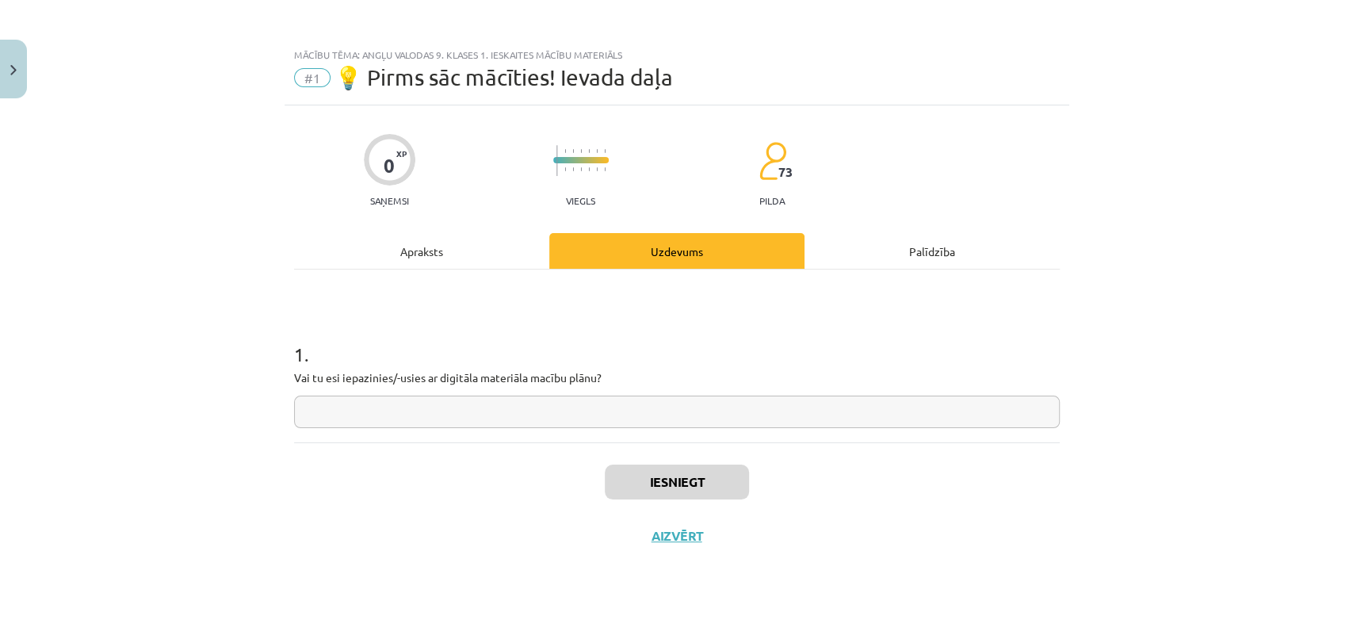
scroll to position [0, 0]
click at [690, 528] on button "Aizvērt" at bounding box center [677, 536] width 60 height 16
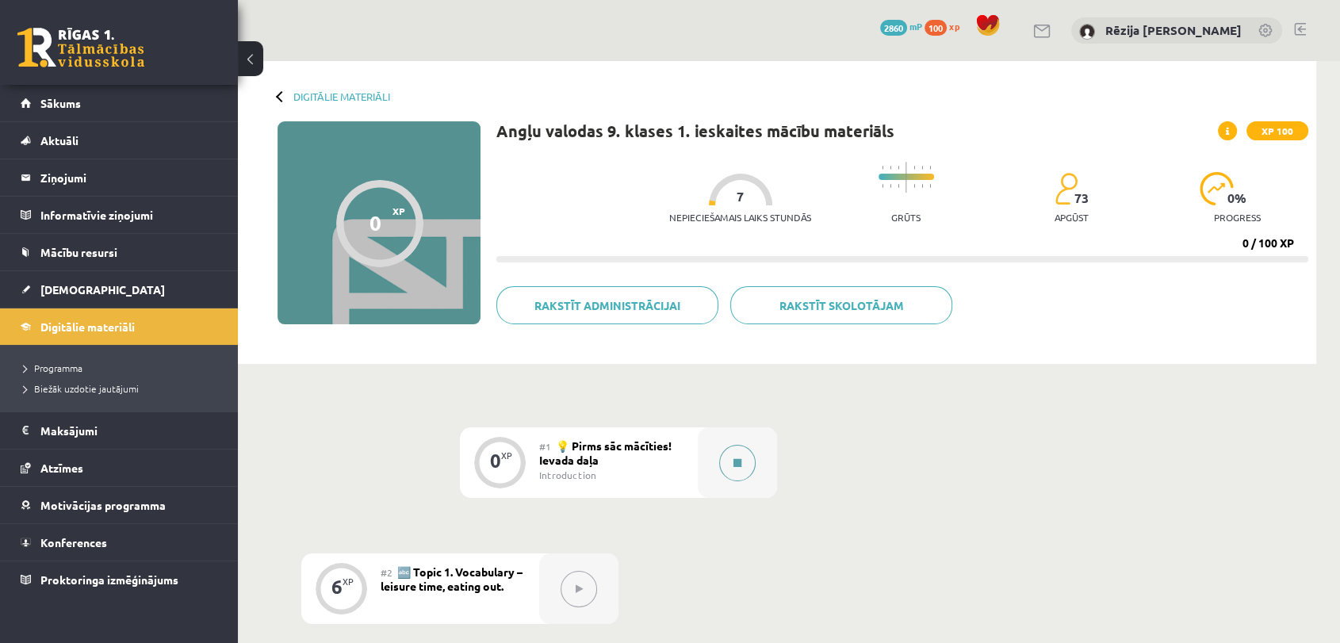
click at [733, 458] on button at bounding box center [737, 463] width 36 height 36
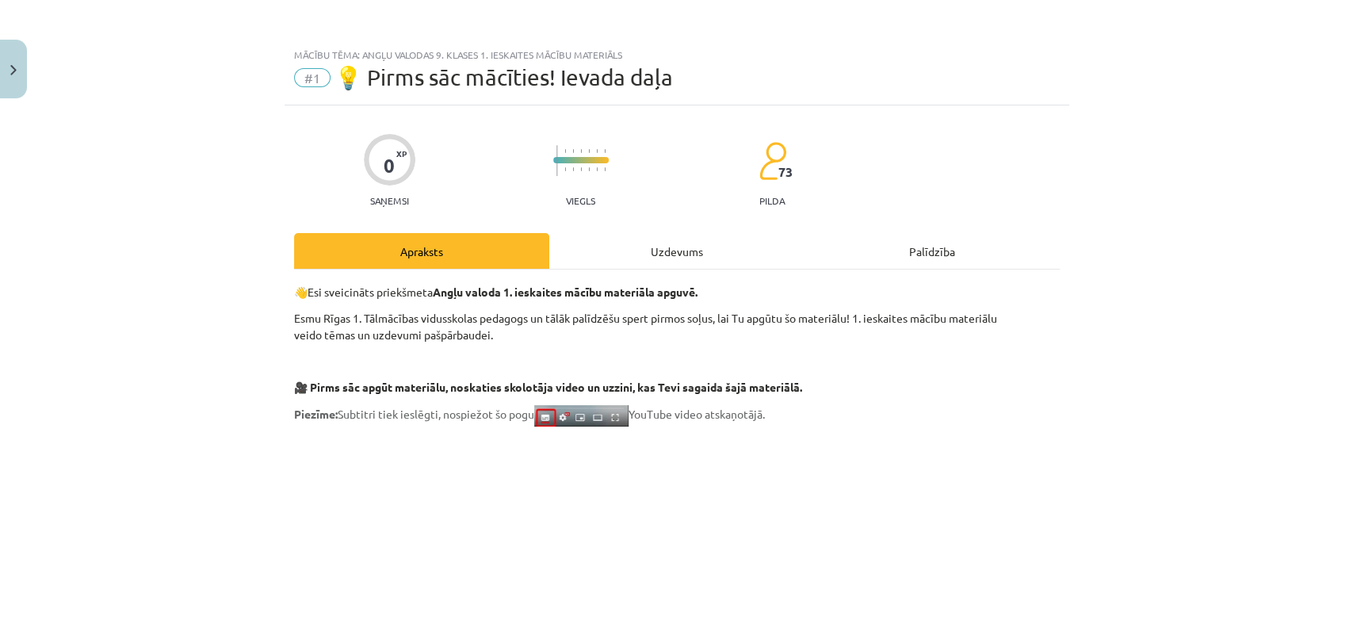
scroll to position [1036, 0]
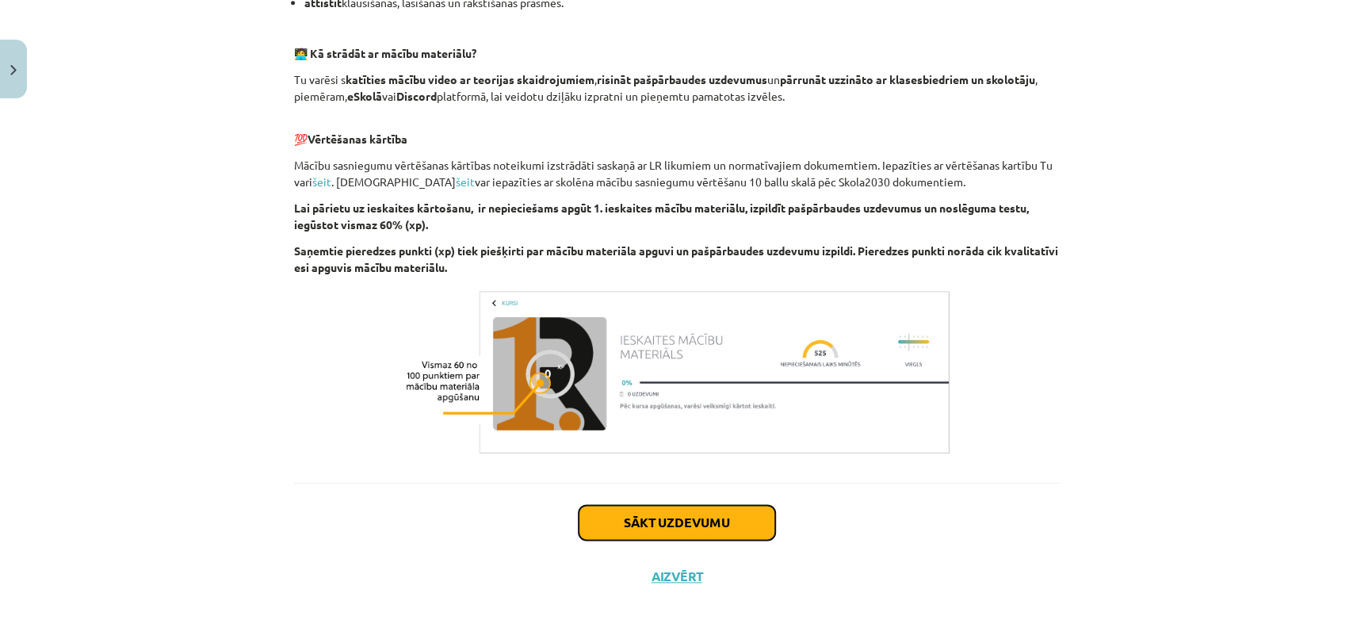
click at [679, 512] on button "Sākt uzdevumu" at bounding box center [677, 522] width 197 height 35
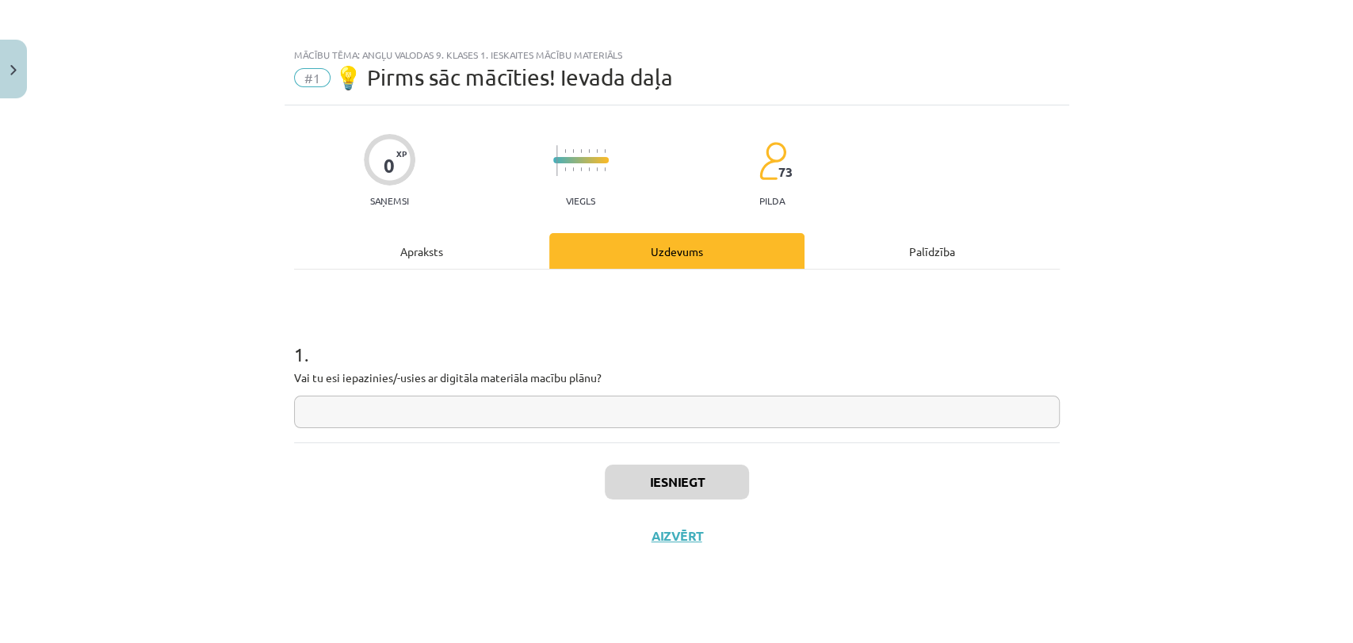
scroll to position [0, 0]
click at [506, 415] on input "text" at bounding box center [677, 412] width 766 height 33
type input "*"
click at [1047, 365] on div "1 . Vai tu esi iepazinies/-usies ar digitāla materiāla macību plānu?" at bounding box center [677, 372] width 766 height 113
click at [1059, 369] on div "0 XP Saņemsi Viegls 73 pilda Apraksts Uzdevums Palīdzība 1 . Vai tu esi iepazin…" at bounding box center [677, 354] width 785 height 498
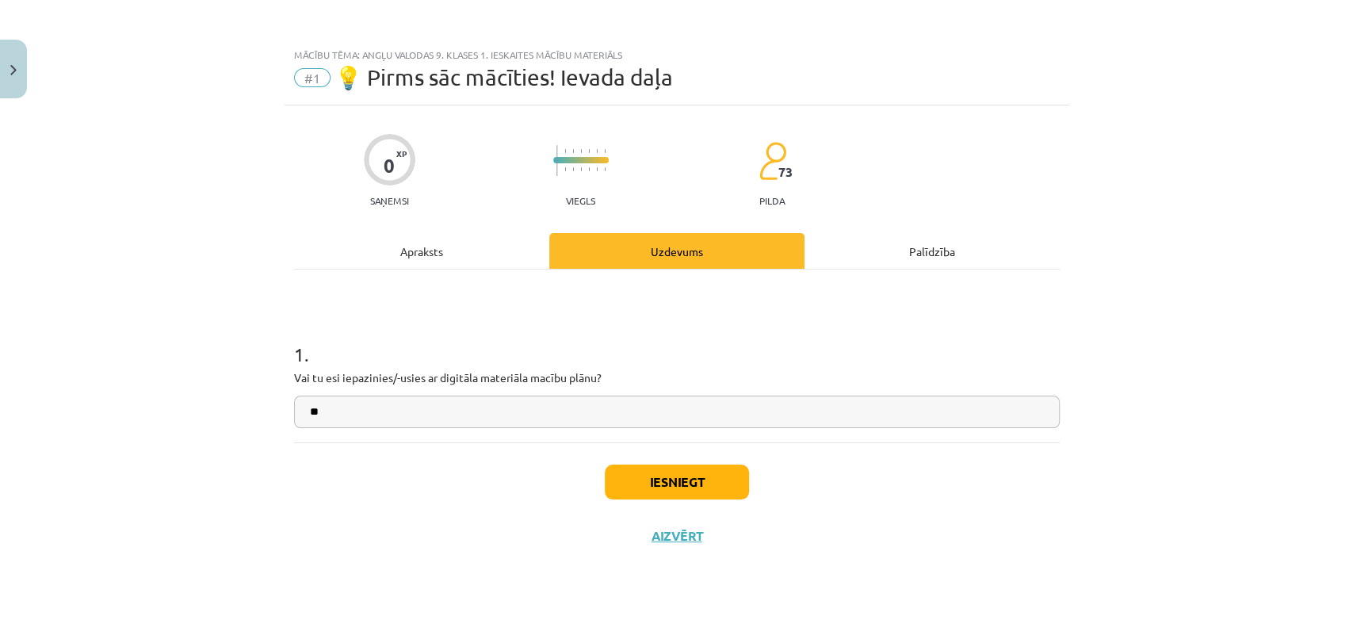
click at [443, 388] on div "1 . Vai tu esi iepazinies/-usies ar digitāla materiāla macību plānu?" at bounding box center [677, 372] width 766 height 113
click at [429, 411] on input "text" at bounding box center [677, 412] width 766 height 33
type input "*******"
click at [634, 483] on button "Iesniegt" at bounding box center [677, 482] width 144 height 35
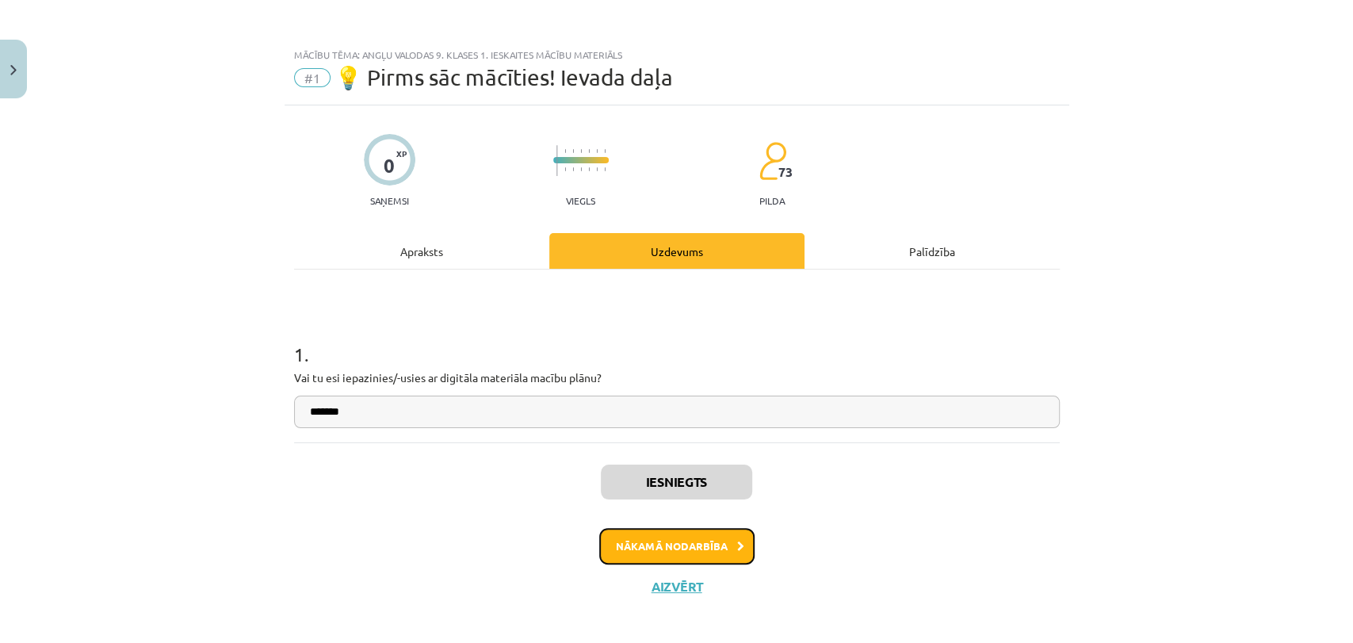
click at [660, 541] on button "Nākamā nodarbība" at bounding box center [676, 546] width 155 height 36
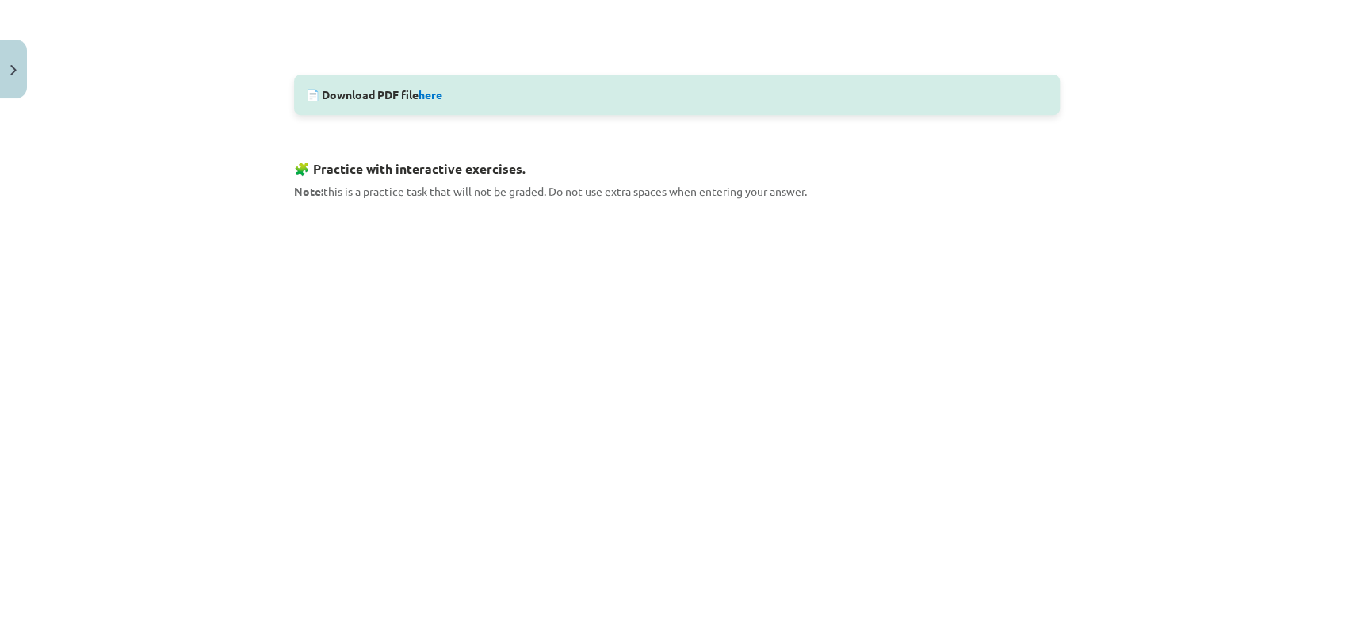
scroll to position [1058, 0]
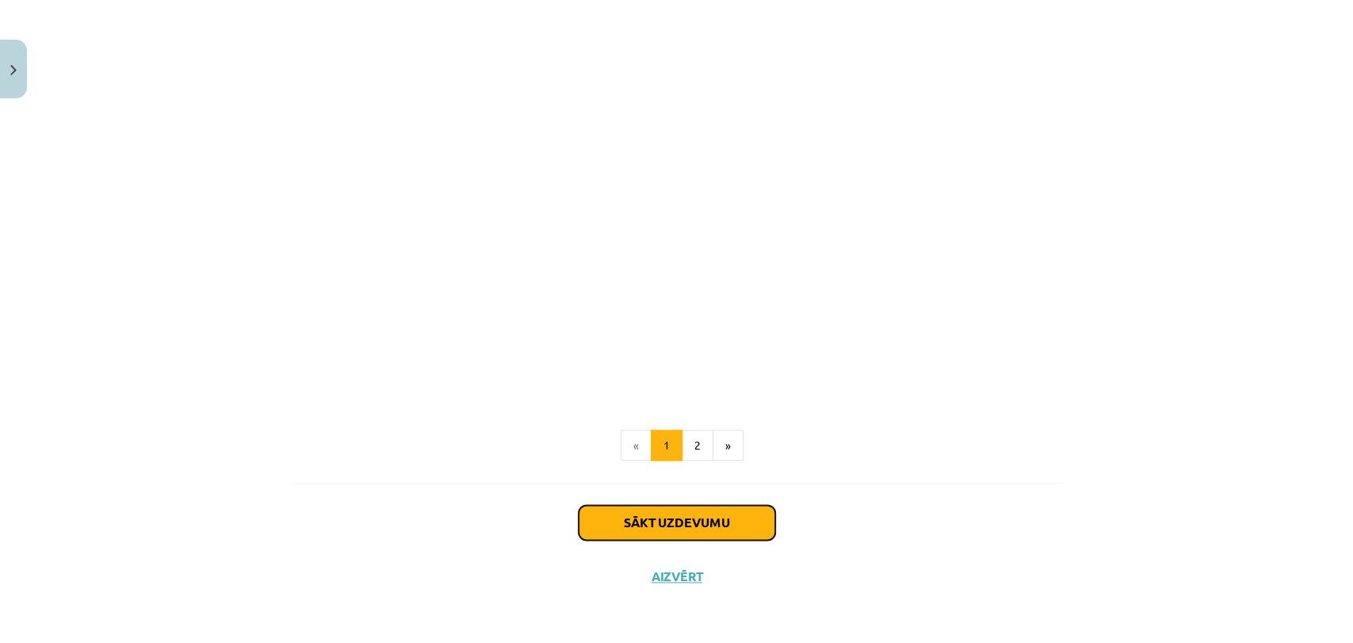
click at [669, 522] on button "Sākt uzdevumu" at bounding box center [677, 522] width 197 height 35
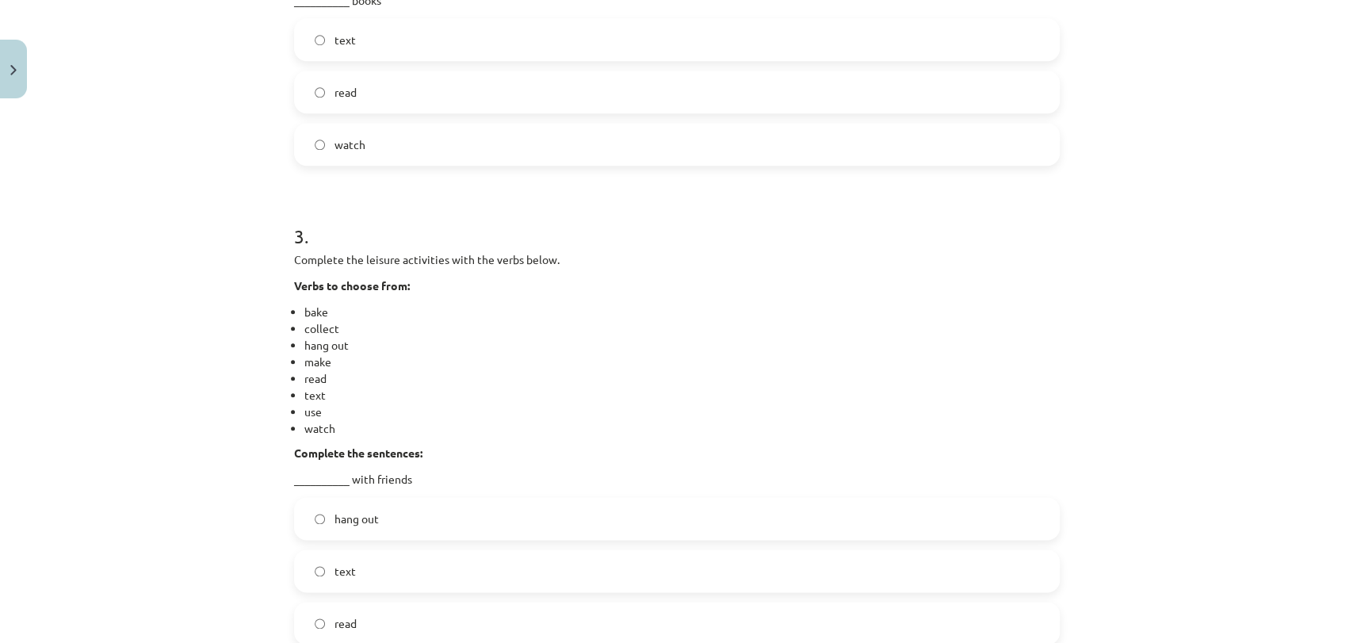
scroll to position [1253, 0]
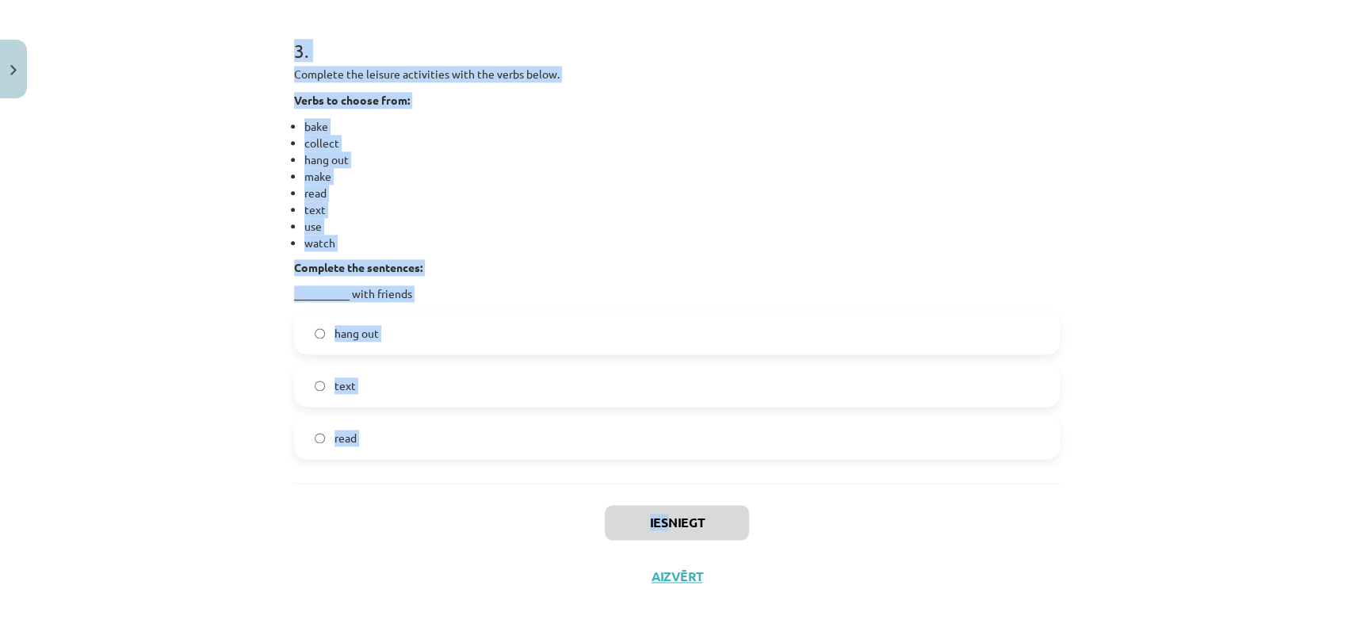
click at [658, 505] on div "Mācību tēma: Angļu valodas 9. klases 1. ieskaites mācību materiāls #2 🔤 Topic 1…" at bounding box center [676, 321] width 1353 height 643
copy div "1 . Complete the leisure activities with the verbs below. Verbs to choose from:…"
click at [228, 149] on div "Mācību tēma: Angļu valodas 9. klases 1. ieskaites mācību materiāls #2 🔤 Topic 1…" at bounding box center [676, 321] width 1353 height 643
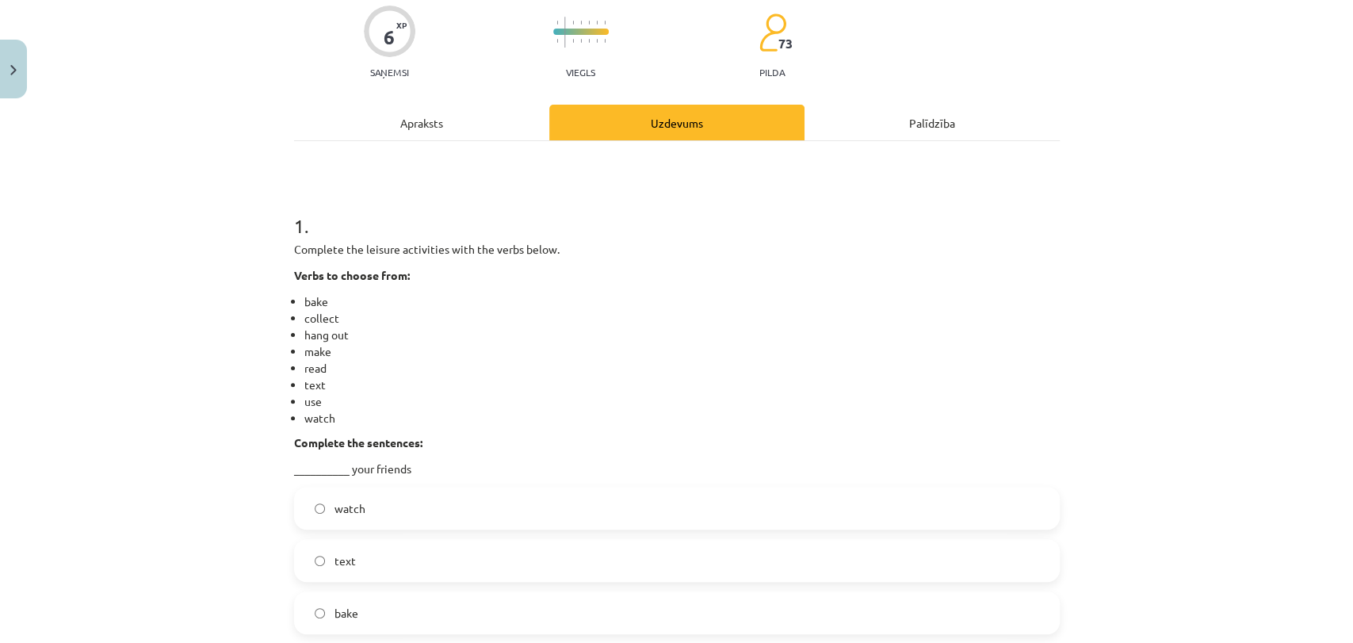
scroll to position [0, 0]
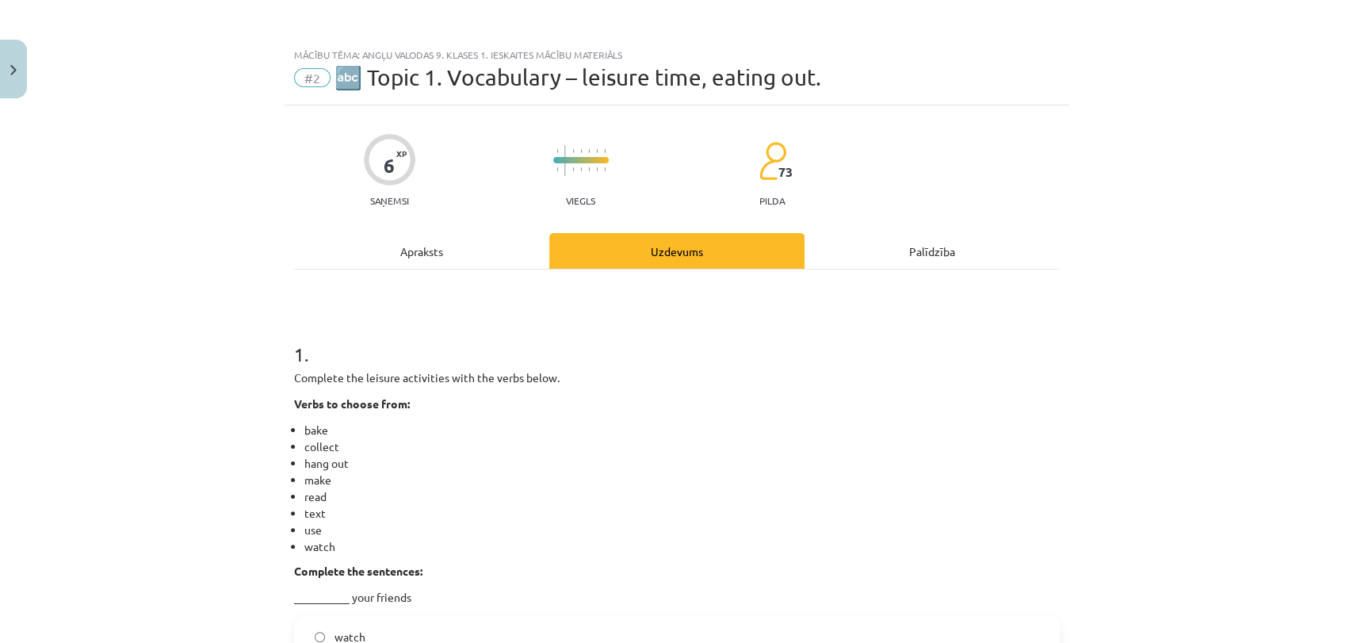
click at [927, 249] on div "Palīdzība" at bounding box center [932, 251] width 255 height 36
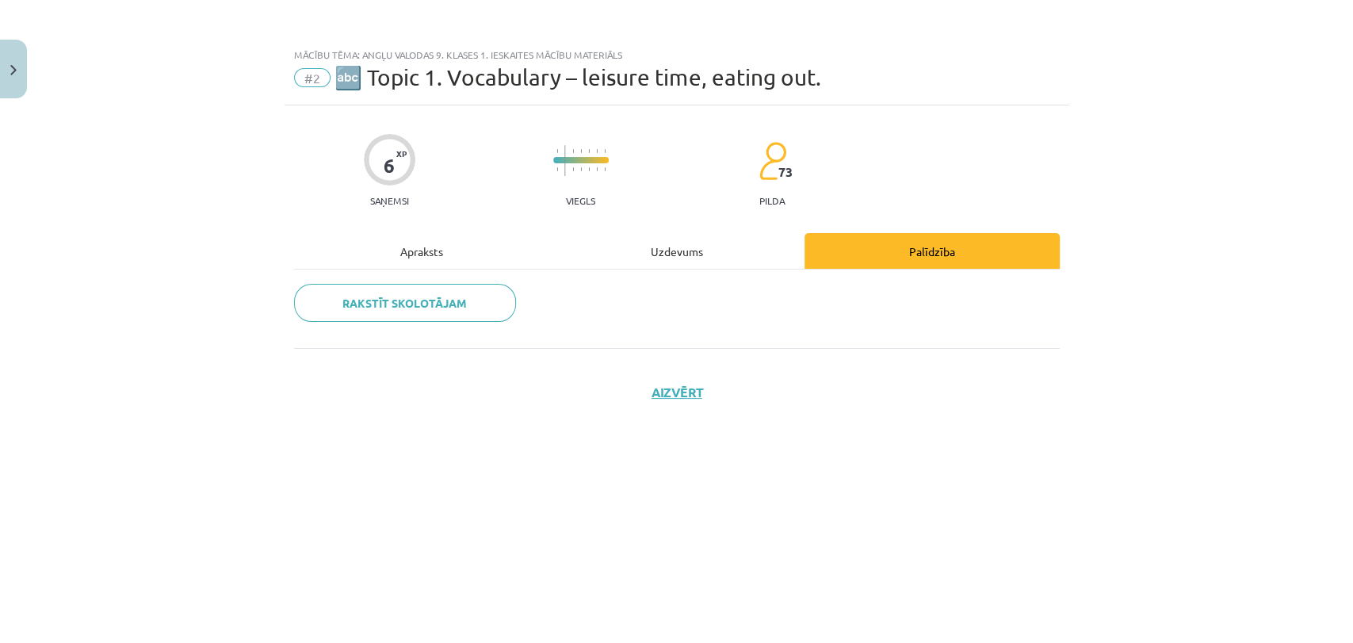
click at [774, 236] on div "Uzdevums" at bounding box center [676, 251] width 255 height 36
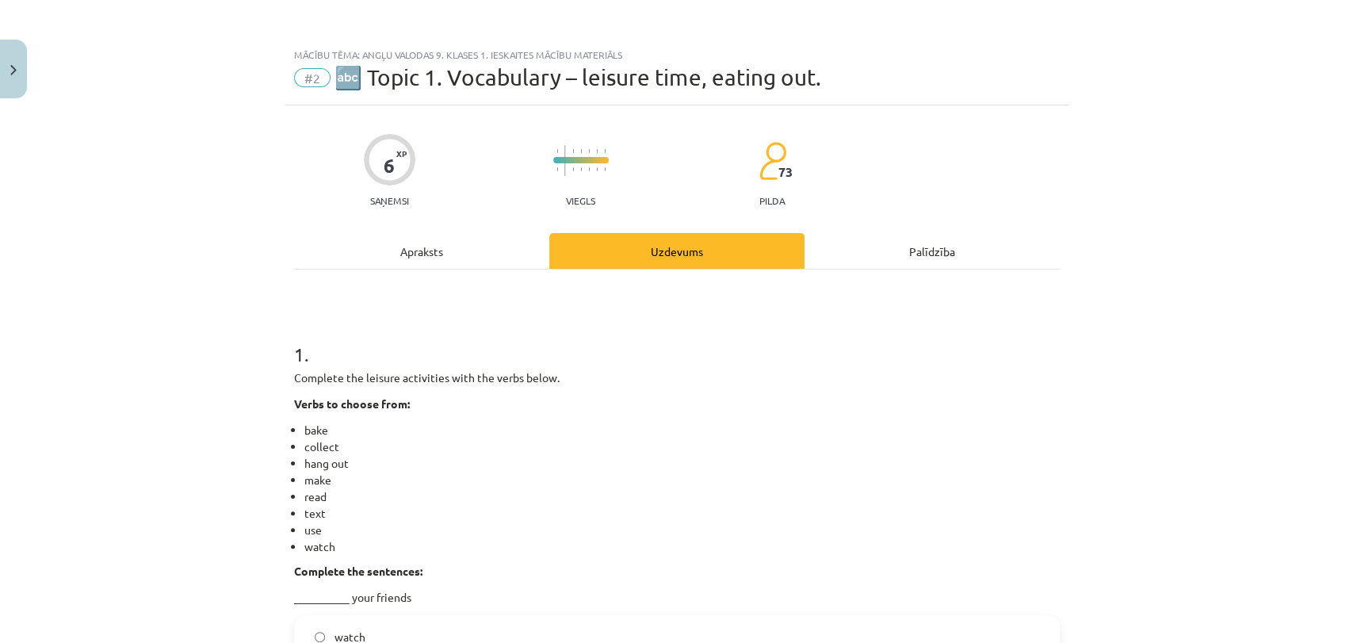
scroll to position [562, 0]
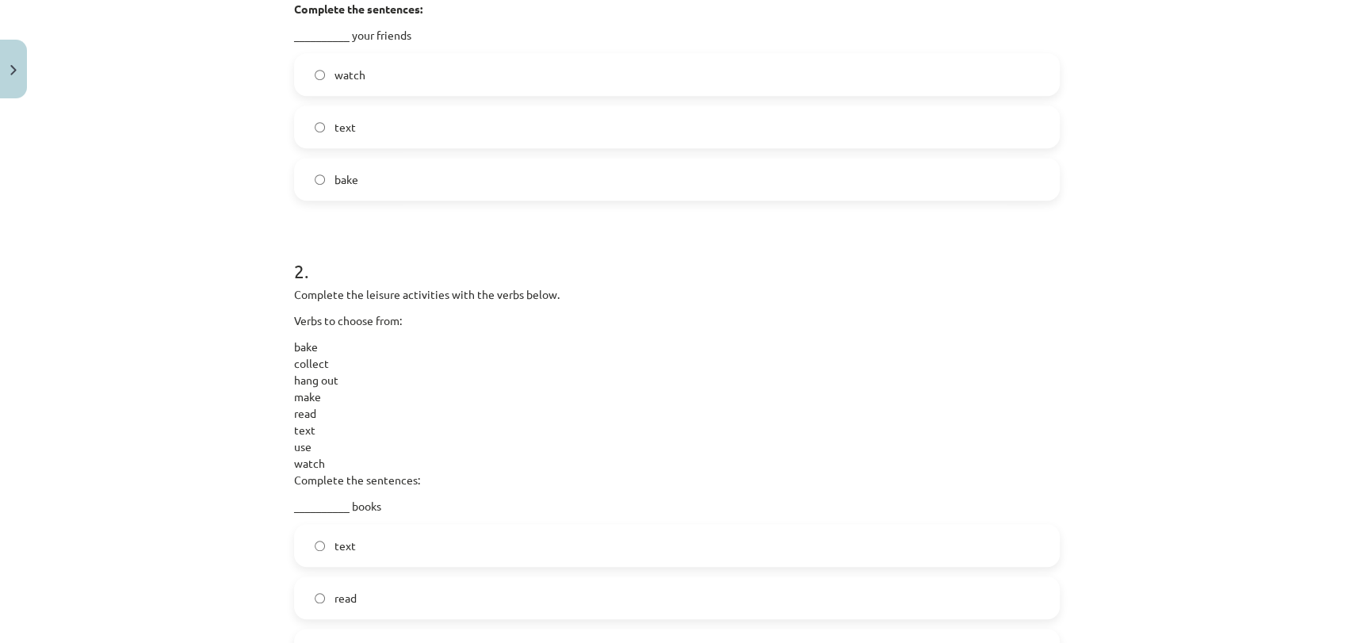
click at [419, 124] on label "text" at bounding box center [677, 127] width 763 height 40
click at [336, 595] on span "read" at bounding box center [346, 598] width 22 height 17
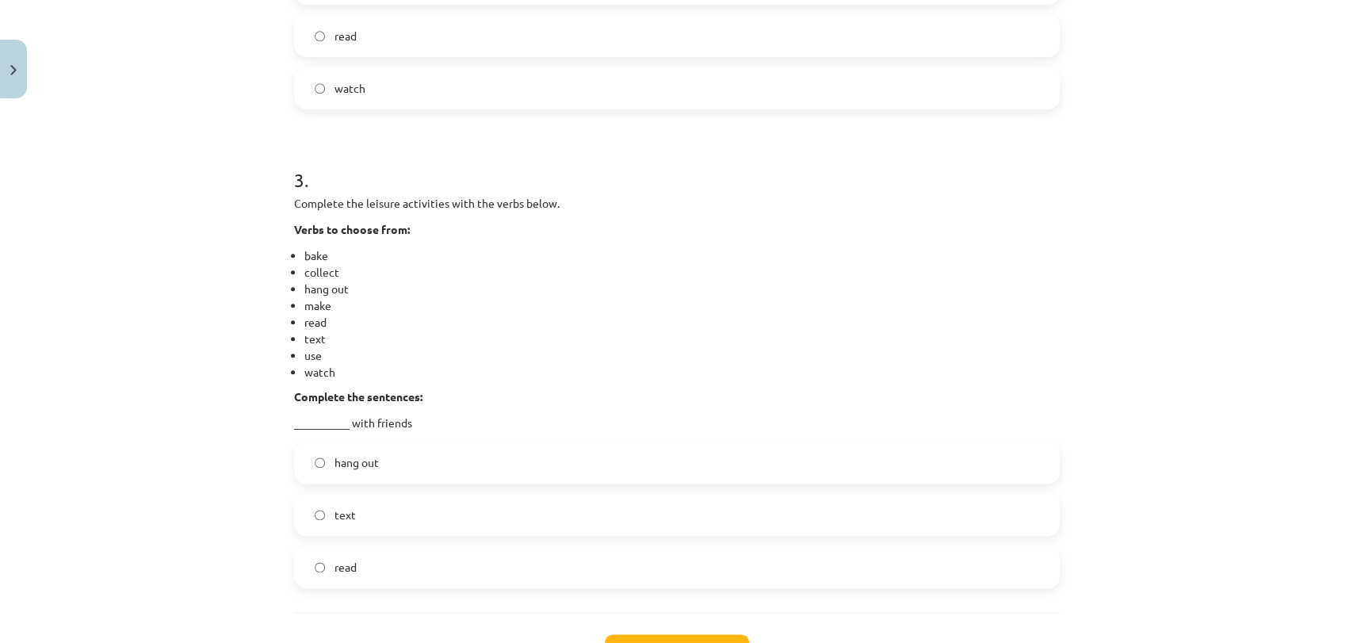
click at [419, 468] on label "hang out" at bounding box center [677, 462] width 763 height 40
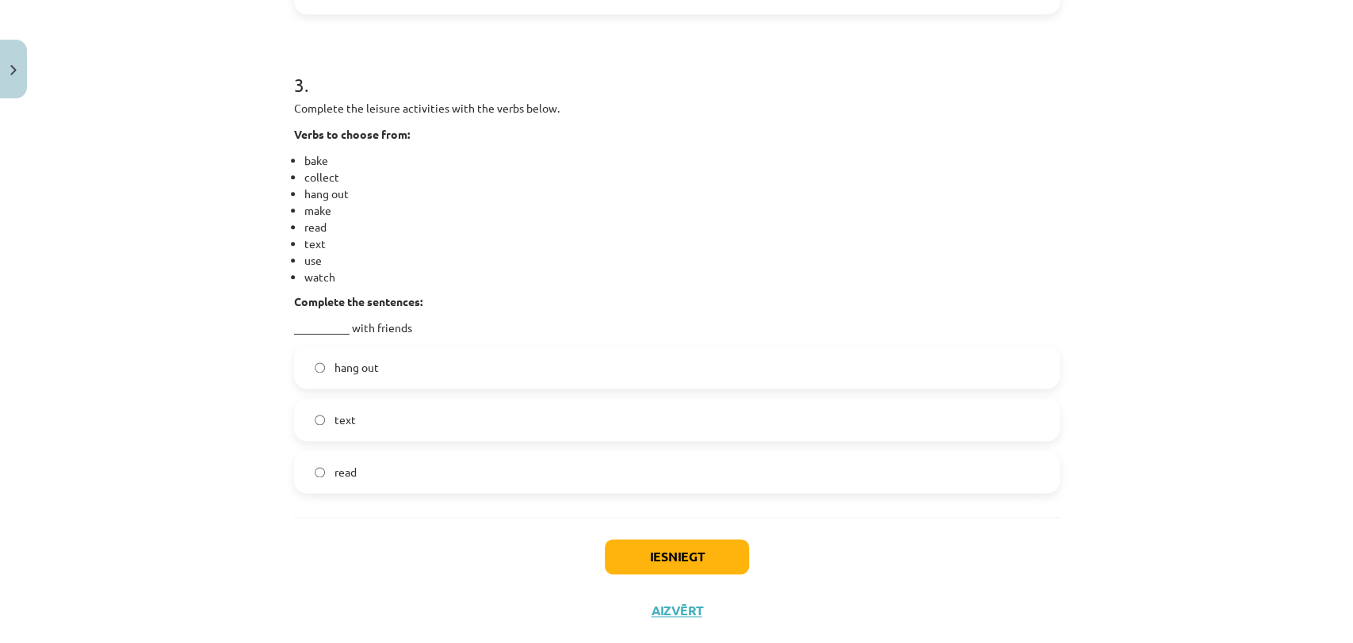
scroll to position [1253, 0]
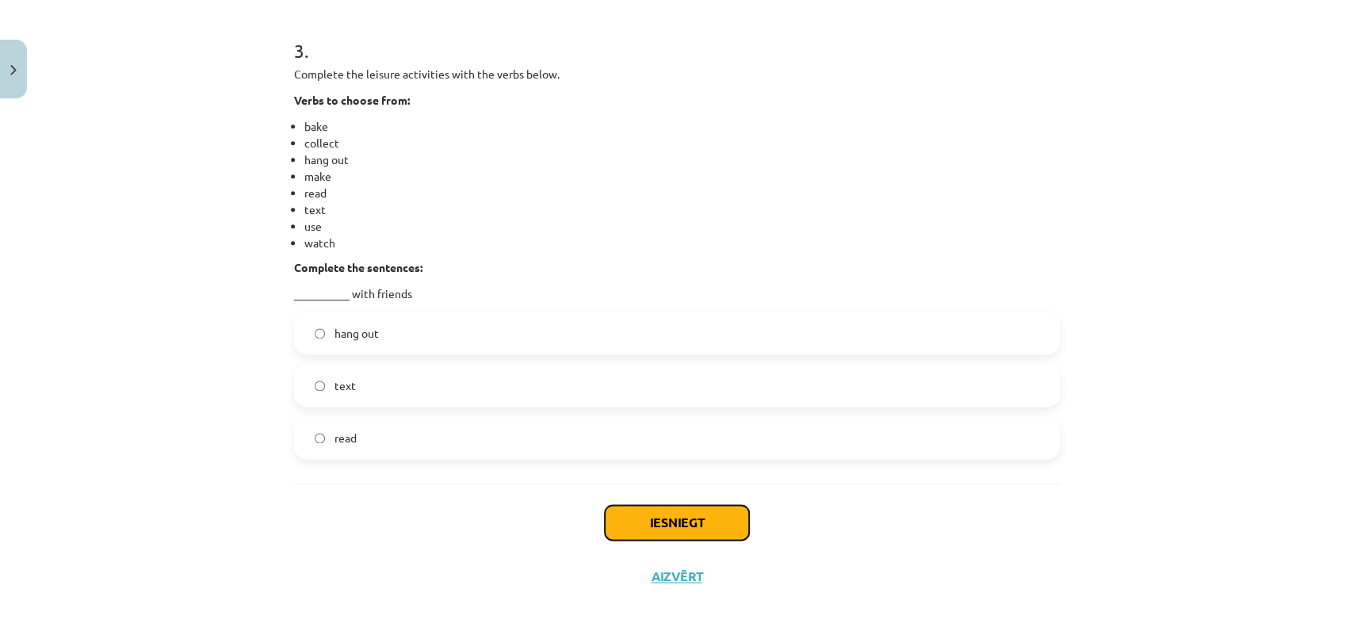
click at [691, 528] on button "Iesniegt" at bounding box center [677, 522] width 144 height 35
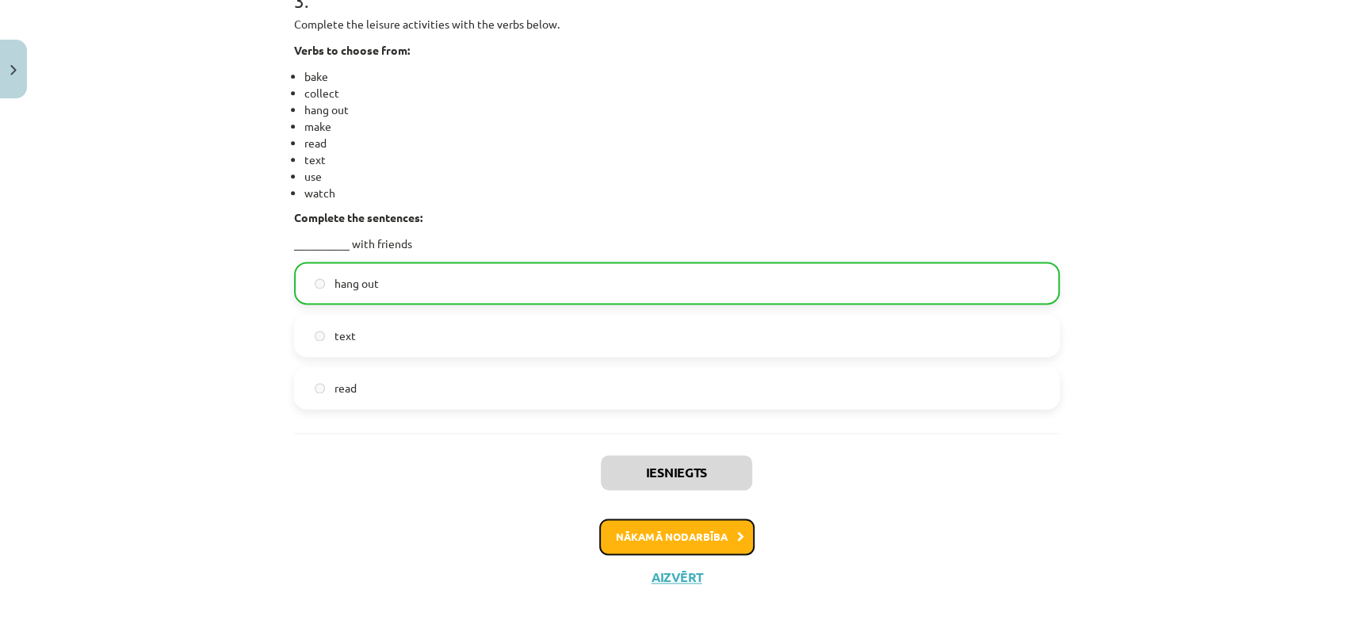
click at [705, 533] on button "Nākamā nodarbība" at bounding box center [676, 536] width 155 height 36
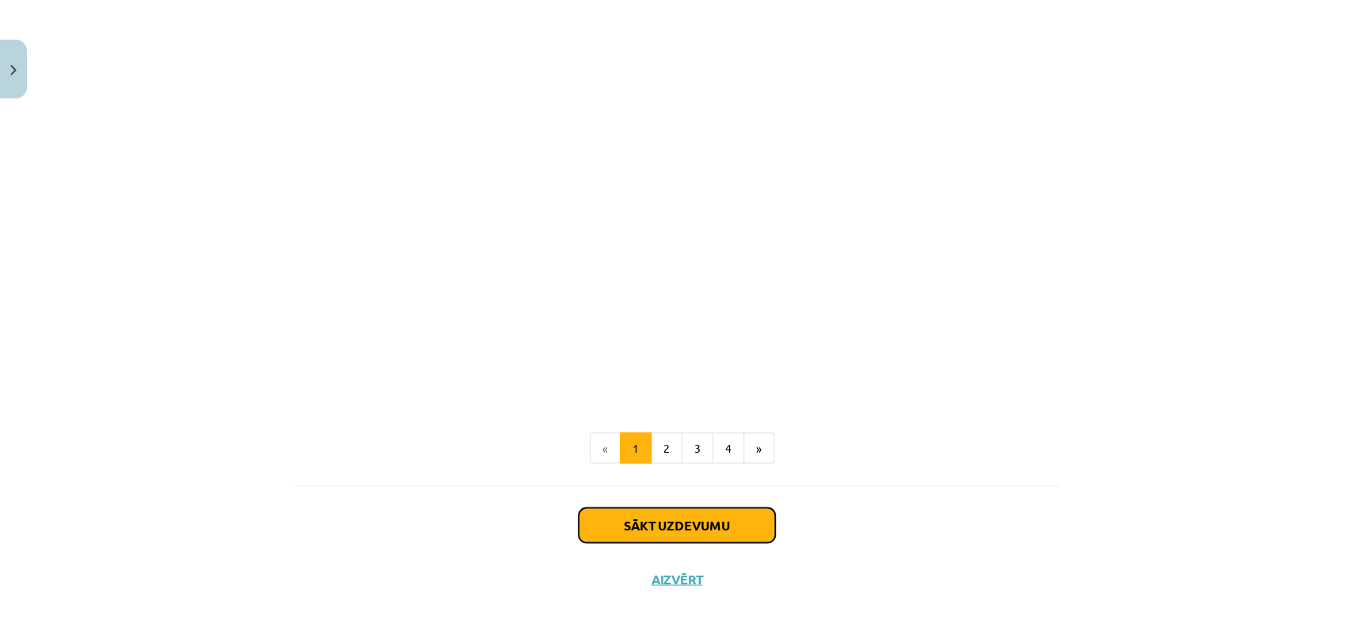
click at [676, 515] on button "Sākt uzdevumu" at bounding box center [677, 524] width 197 height 35
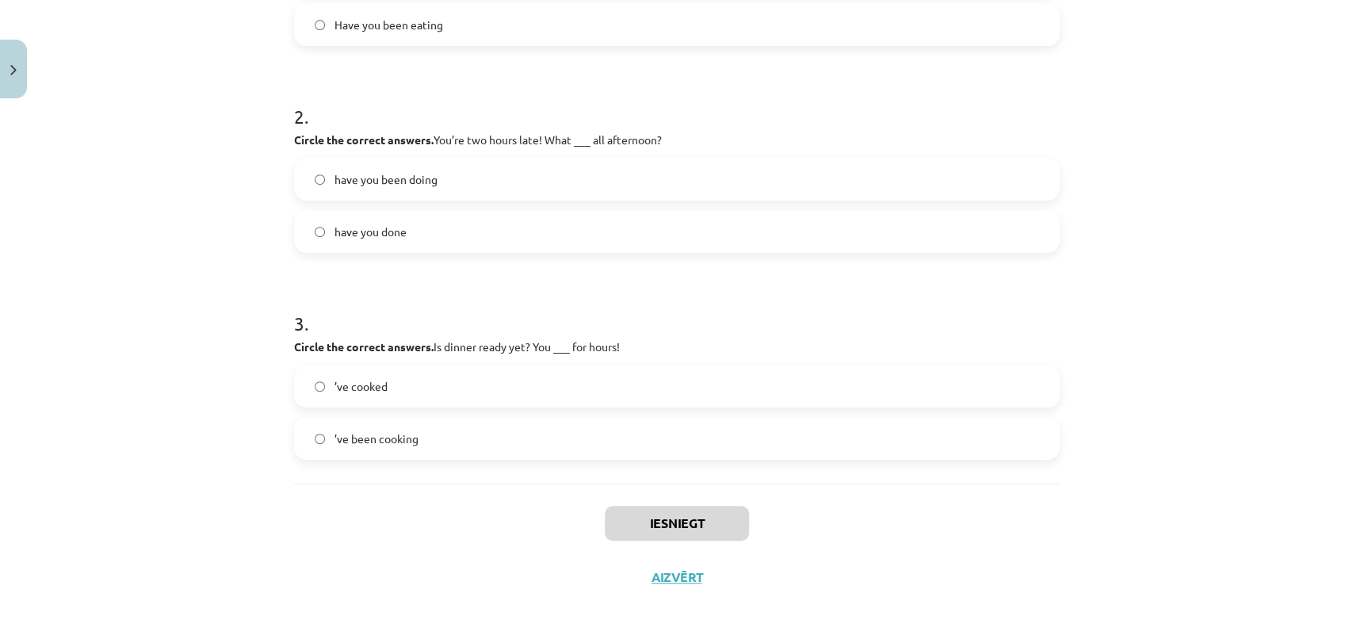
scroll to position [0, 0]
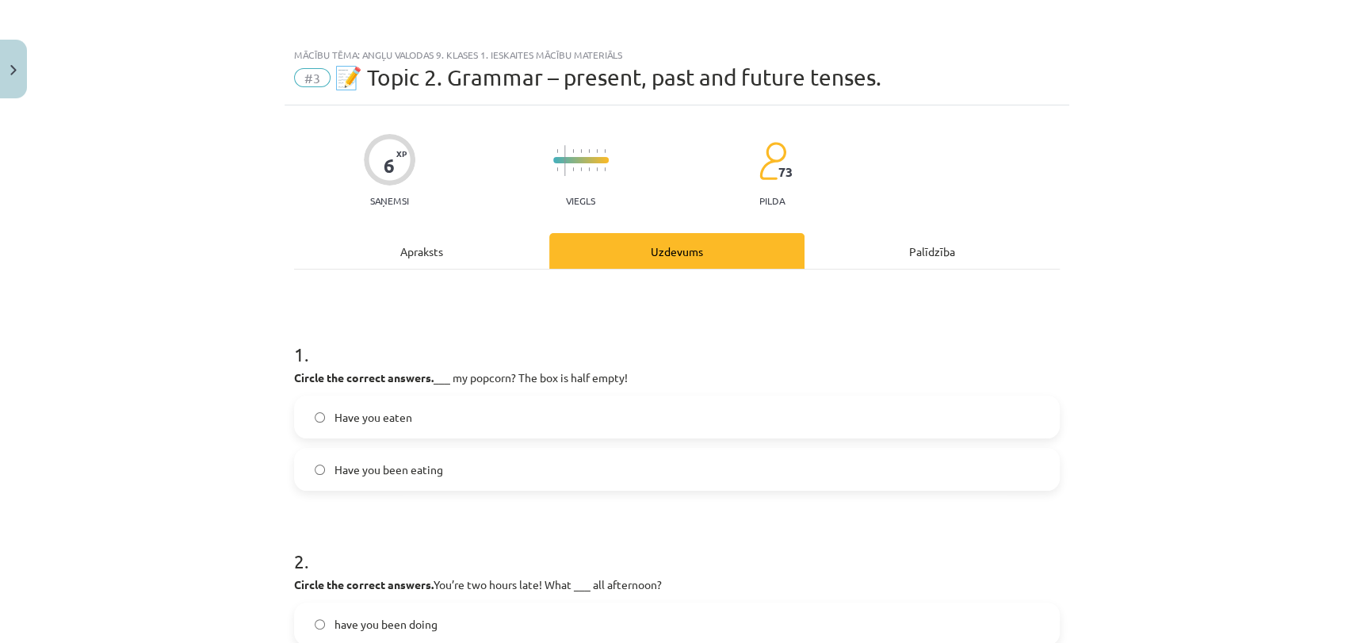
click at [415, 252] on div "Apraksts" at bounding box center [421, 251] width 255 height 36
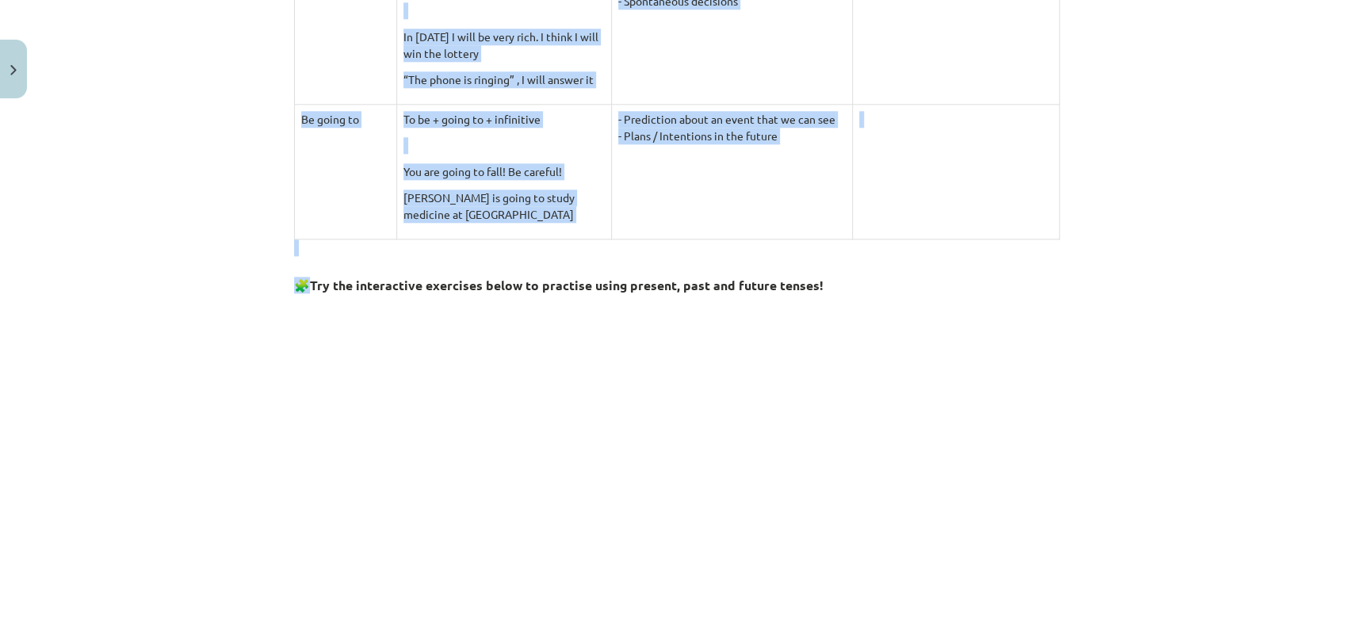
scroll to position [1453, 0]
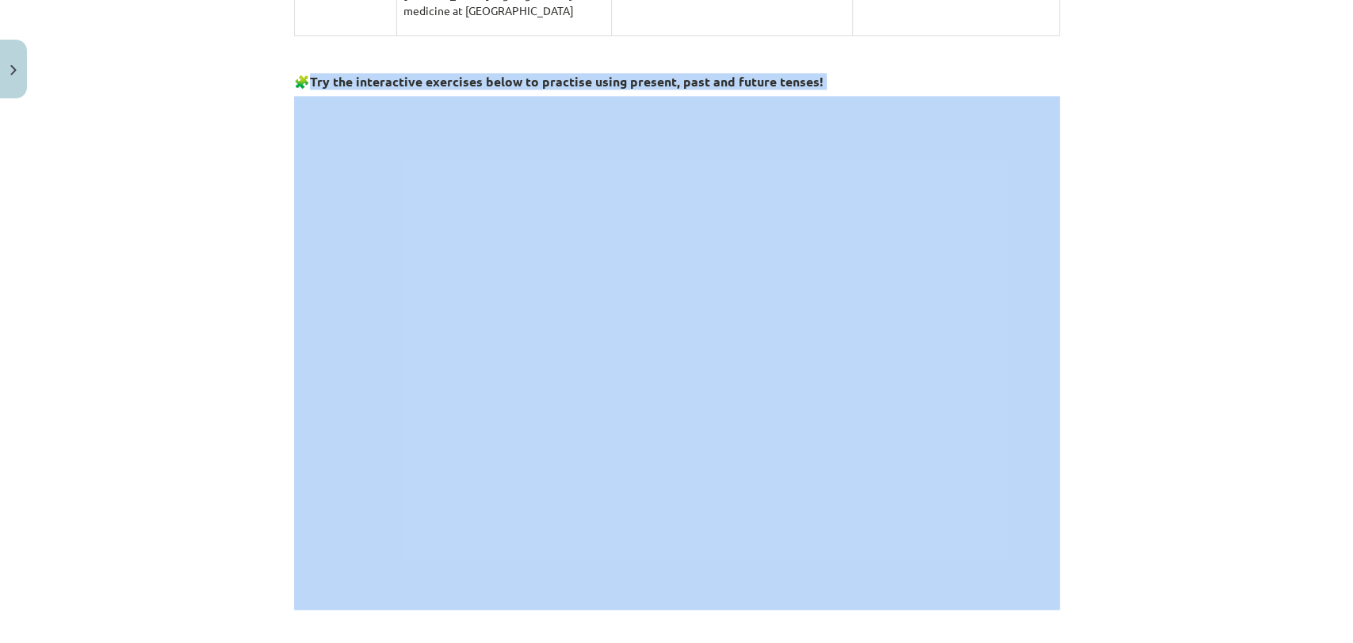
drag, startPoint x: 303, startPoint y: 411, endPoint x: 692, endPoint y: 599, distance: 432.2
click at [244, 101] on div "Mācību tēma: Angļu valodas 9. klases 1. ieskaites mācību materiāls #3 📝 Topic 2…" at bounding box center [676, 321] width 1353 height 643
click at [251, 118] on div "Mācību tēma: Angļu valodas 9. klases 1. ieskaites mācību materiāls #3 📝 Topic 2…" at bounding box center [676, 321] width 1353 height 643
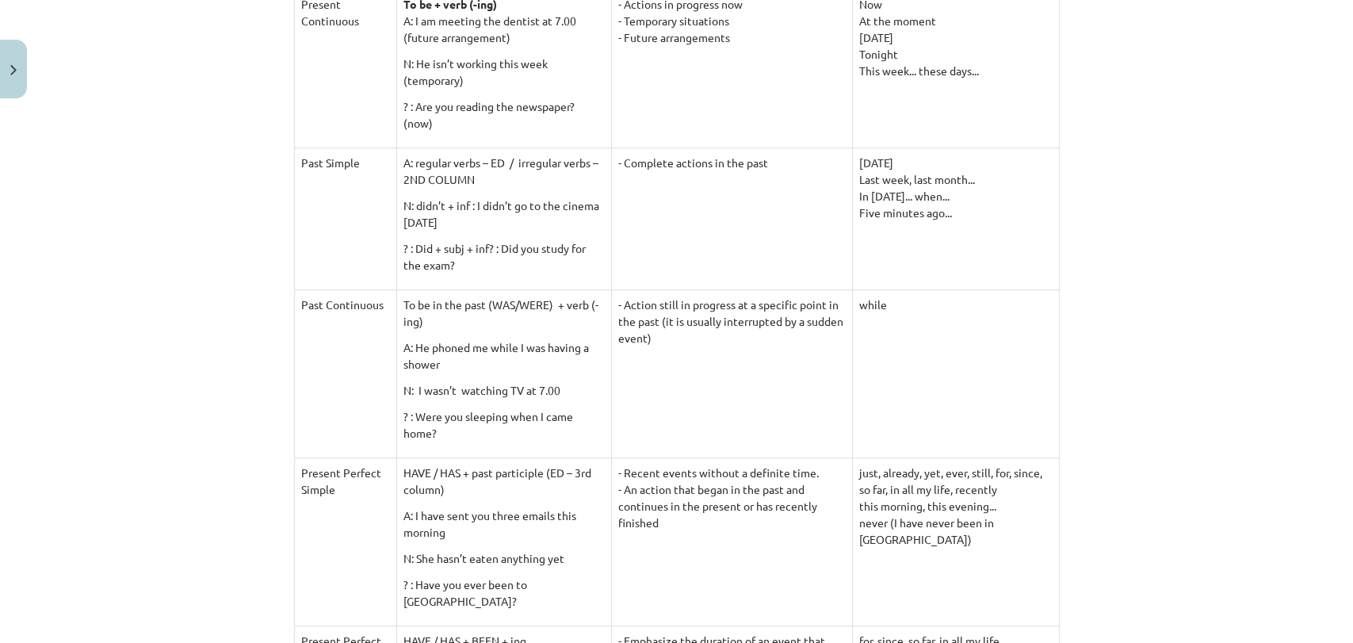
scroll to position [0, 0]
